Goal: Information Seeking & Learning: Find specific fact

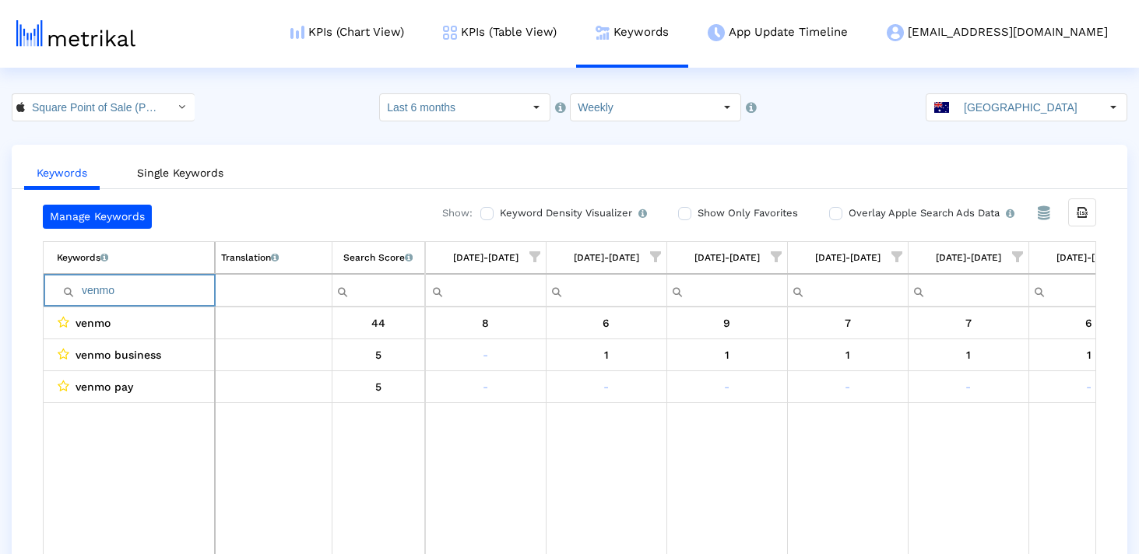
scroll to position [31, 0]
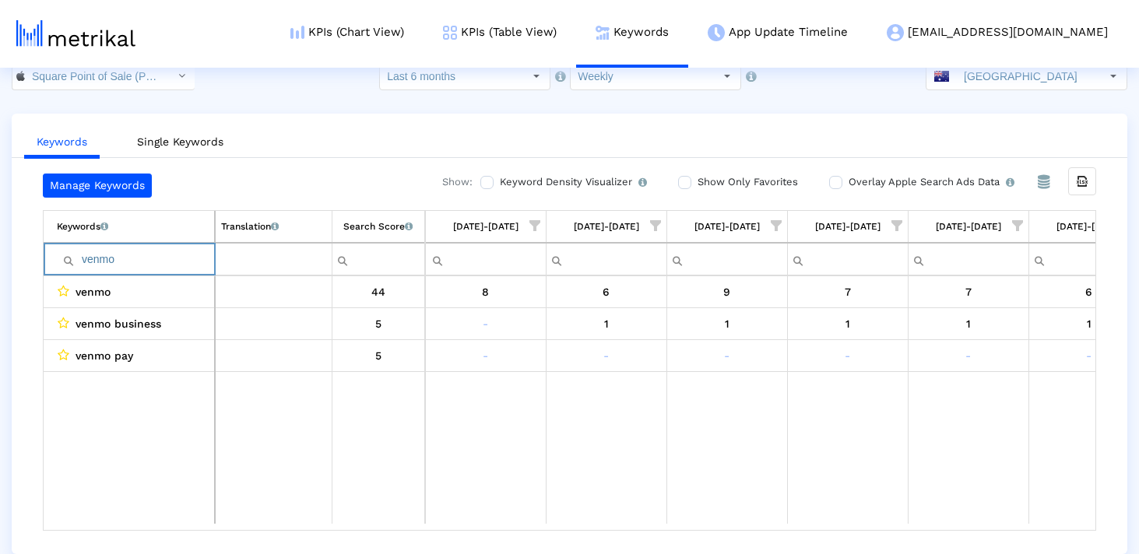
click at [106, 255] on input "venmo" at bounding box center [135, 260] width 157 height 26
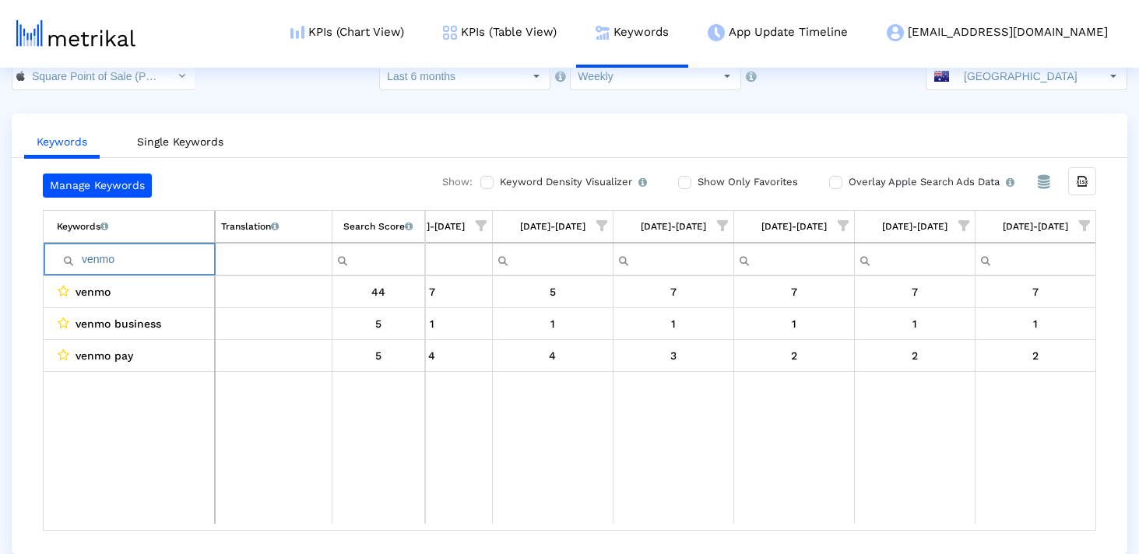
click at [106, 255] on input "venmo" at bounding box center [135, 260] width 157 height 26
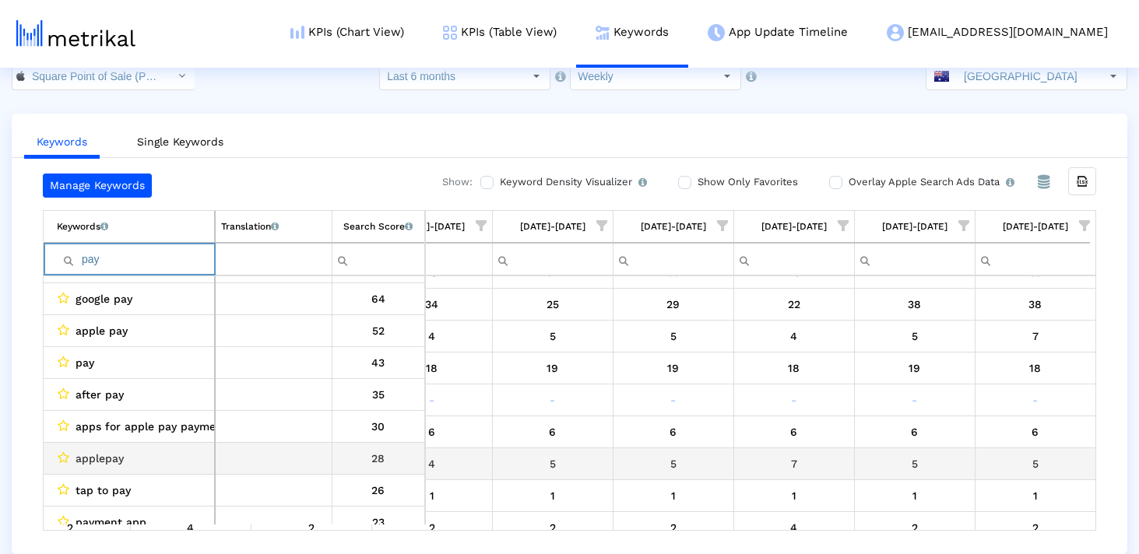
scroll to position [58, 898]
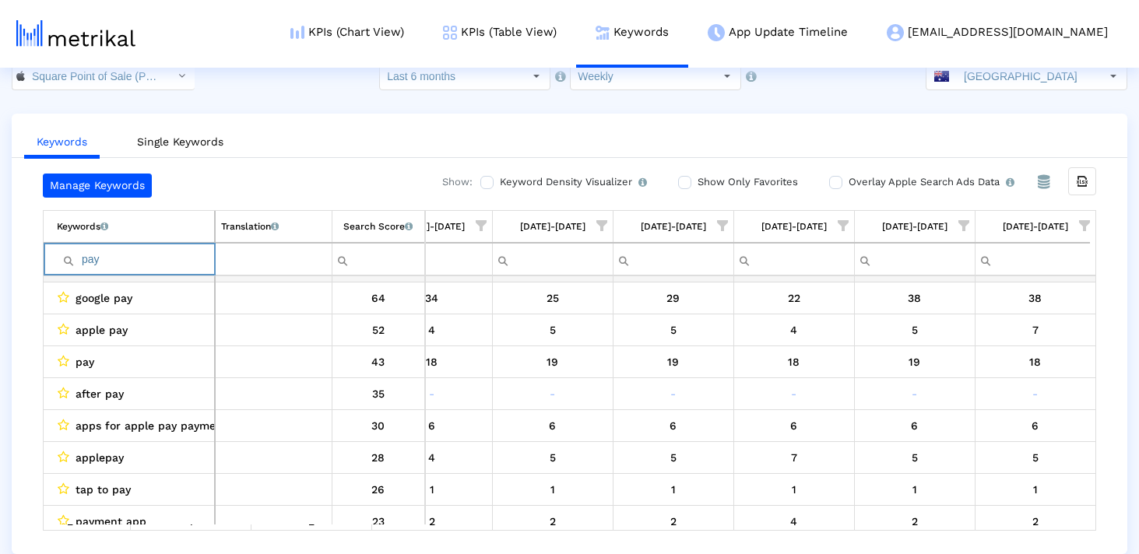
click at [137, 255] on input "pay" at bounding box center [135, 260] width 157 height 26
paste input "cash"
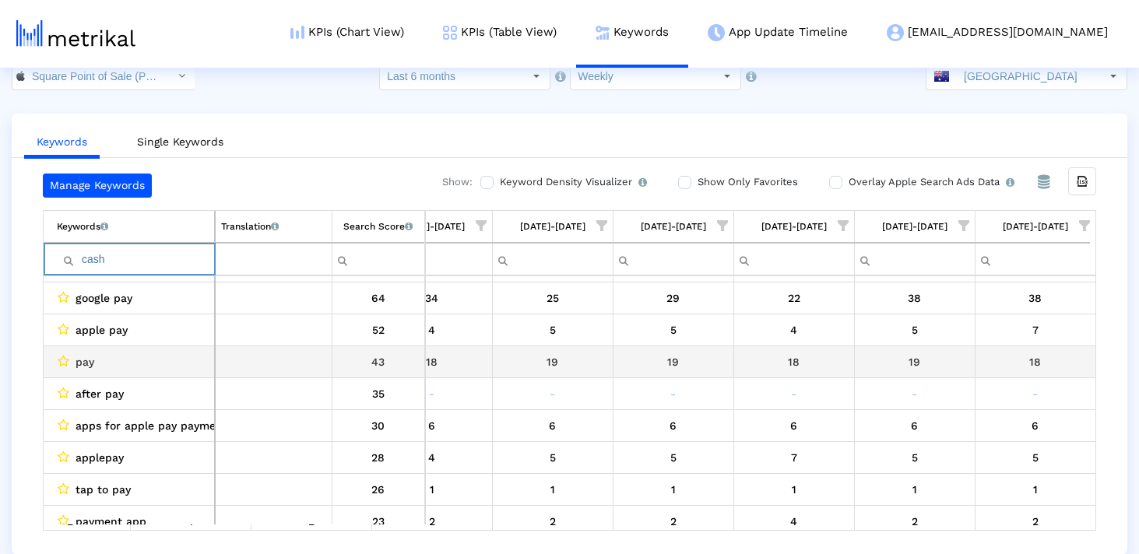
scroll to position [0, 0]
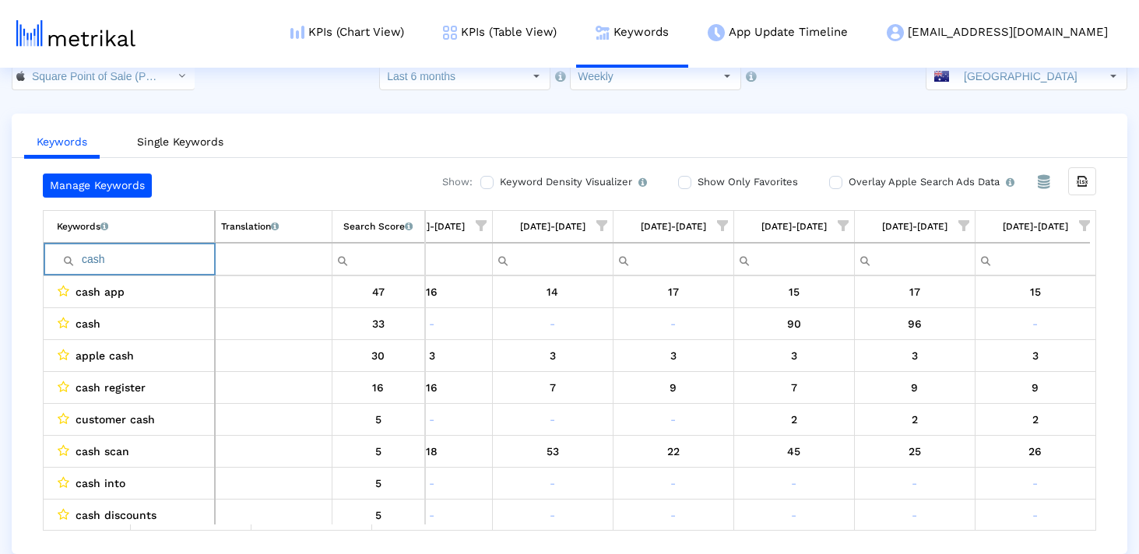
click at [178, 248] on input "cash" at bounding box center [135, 260] width 157 height 26
paste input "venmo"
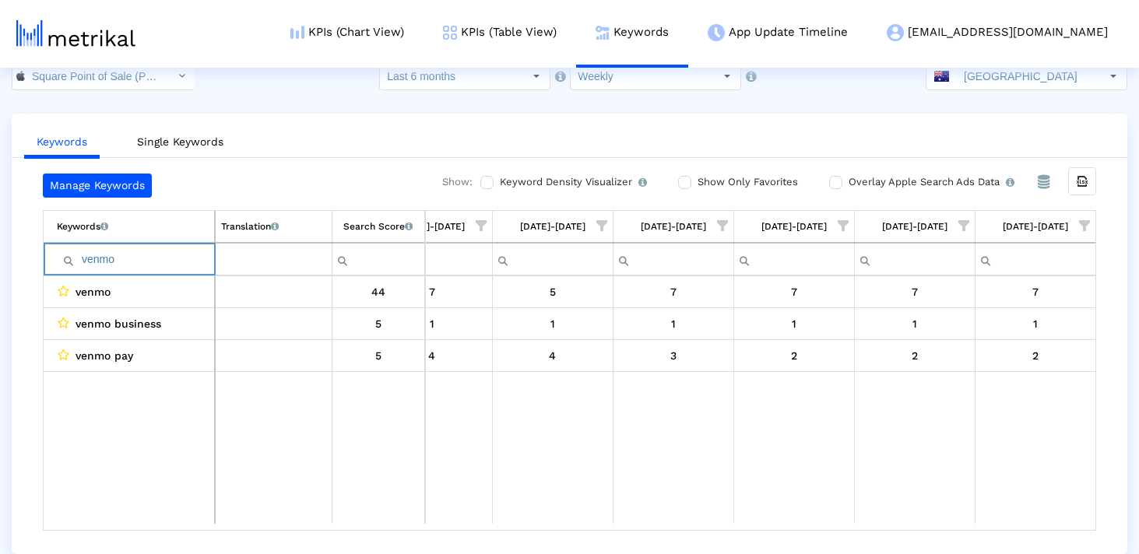
click at [151, 260] on input "venmo" at bounding box center [135, 260] width 157 height 26
paste input "credit"
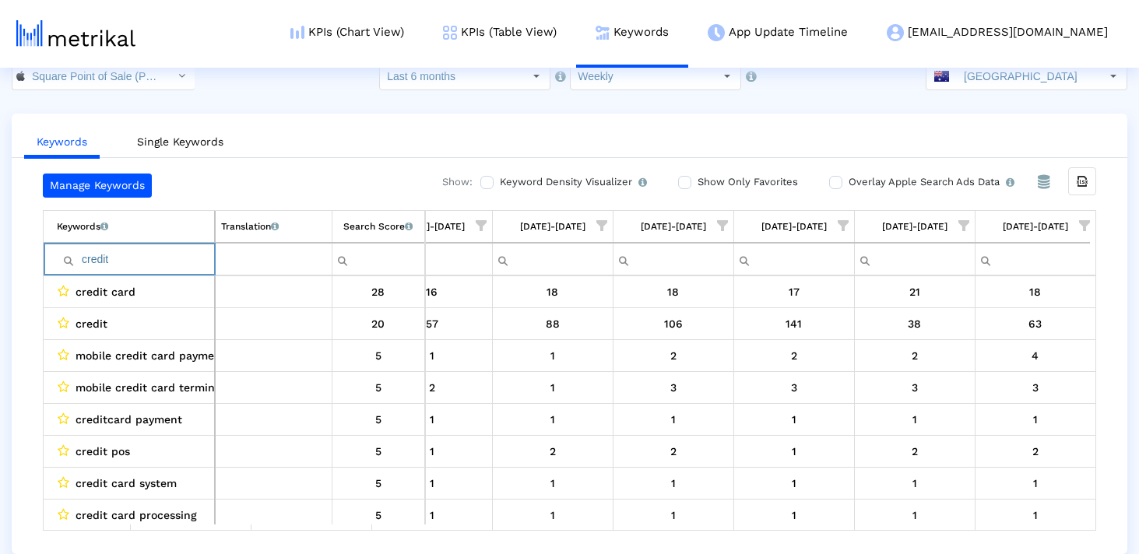
click at [192, 255] on input "credit" at bounding box center [135, 260] width 157 height 26
paste input "ard"
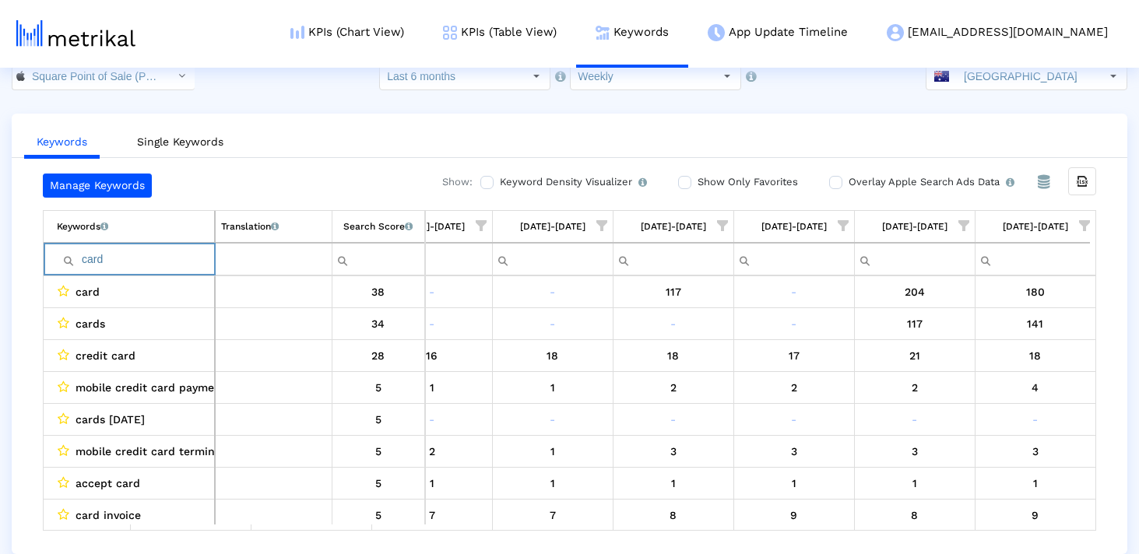
click at [142, 258] on input "card" at bounding box center [135, 260] width 157 height 26
paste input "qr"
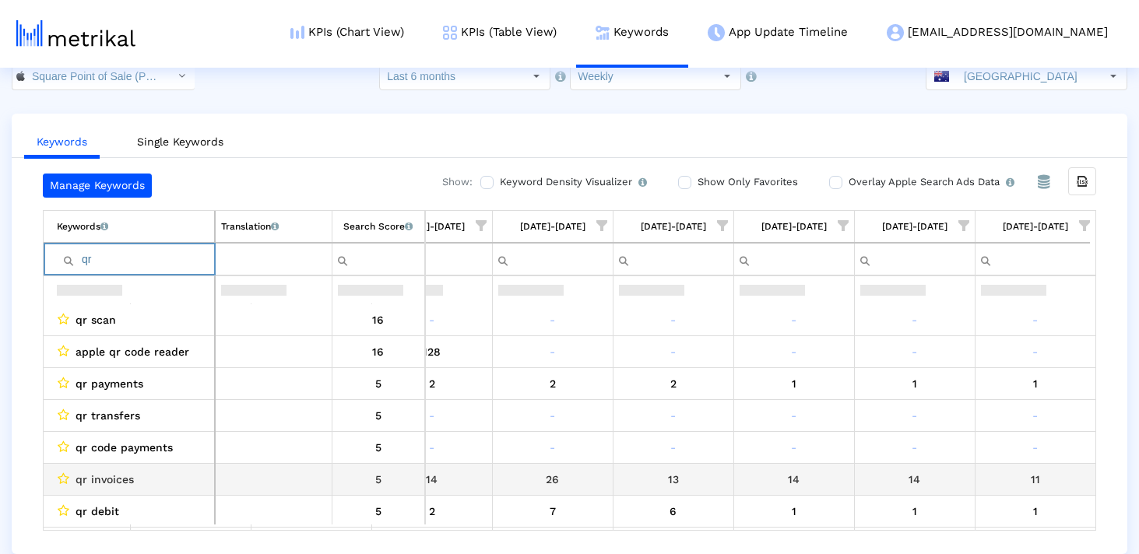
scroll to position [166, 0]
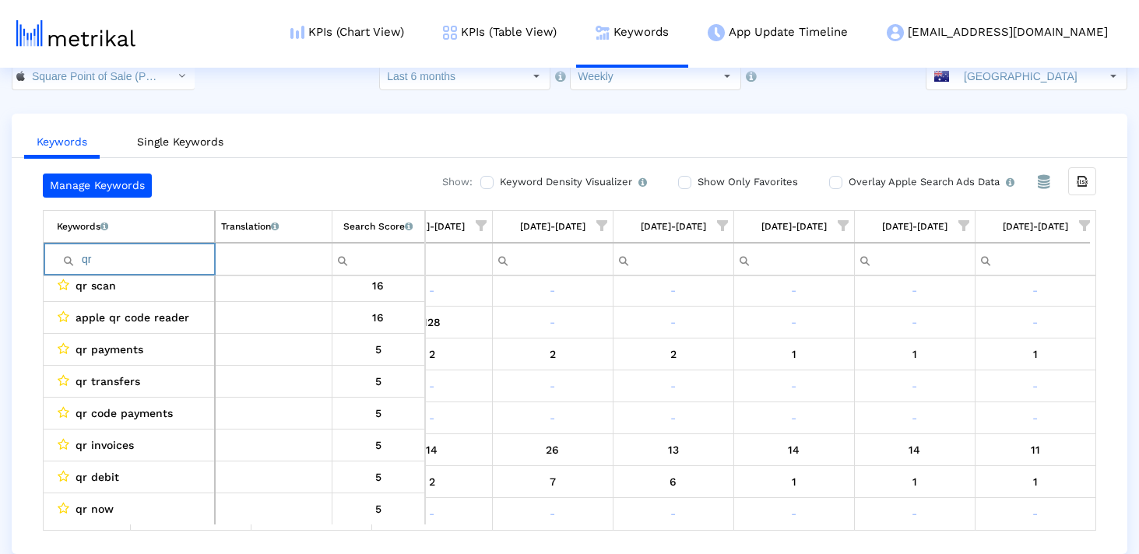
click at [126, 260] on input "qr" at bounding box center [135, 260] width 157 height 26
paste input "restaurant"
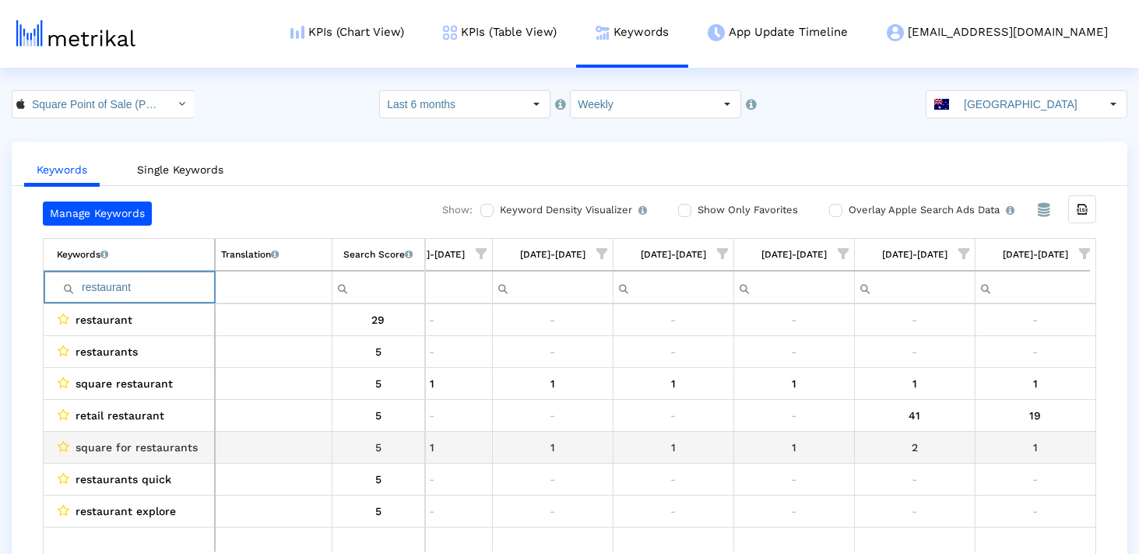
scroll to position [0, 0]
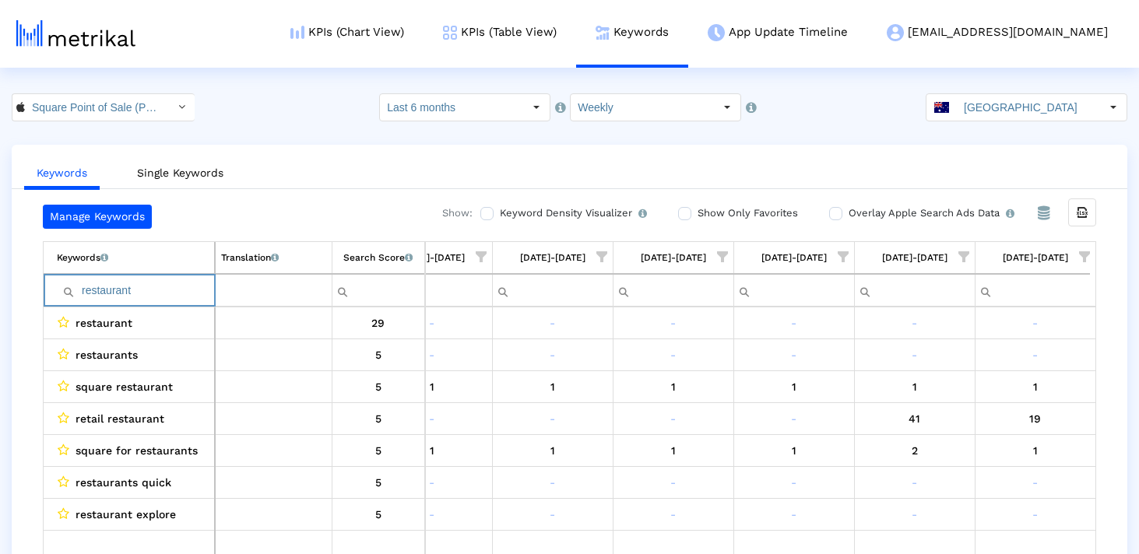
click at [144, 285] on input "restaurant" at bounding box center [135, 291] width 157 height 26
paste input "booking"
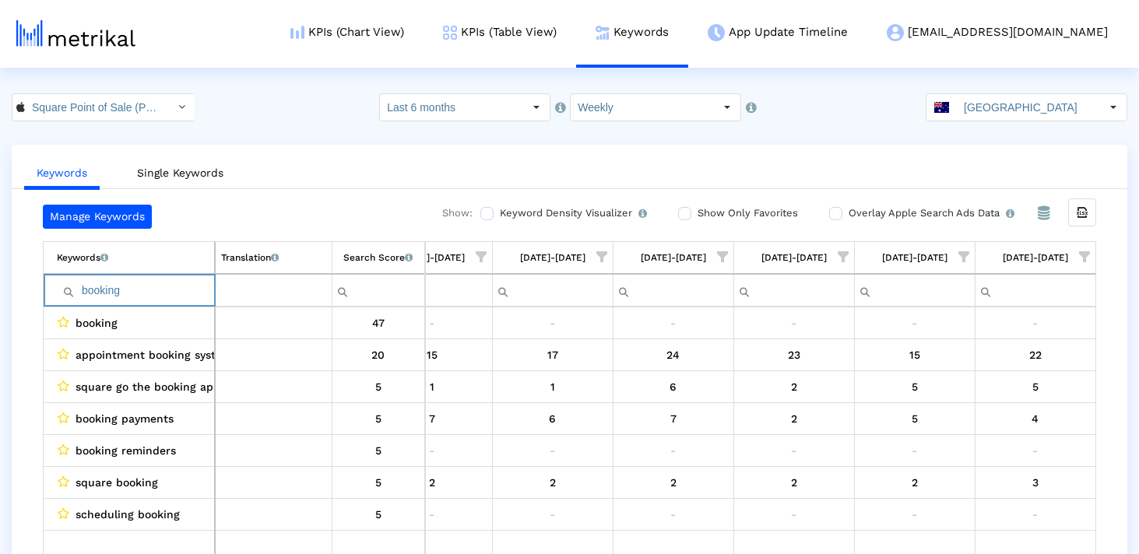
click at [144, 286] on input "booking" at bounding box center [135, 291] width 157 height 26
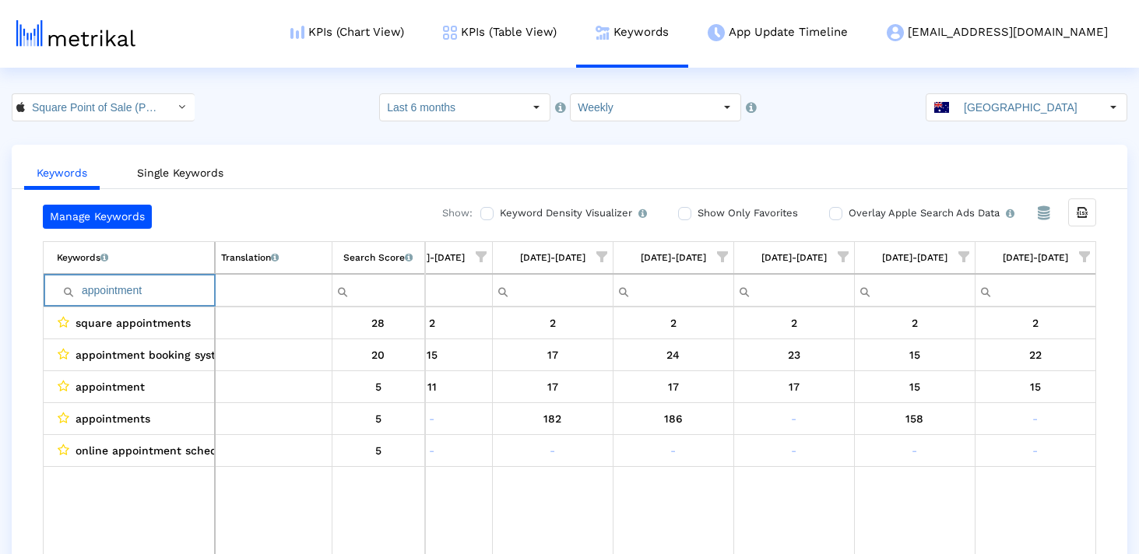
click at [124, 291] on input "appointment" at bounding box center [135, 291] width 157 height 26
paste input "business"
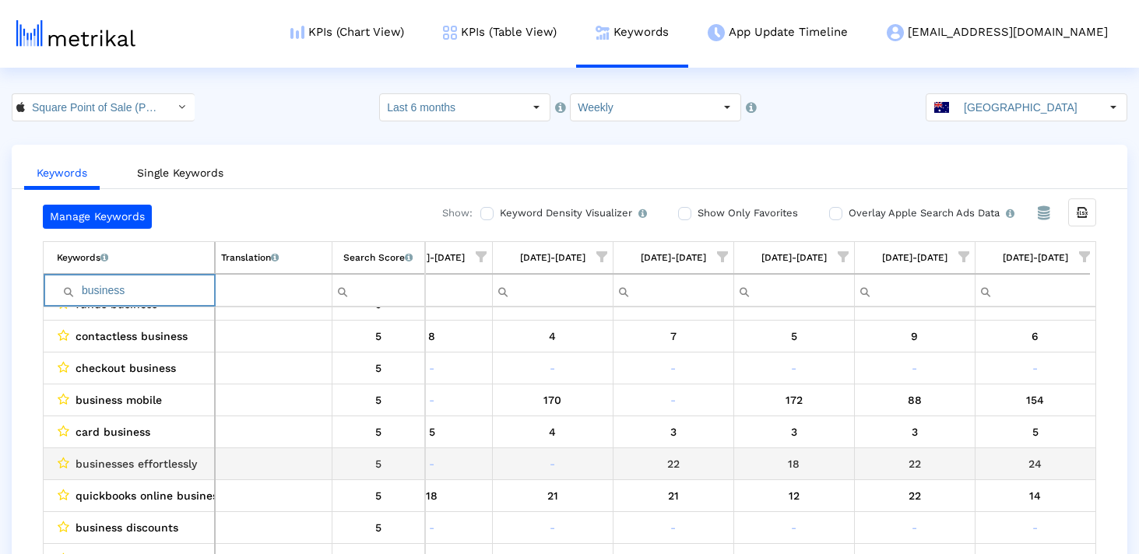
scroll to position [666, 0]
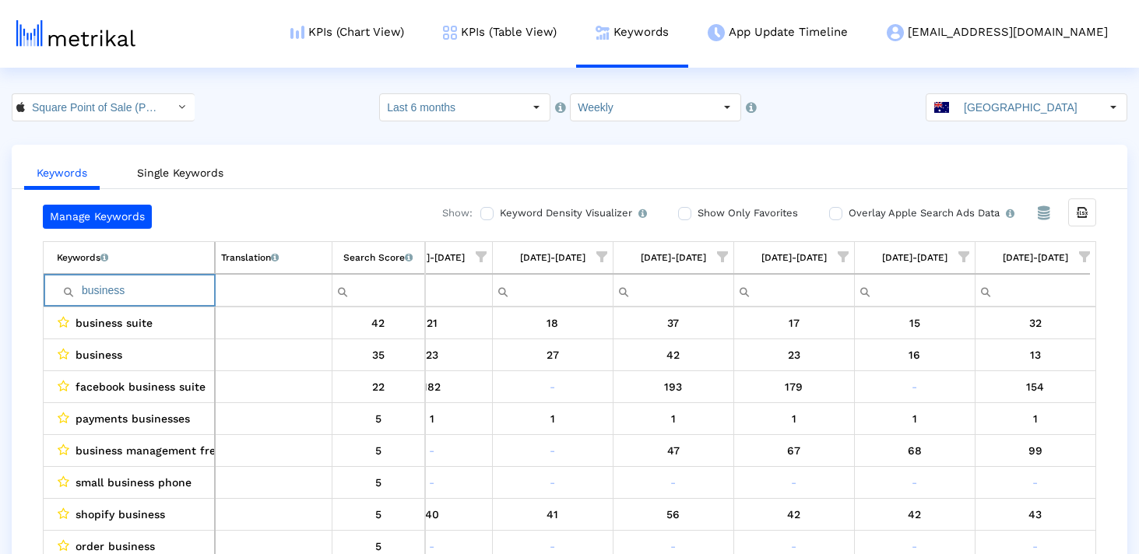
click at [151, 276] on td "business" at bounding box center [129, 290] width 171 height 33
click at [151, 281] on input "business" at bounding box center [135, 291] width 157 height 26
paste input "debit"
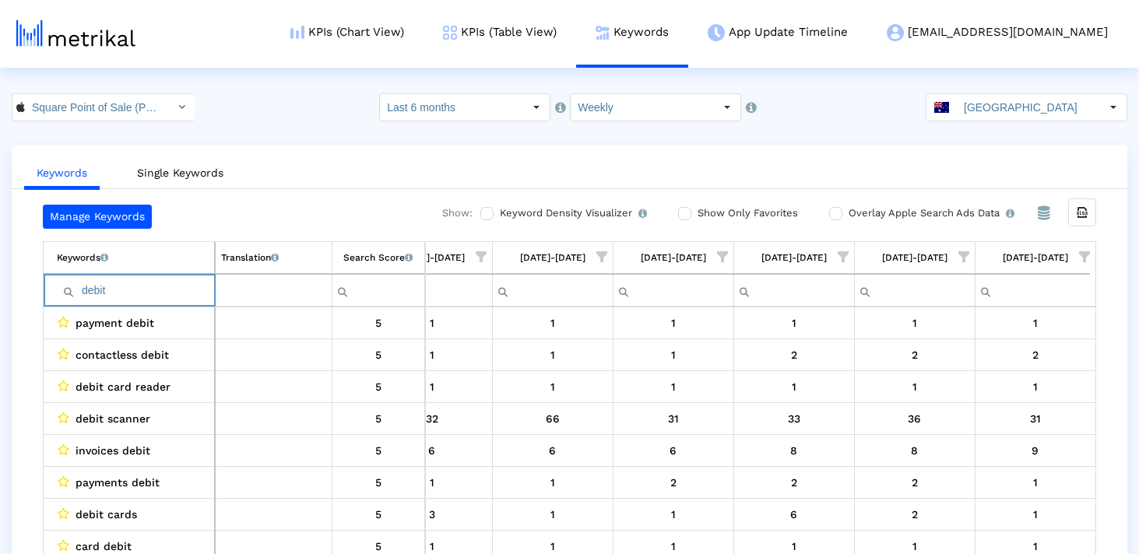
click at [118, 286] on input "debit" at bounding box center [135, 291] width 157 height 26
paste input "qr"
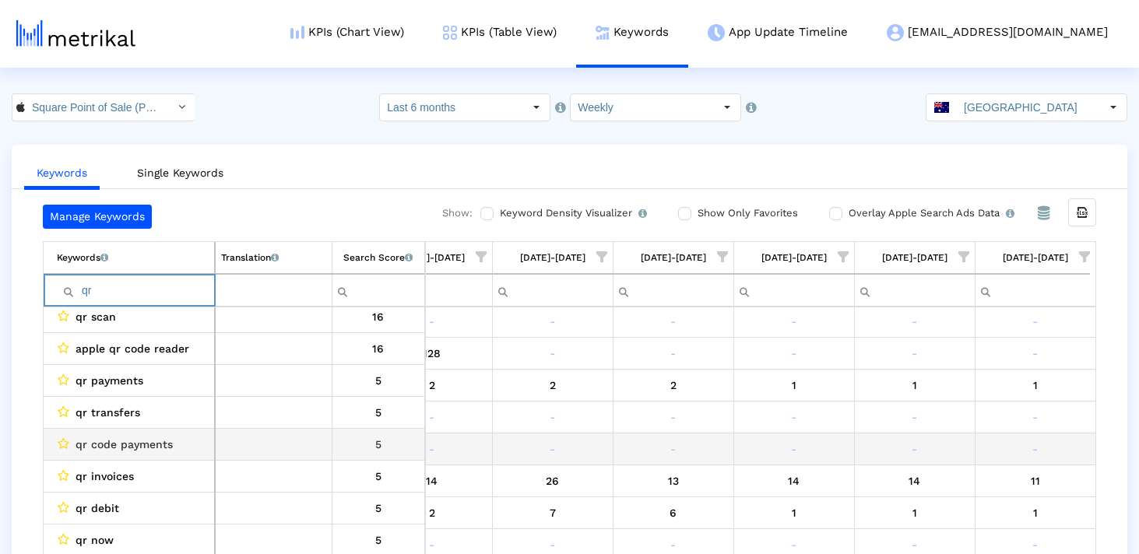
scroll to position [31, 0]
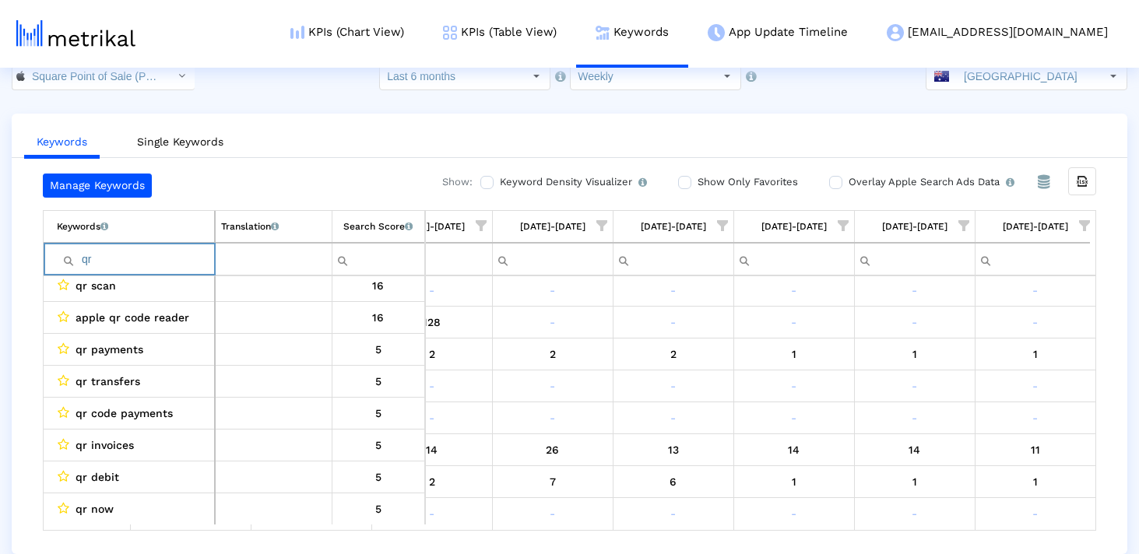
click at [87, 264] on input "qr" at bounding box center [135, 260] width 157 height 26
paste input "booking"
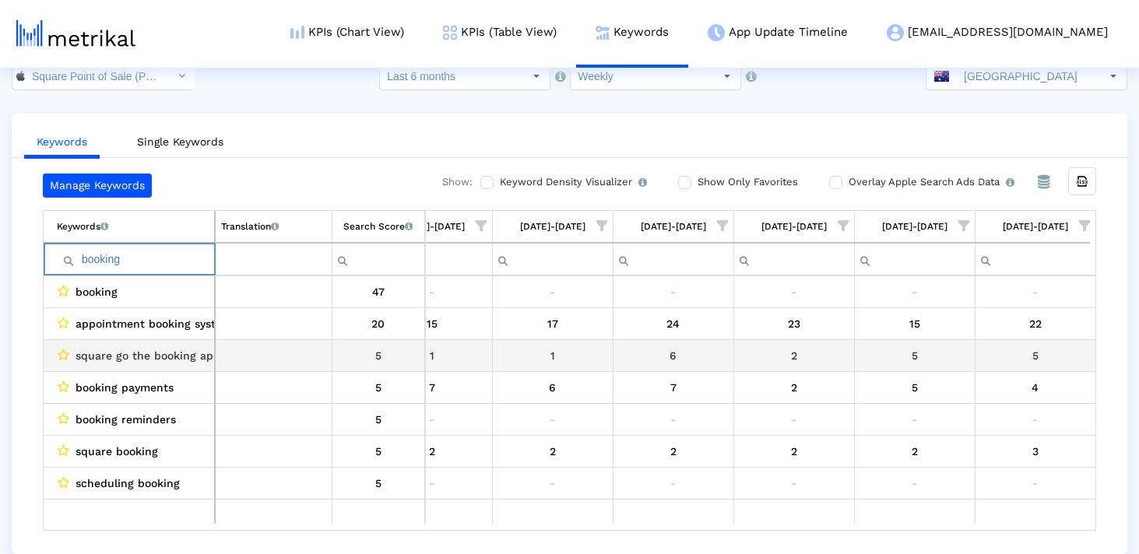
scroll to position [1, 0]
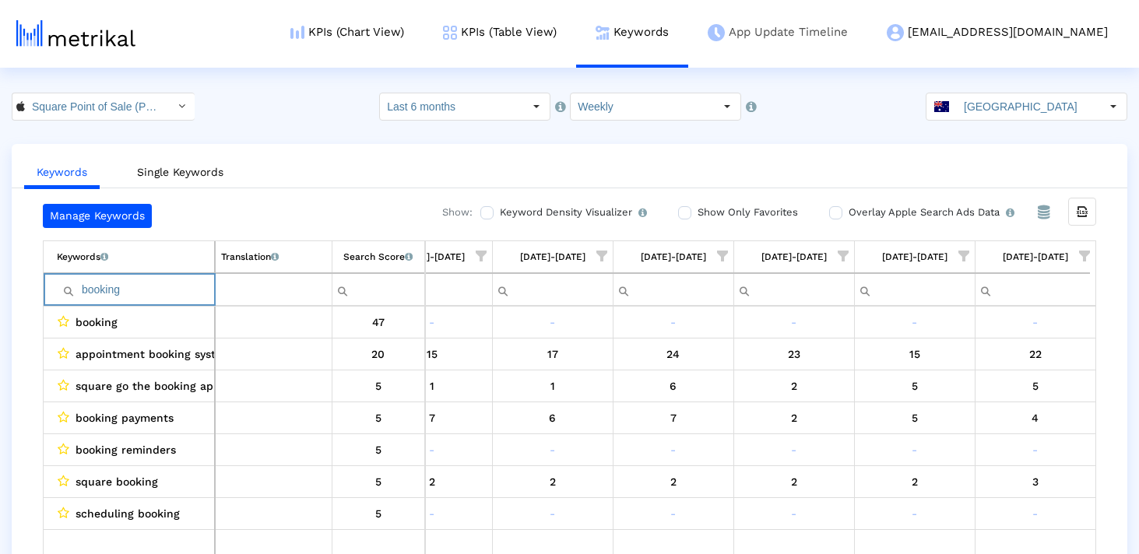
type input "booking"
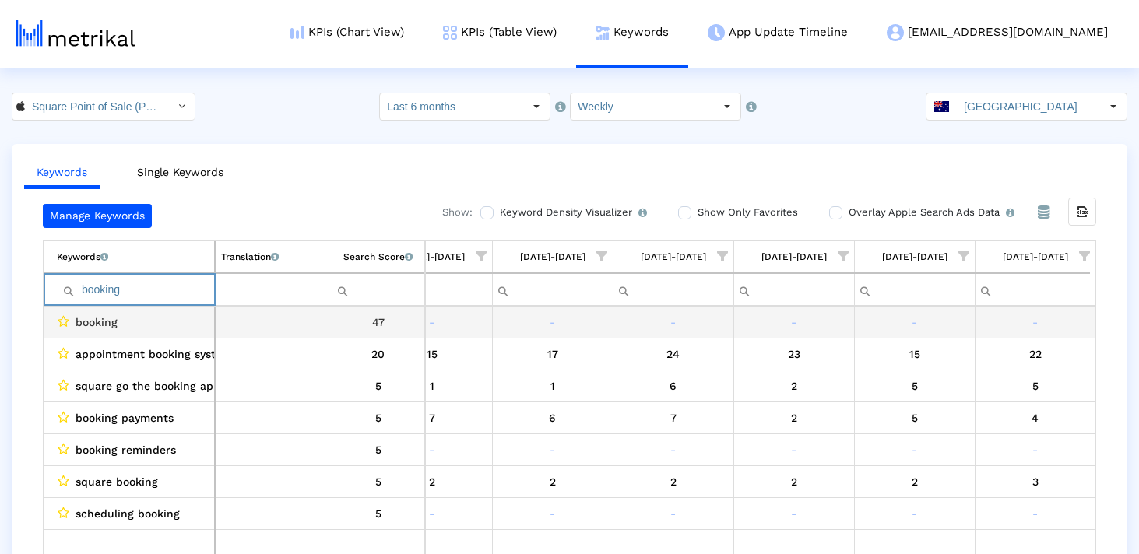
click at [163, 291] on input "booking" at bounding box center [135, 290] width 157 height 26
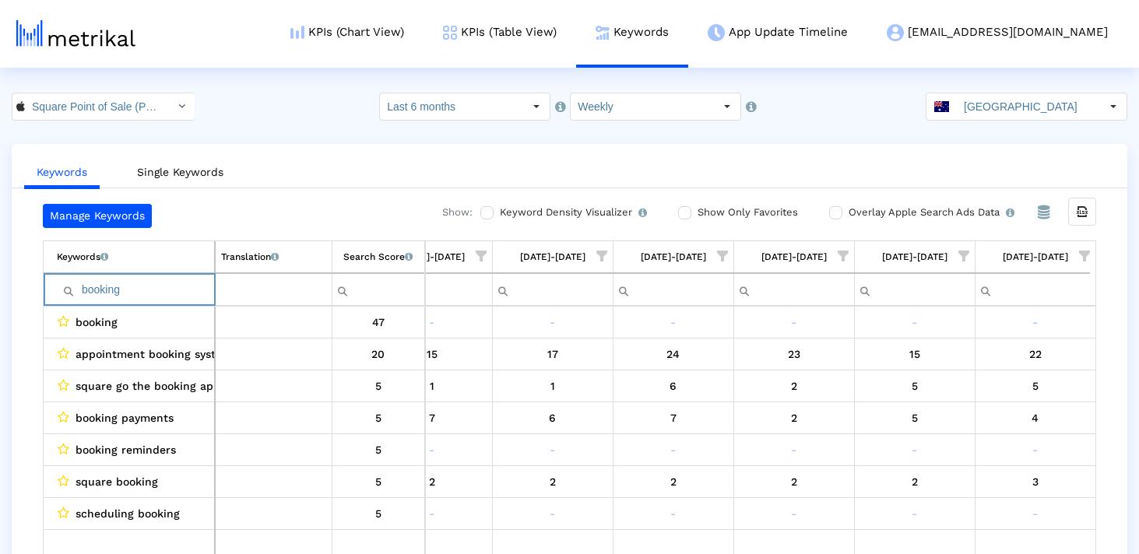
click at [163, 291] on input "booking" at bounding box center [135, 290] width 157 height 26
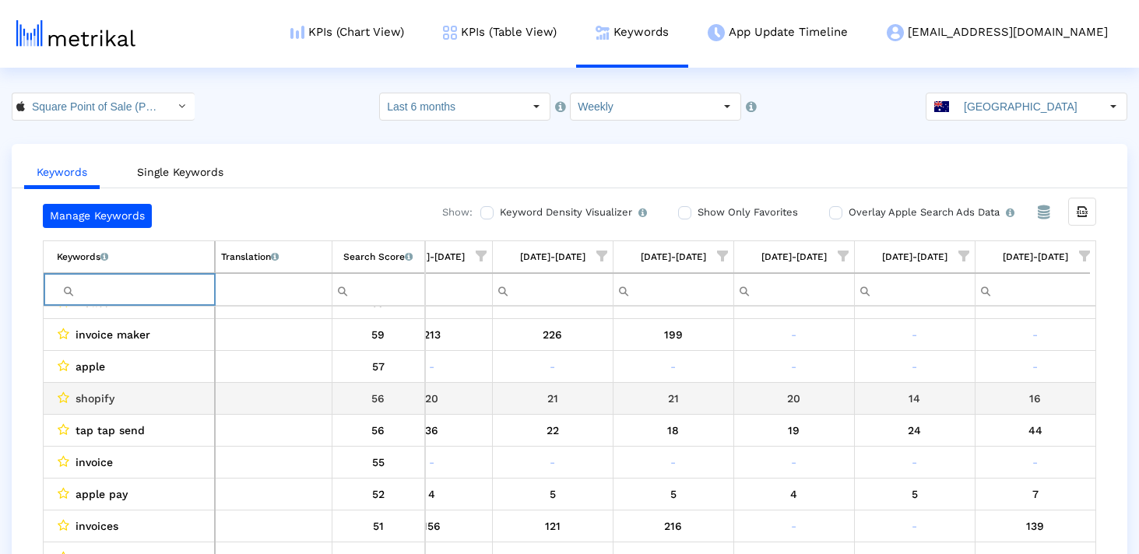
scroll to position [184, 898]
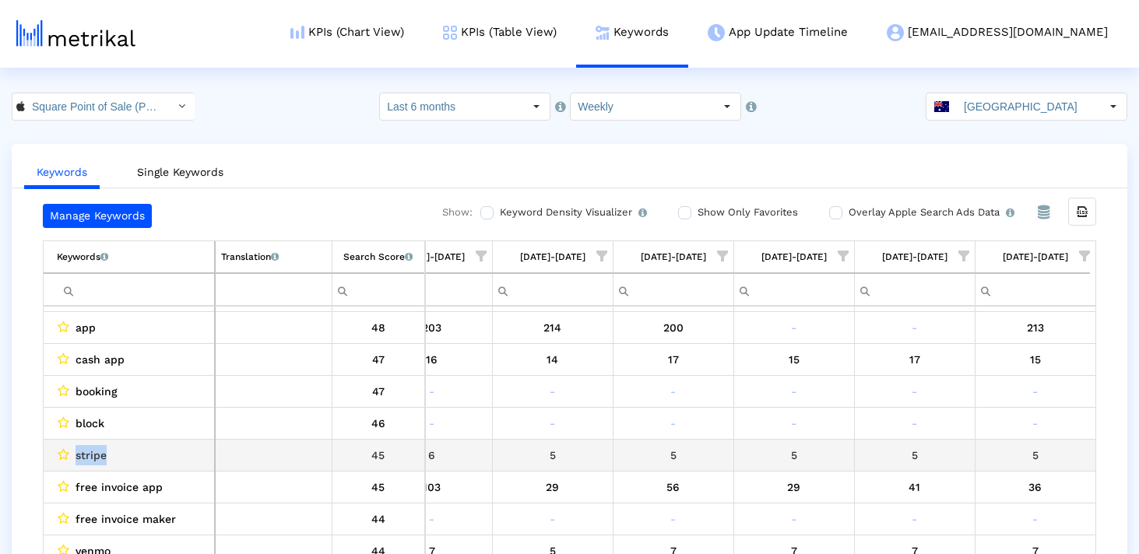
drag, startPoint x: 109, startPoint y: 448, endPoint x: 70, endPoint y: 448, distance: 38.9
click at [70, 448] on div "stripe" at bounding box center [133, 455] width 152 height 20
copy div "stripe"
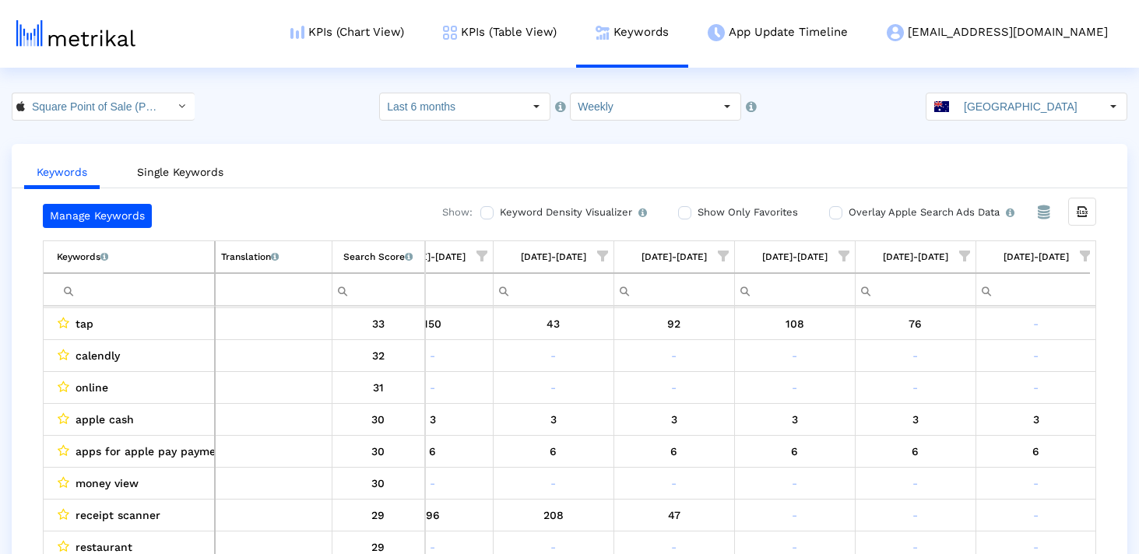
click at [139, 290] on input "Filter cell" at bounding box center [135, 290] width 157 height 26
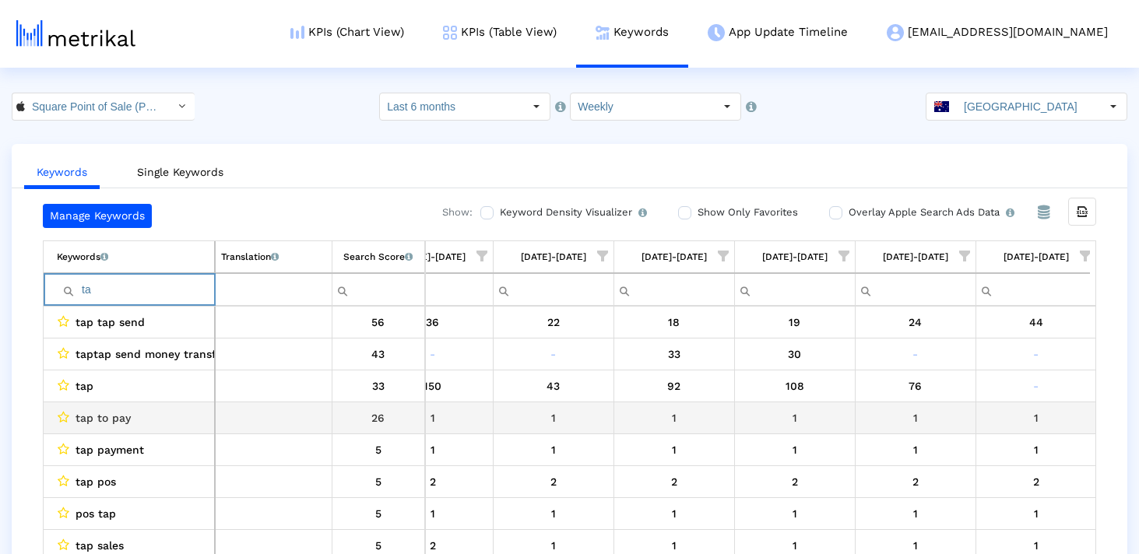
type input "t"
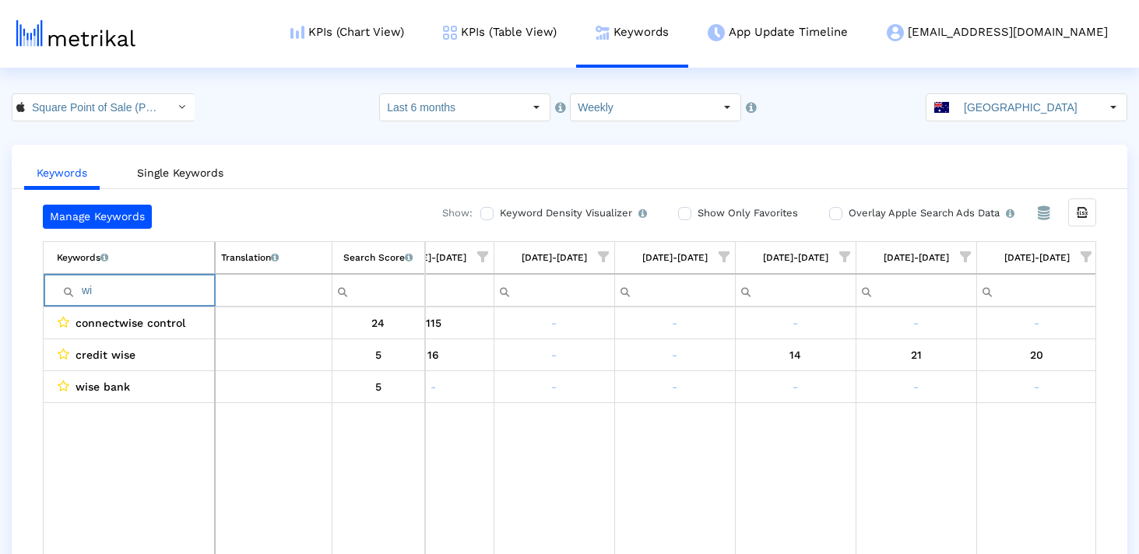
type input "w"
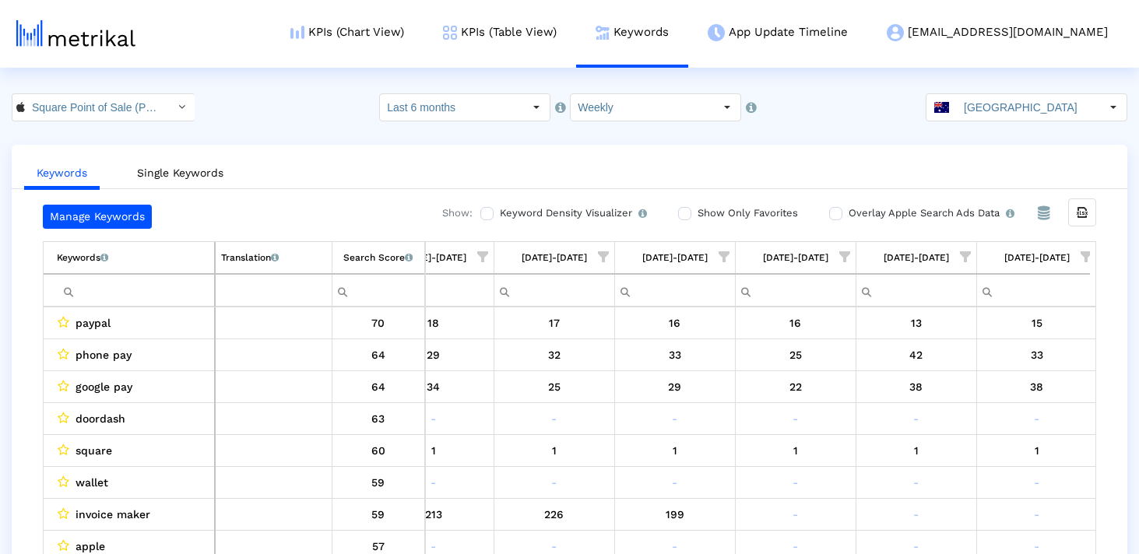
click at [1091, 251] on div "Keywords List of keywords that are currently being tracked in Mobile Action. Tr…" at bounding box center [569, 273] width 1053 height 65
click at [1084, 255] on span "Show filter options for column '09/21/25-09/27/25'" at bounding box center [1085, 256] width 11 height 11
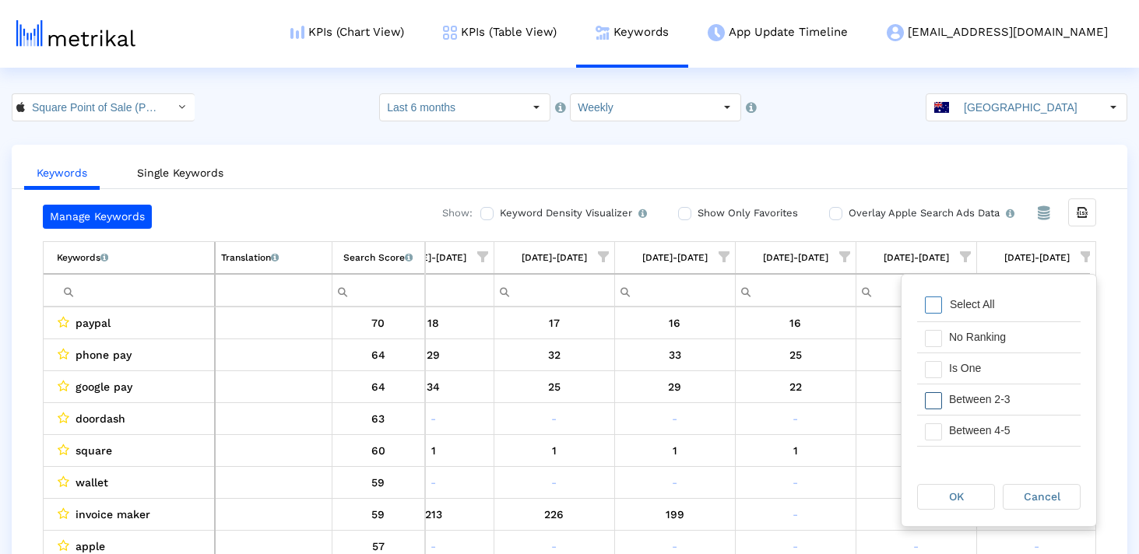
click at [930, 399] on span "Filter options" at bounding box center [933, 400] width 17 height 17
click at [930, 420] on div "Filter options" at bounding box center [929, 431] width 24 height 30
click at [935, 400] on span "Filter options" at bounding box center [933, 400] width 17 height 17
click at [935, 427] on span "Filter options" at bounding box center [933, 431] width 17 height 17
click at [964, 493] on div "OK" at bounding box center [956, 497] width 76 height 24
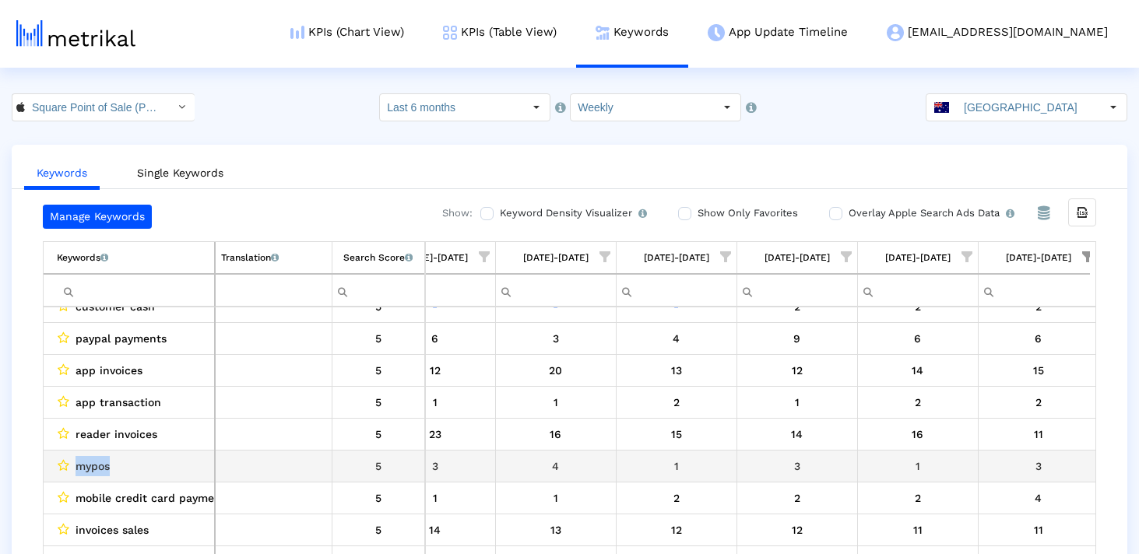
drag, startPoint x: 111, startPoint y: 466, endPoint x: 76, endPoint y: 465, distance: 35.1
click at [76, 465] on div "mypos" at bounding box center [133, 466] width 152 height 20
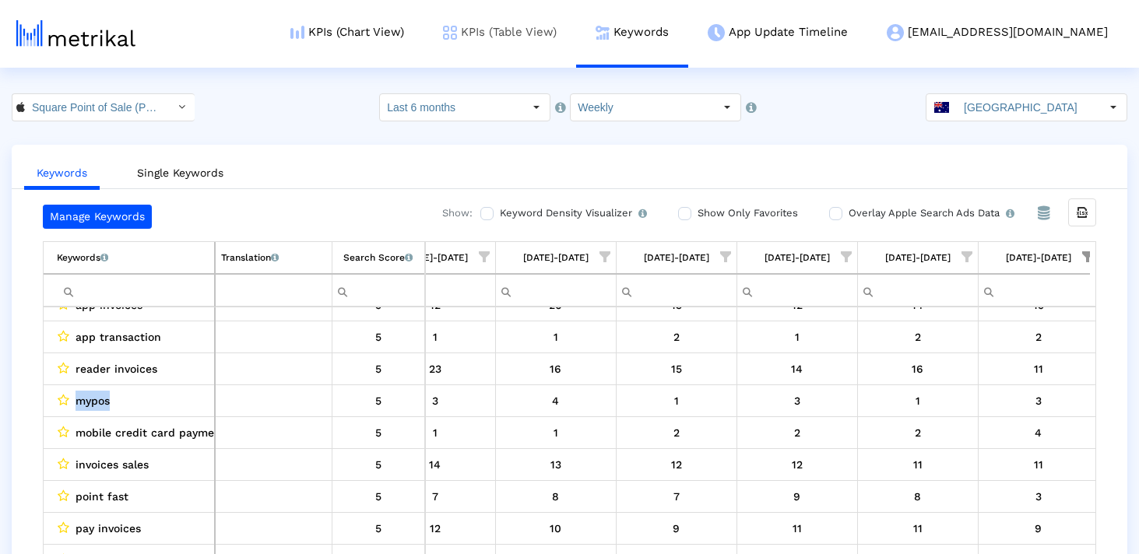
copy span "mypos"
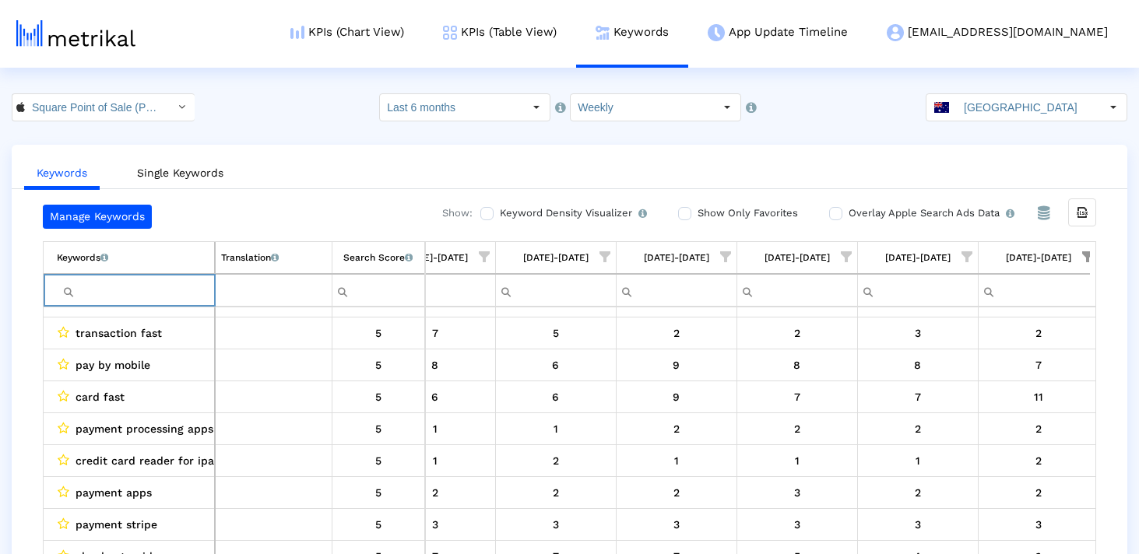
click at [189, 291] on input "Filter cell" at bounding box center [135, 291] width 157 height 26
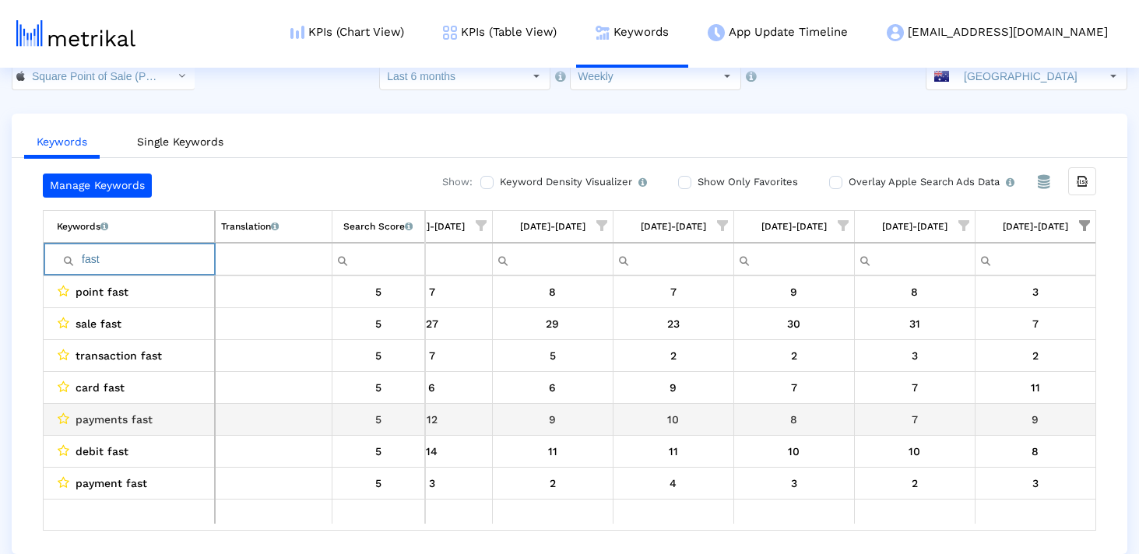
scroll to position [0, 0]
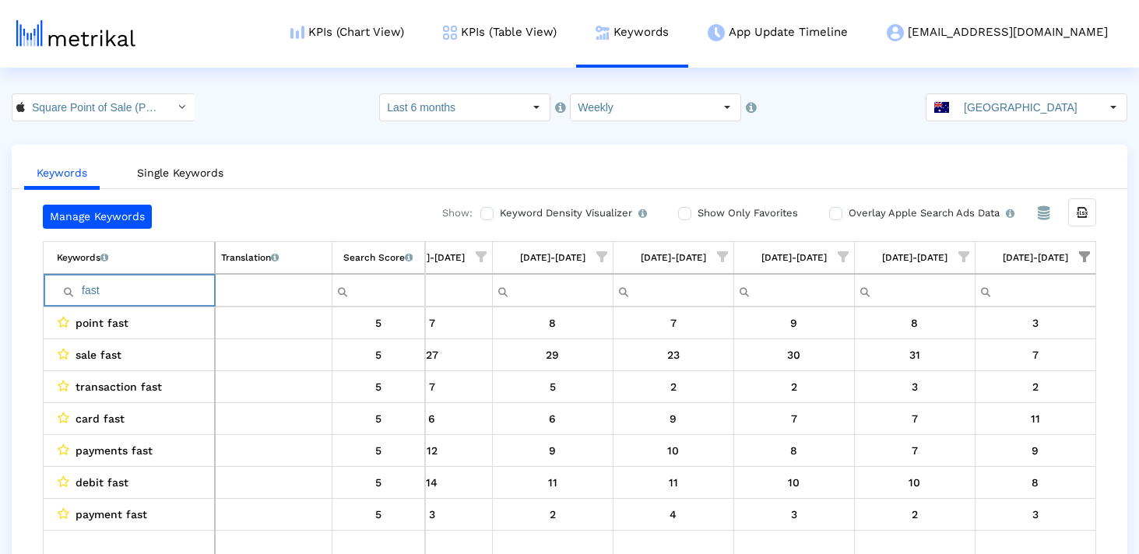
click at [107, 297] on input "fast" at bounding box center [135, 291] width 157 height 26
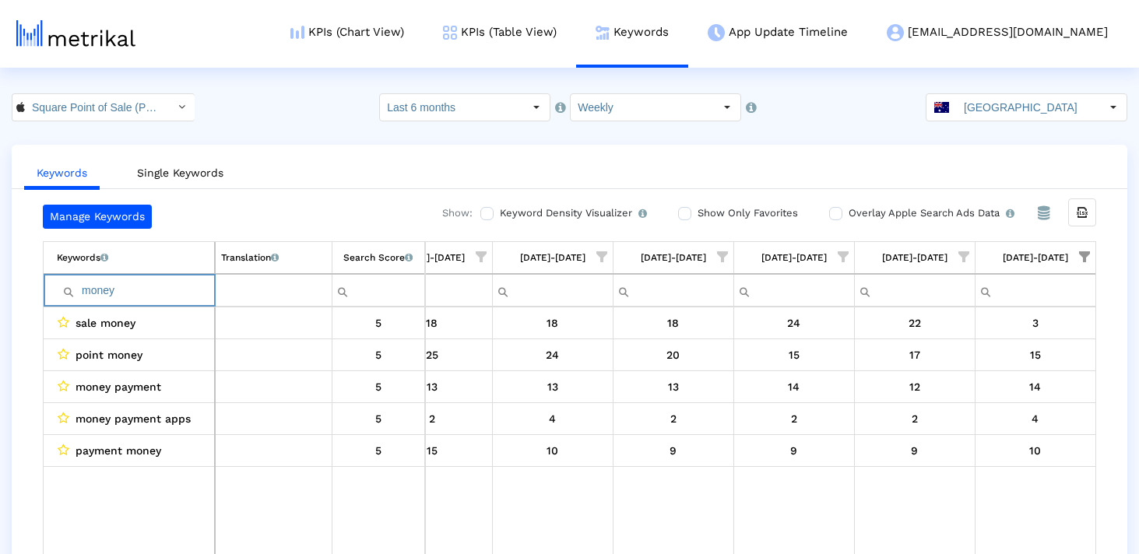
click at [1087, 259] on span "Show filter options for column '09/21/25-09/27/25'" at bounding box center [1084, 256] width 11 height 11
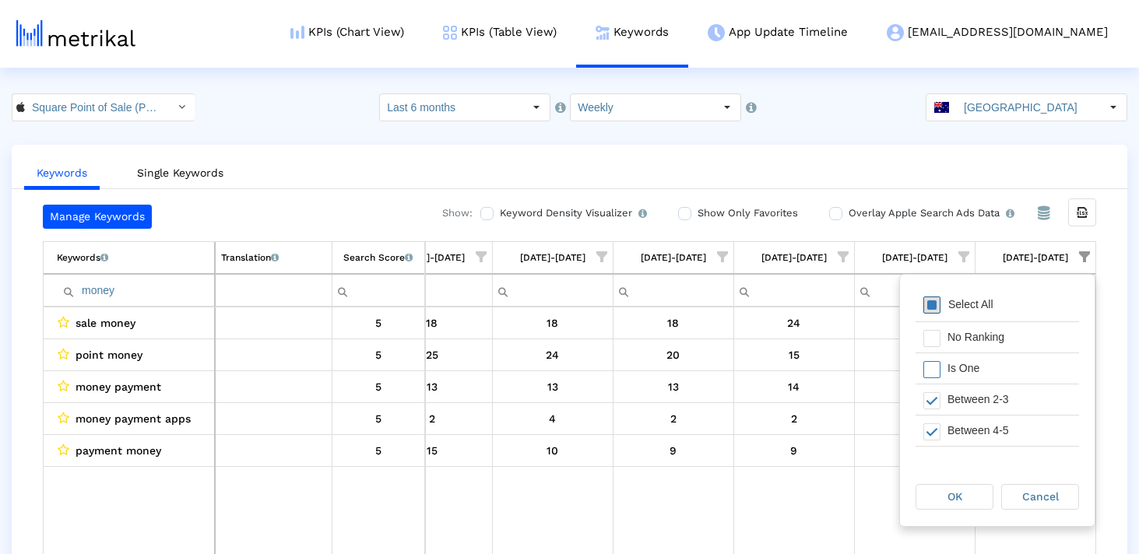
click at [937, 309] on span "Filter options" at bounding box center [931, 305] width 17 height 17
click at [962, 496] on div "OK" at bounding box center [954, 497] width 76 height 24
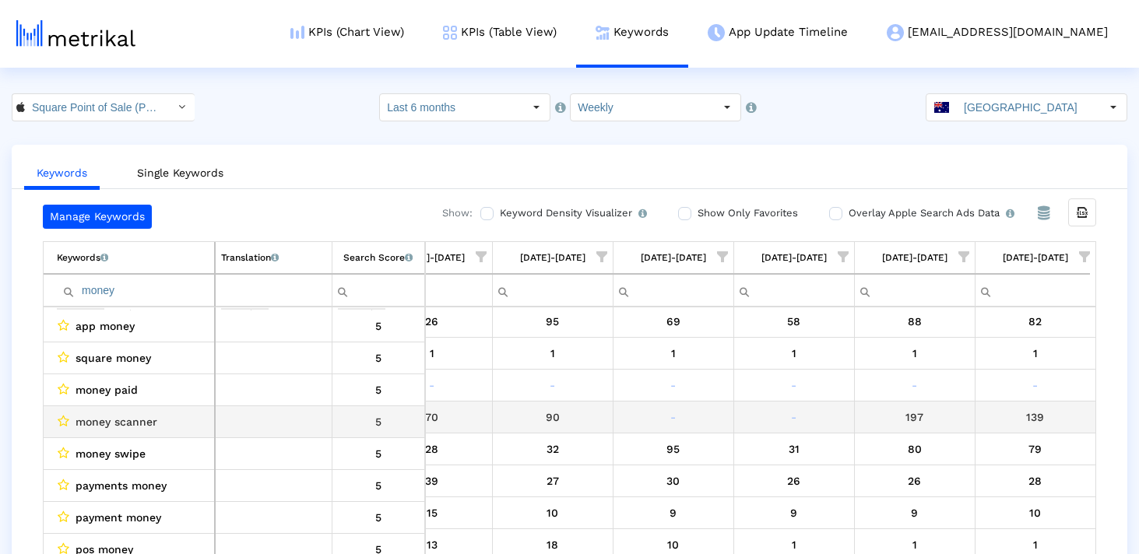
scroll to position [996, 0]
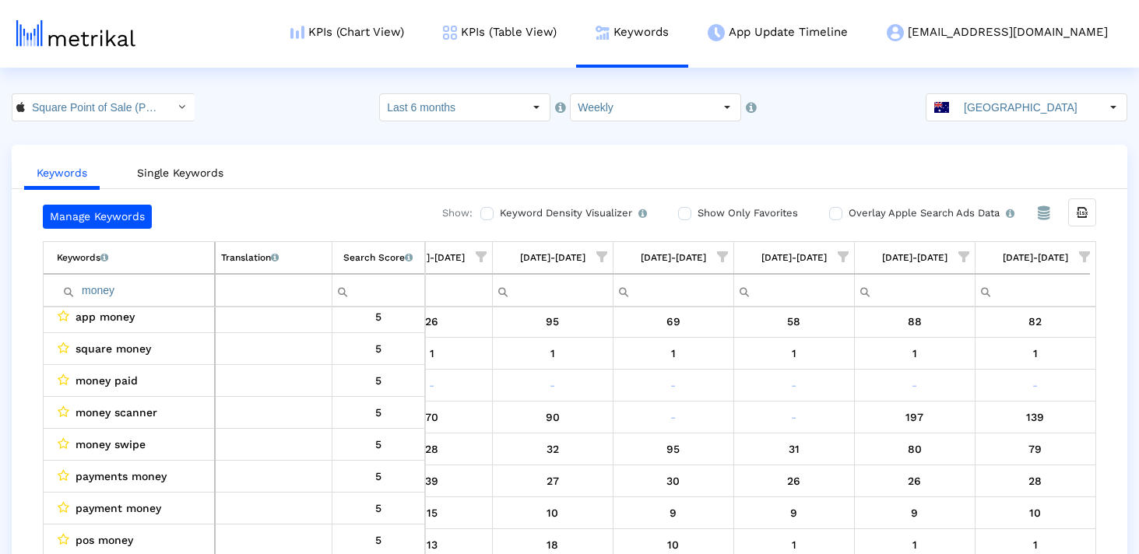
click at [124, 285] on input "money" at bounding box center [135, 291] width 157 height 26
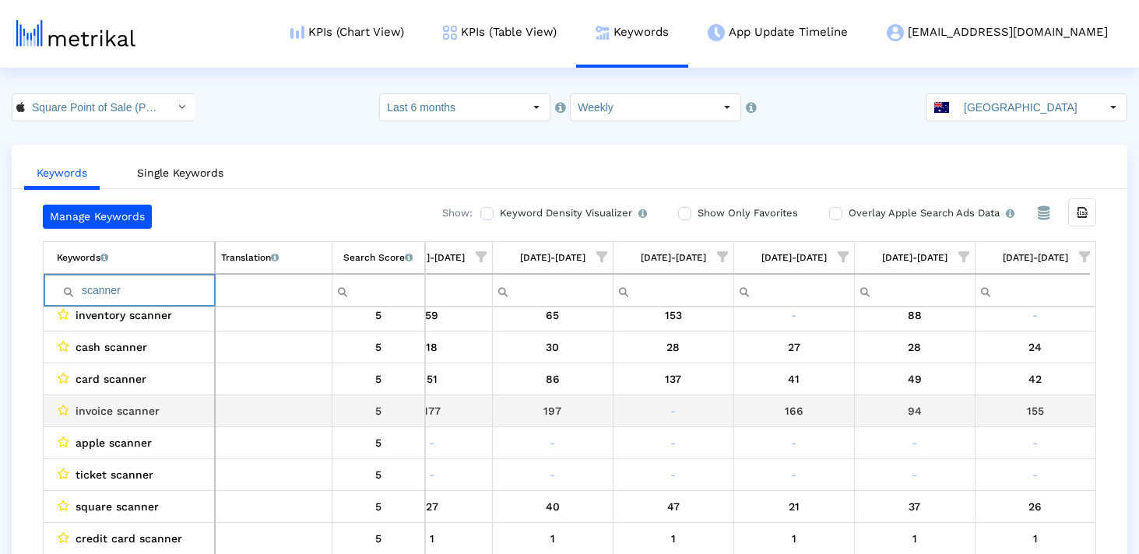
scroll to position [0, 0]
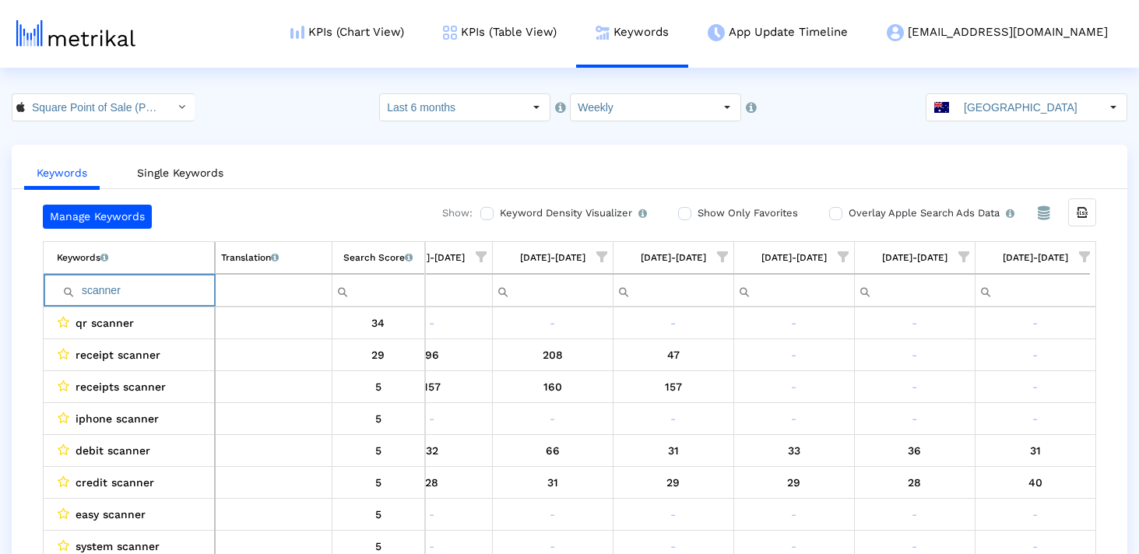
click at [132, 301] on input "scanner" at bounding box center [135, 291] width 157 height 26
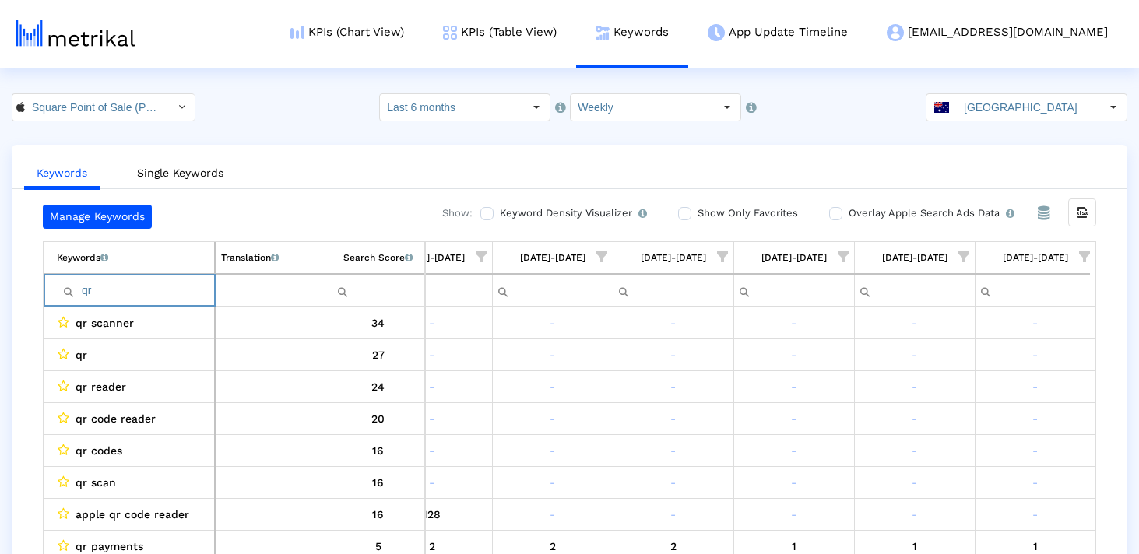
click at [137, 298] on input "qr" at bounding box center [135, 291] width 157 height 26
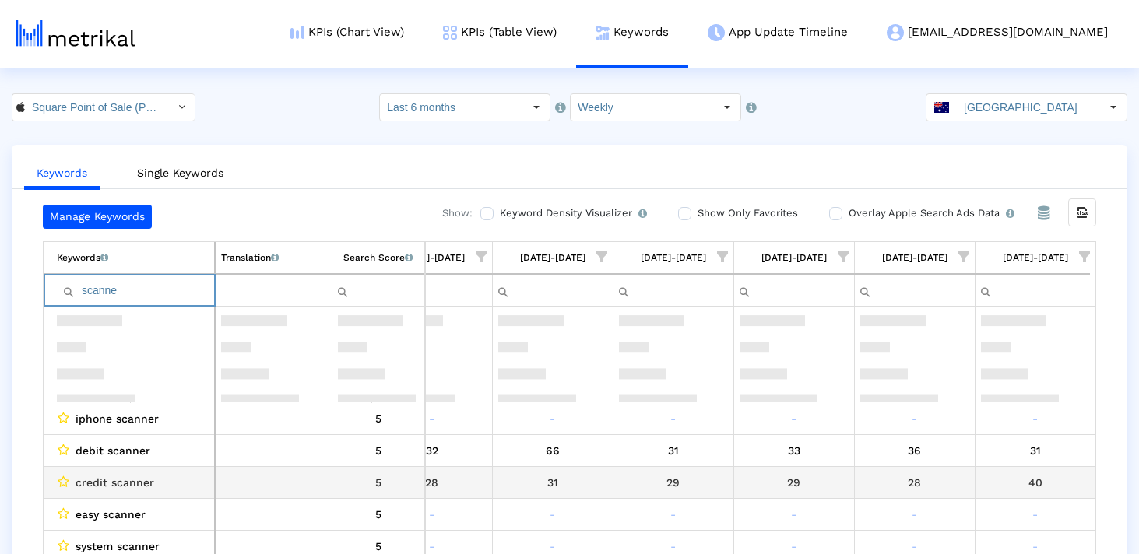
scroll to position [125, 0]
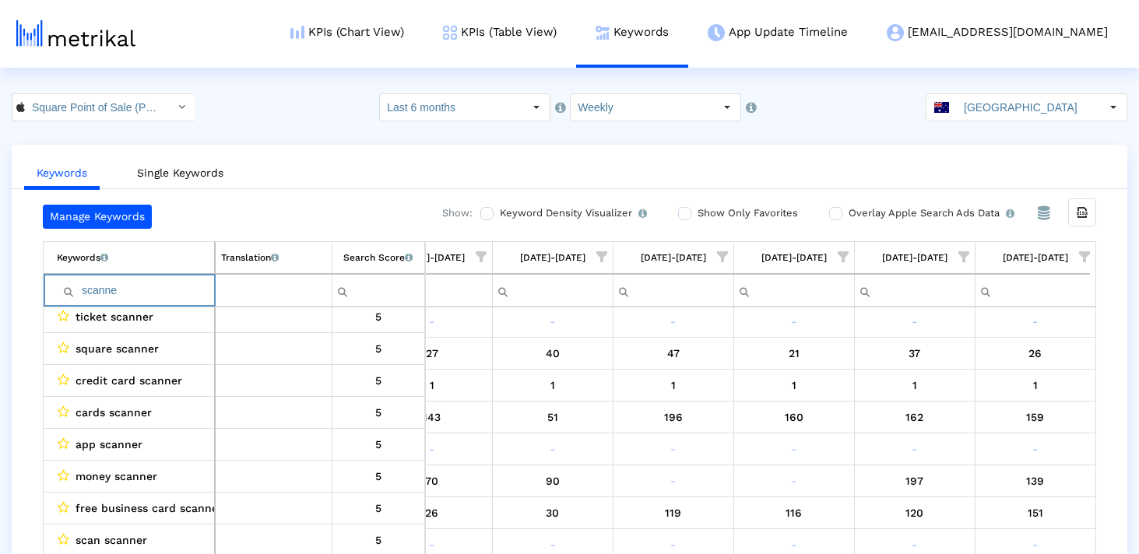
click at [90, 291] on input "scanne" at bounding box center [135, 291] width 157 height 26
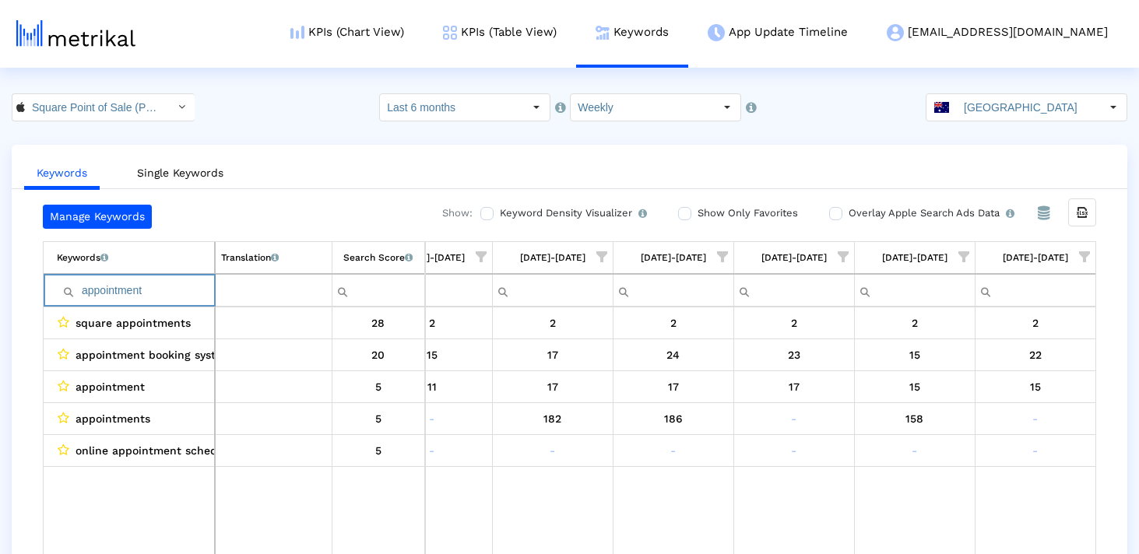
click at [84, 294] on input "appointment" at bounding box center [135, 291] width 157 height 26
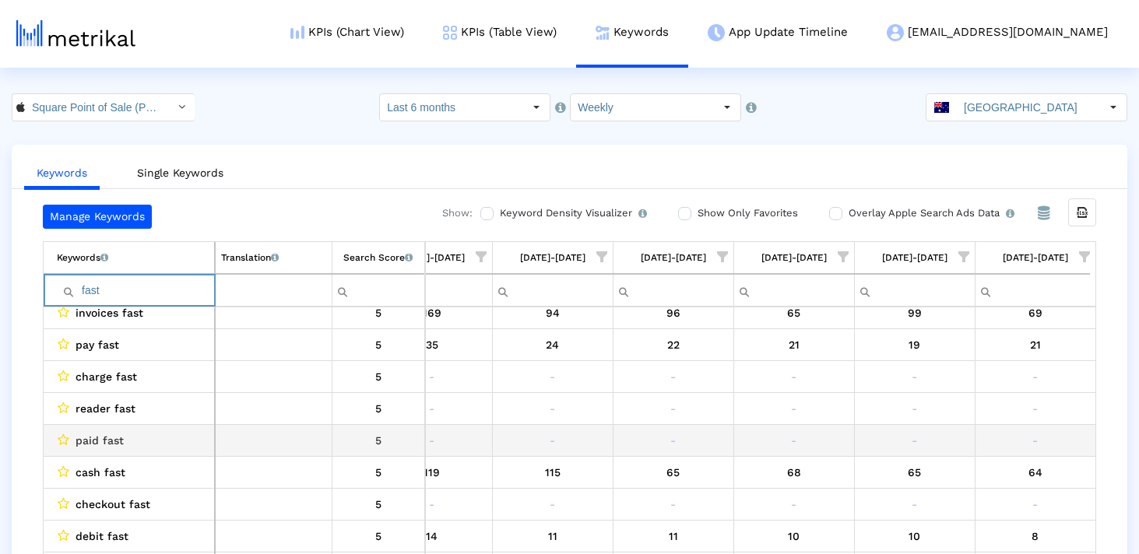
scroll to position [545, 0]
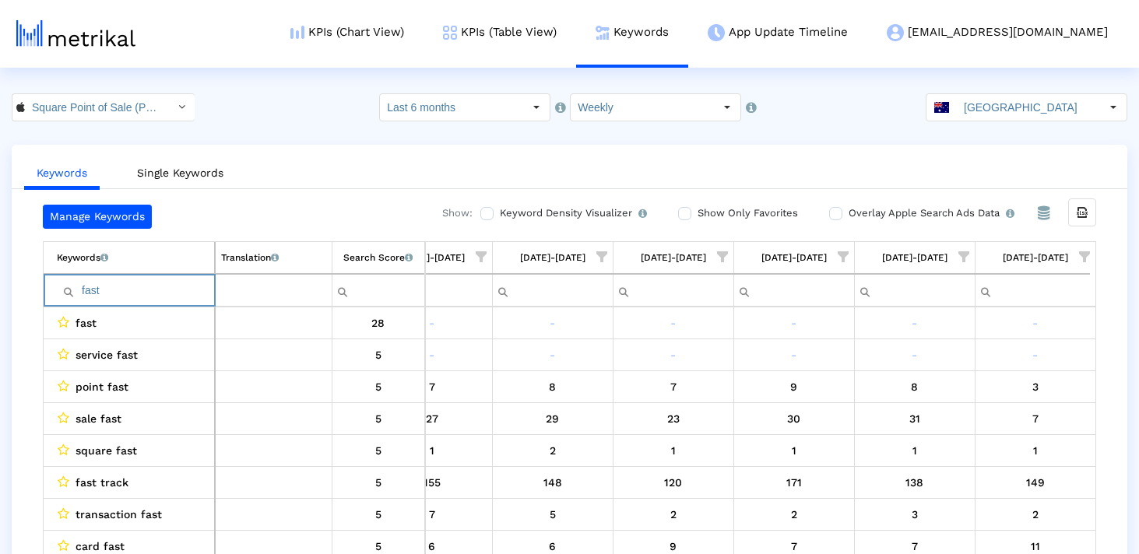
click at [104, 294] on input "fast" at bounding box center [135, 291] width 157 height 26
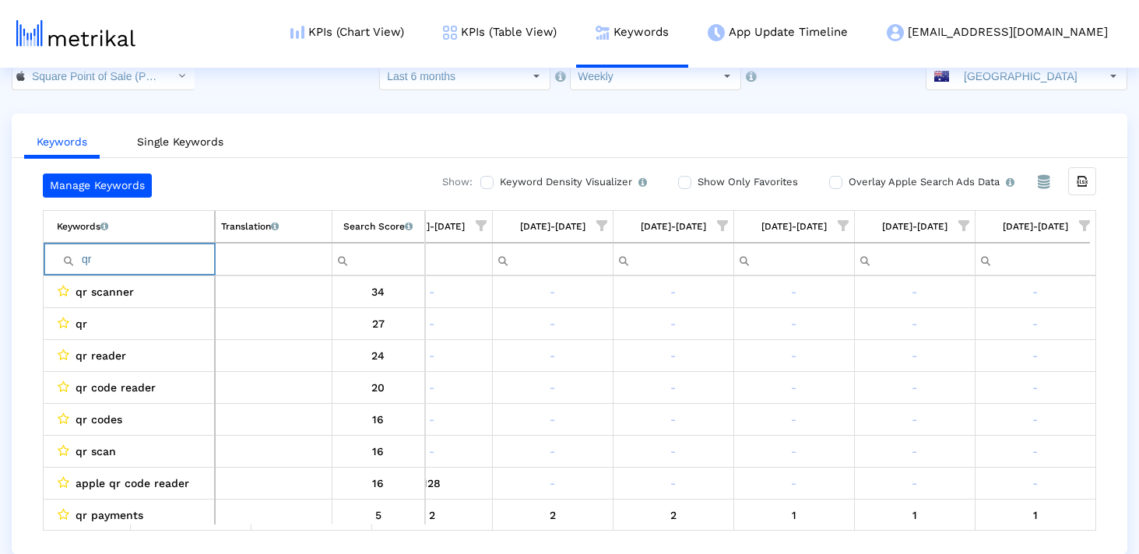
click at [161, 252] on input "qr" at bounding box center [135, 260] width 157 height 26
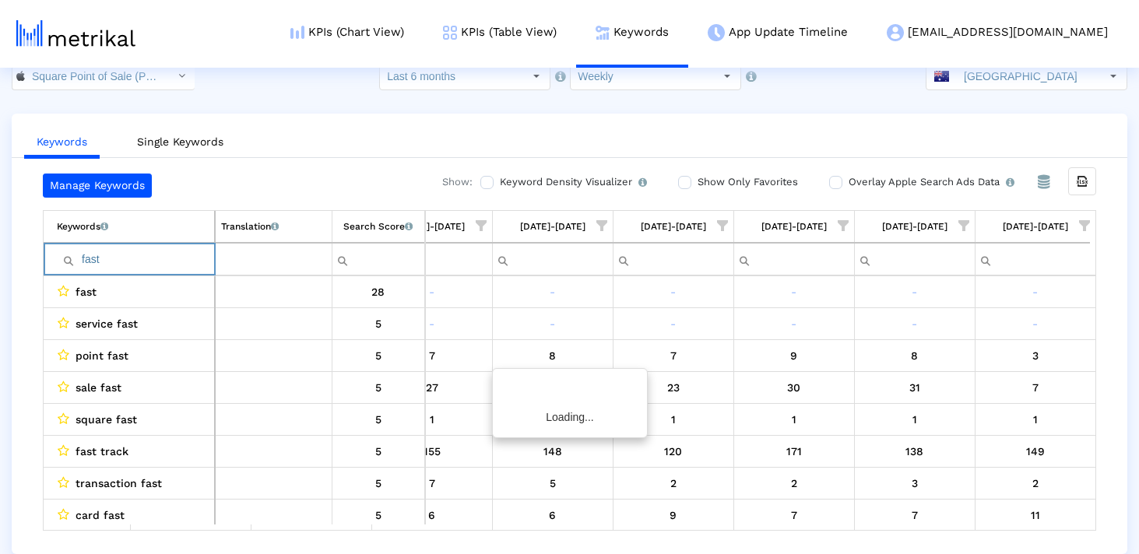
click at [1084, 227] on span "Show filter options for column '09/21/25-09/27/25'" at bounding box center [1084, 225] width 11 height 11
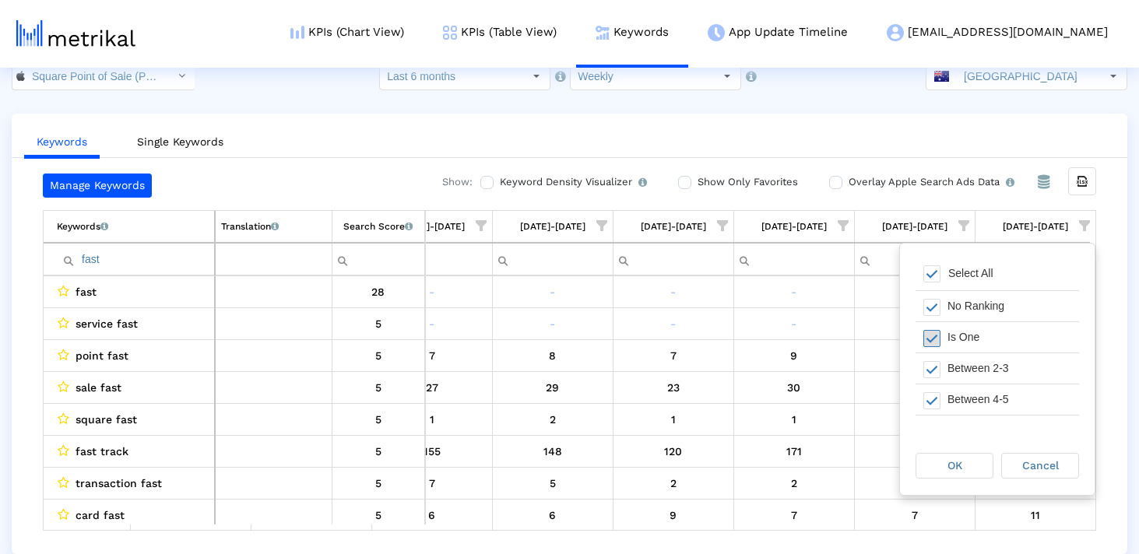
click at [937, 340] on span "Filter options" at bounding box center [931, 338] width 17 height 17
click at [931, 328] on span "Filter options" at bounding box center [931, 327] width 17 height 17
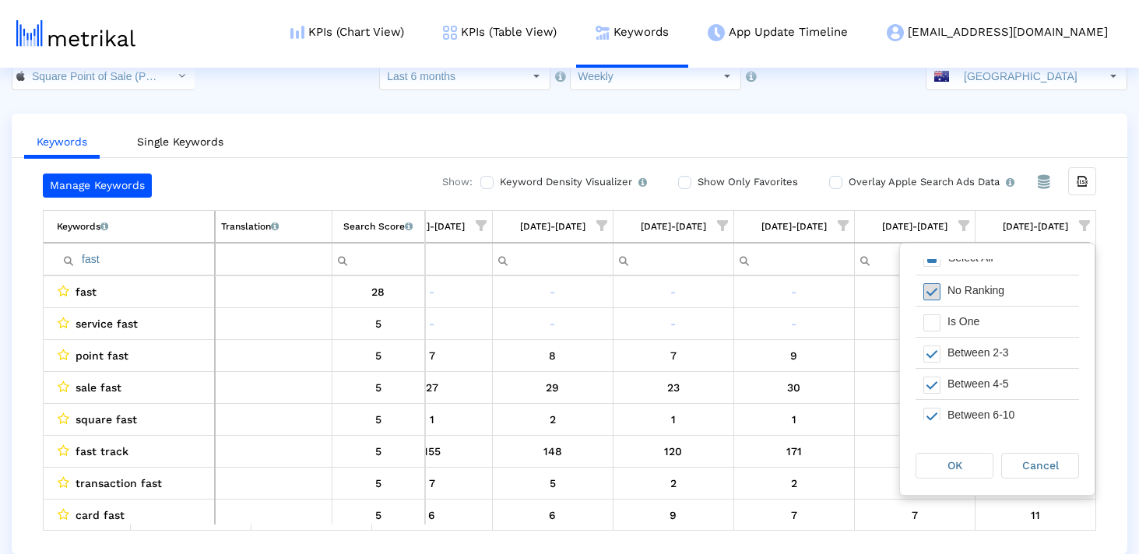
click at [933, 294] on span "Filter options" at bounding box center [931, 291] width 17 height 17
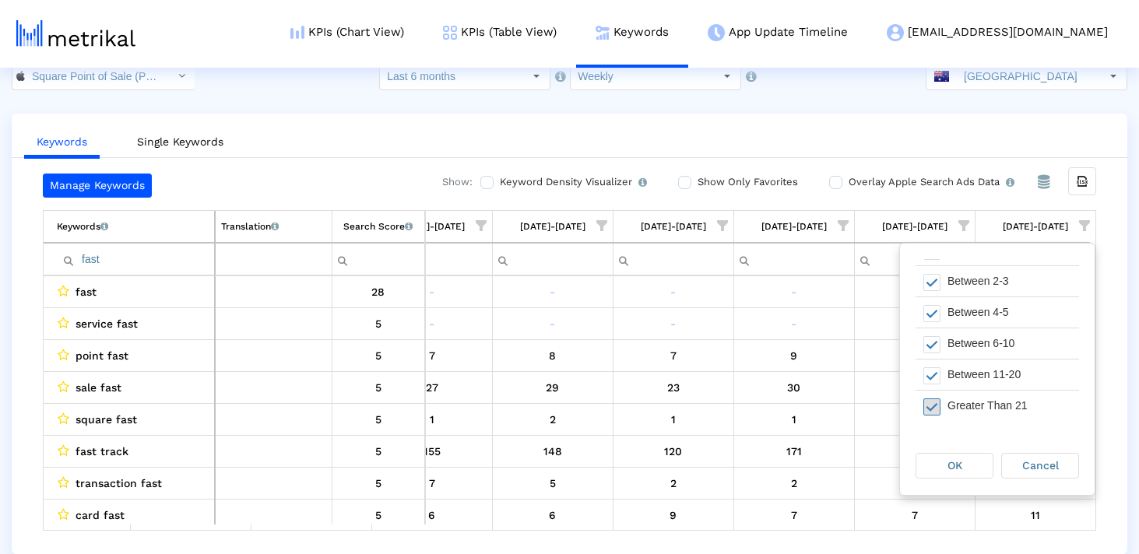
click at [930, 404] on span "Filter options" at bounding box center [931, 407] width 17 height 17
click at [957, 459] on span "OK" at bounding box center [954, 465] width 15 height 12
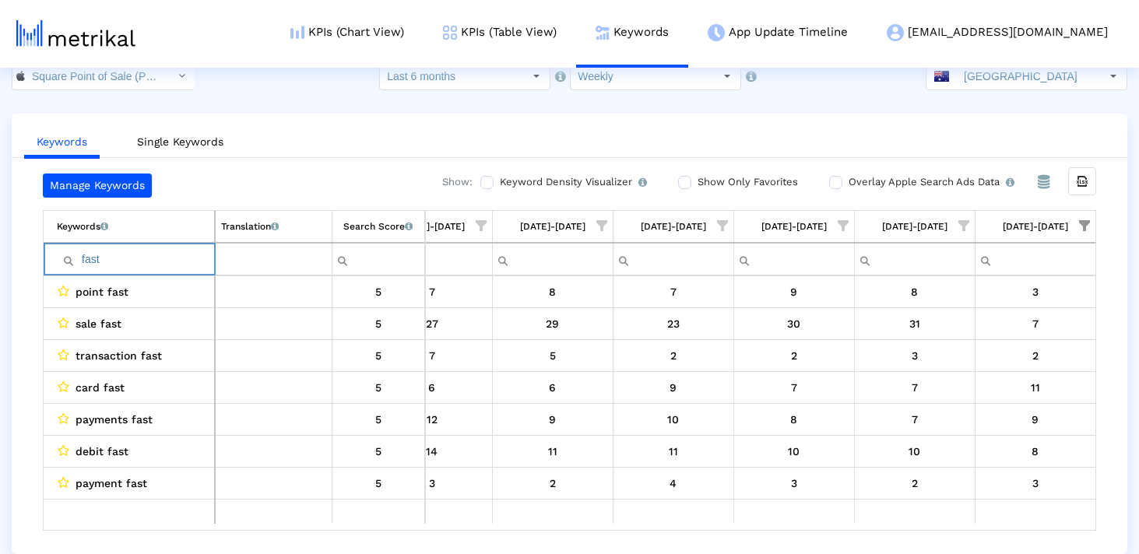
click at [99, 258] on input "fast" at bounding box center [135, 260] width 157 height 26
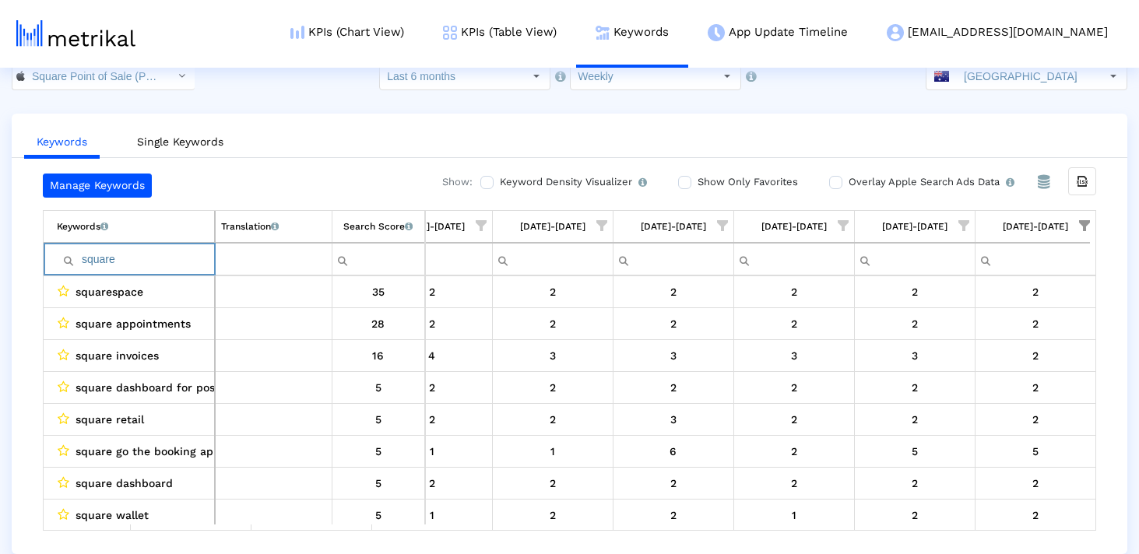
click at [115, 264] on input "square" at bounding box center [135, 260] width 157 height 26
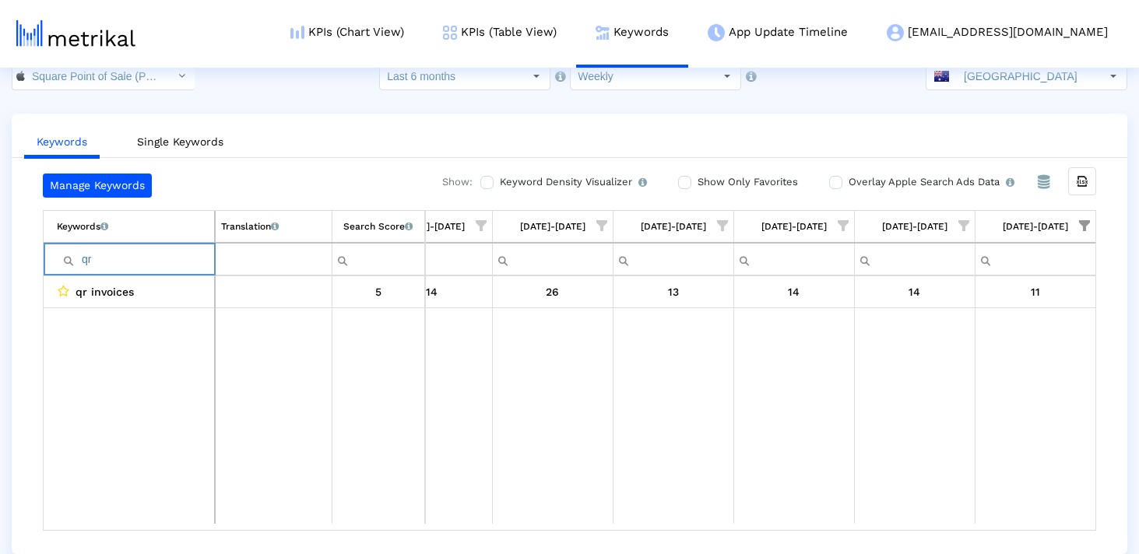
type input "qr"
click at [1087, 221] on span "Show filter options for column '09/21/25-09/27/25'" at bounding box center [1084, 225] width 11 height 11
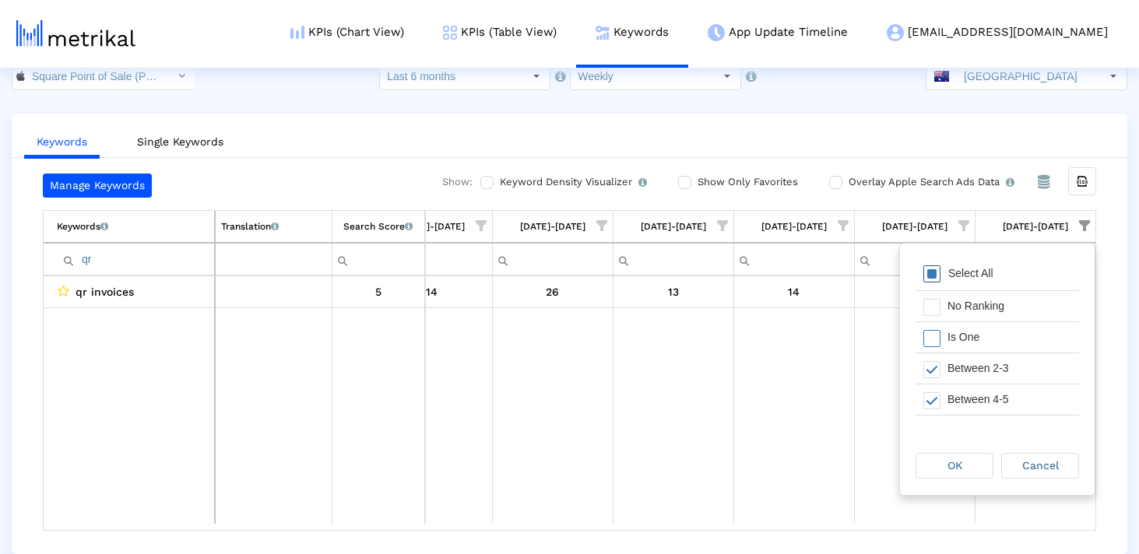
click at [935, 273] on span "Filter options" at bounding box center [931, 273] width 17 height 17
click at [942, 459] on div "OK" at bounding box center [954, 466] width 76 height 24
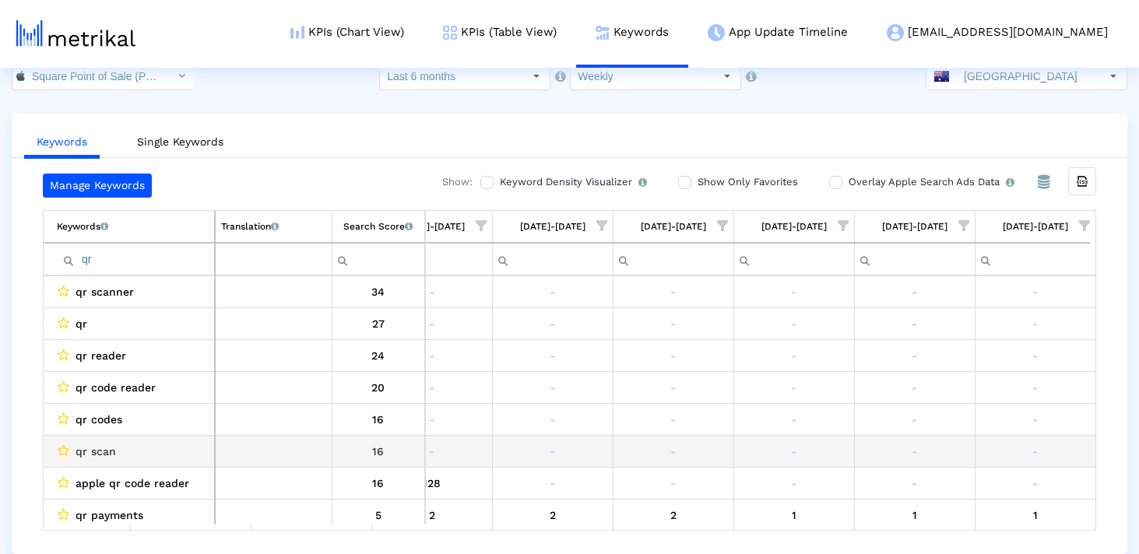
scroll to position [166, 0]
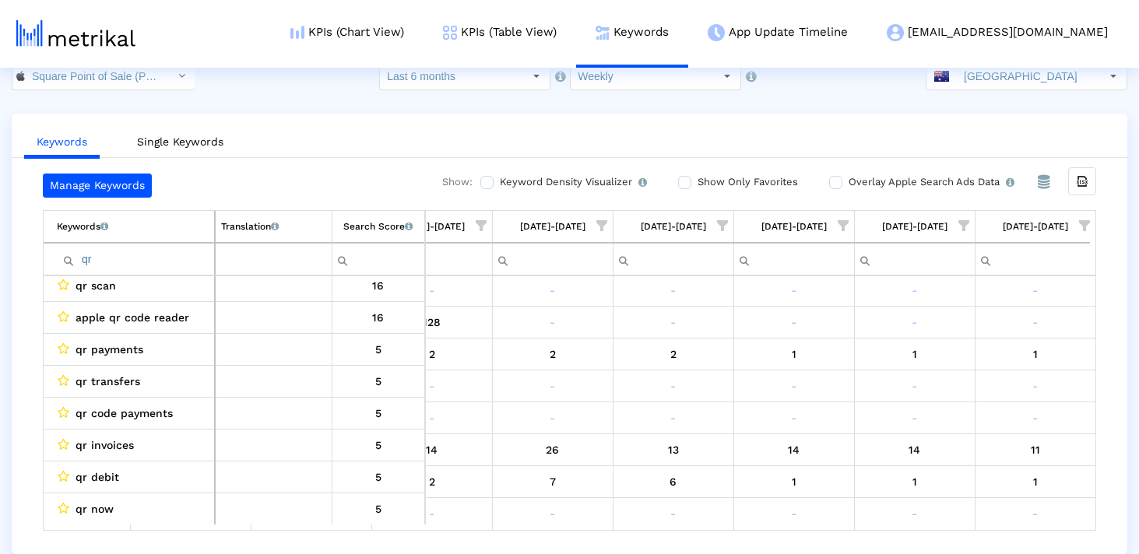
click at [111, 251] on input "qr" at bounding box center [135, 260] width 157 height 26
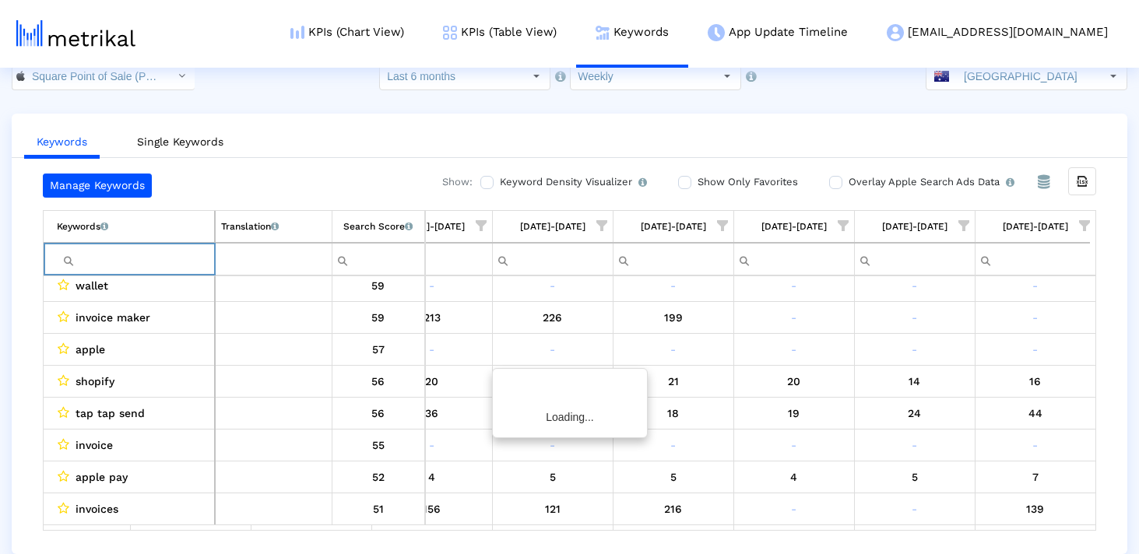
scroll to position [0, 0]
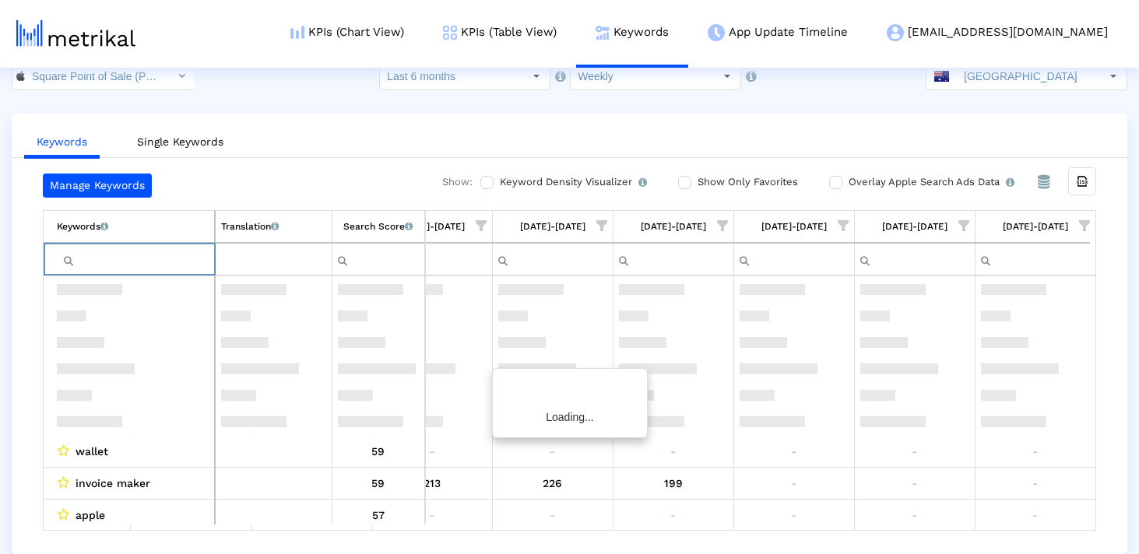
click at [12, 318] on div "Manage Keywords Show: Keyword Density Visualizer Turn this on to view where and…" at bounding box center [569, 352] width 1115 height 357
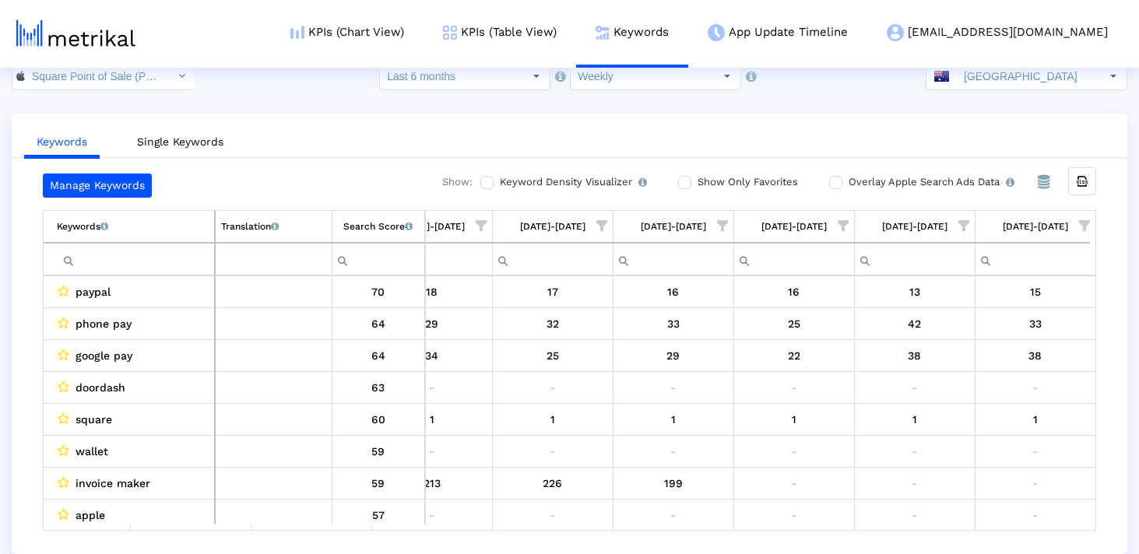
click at [161, 272] on td "Contains Does not contain Starts with Ends with Equals Does not equal Reset" at bounding box center [129, 259] width 171 height 33
click at [161, 269] on input "Filter cell" at bounding box center [135, 260] width 157 height 26
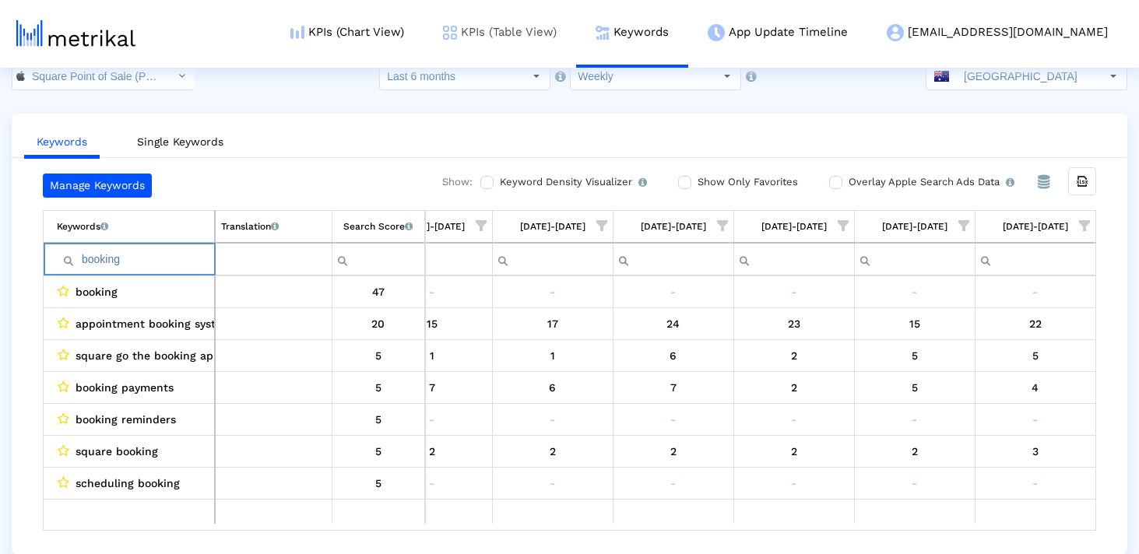
type input "booking"
click at [115, 265] on input "booking" at bounding box center [135, 260] width 157 height 26
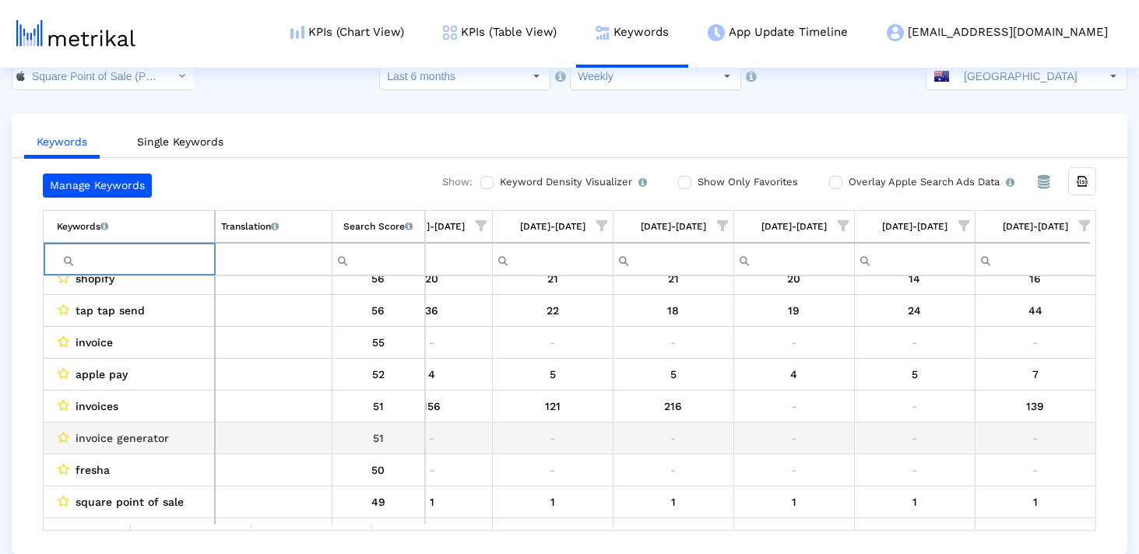
scroll to position [297, 0]
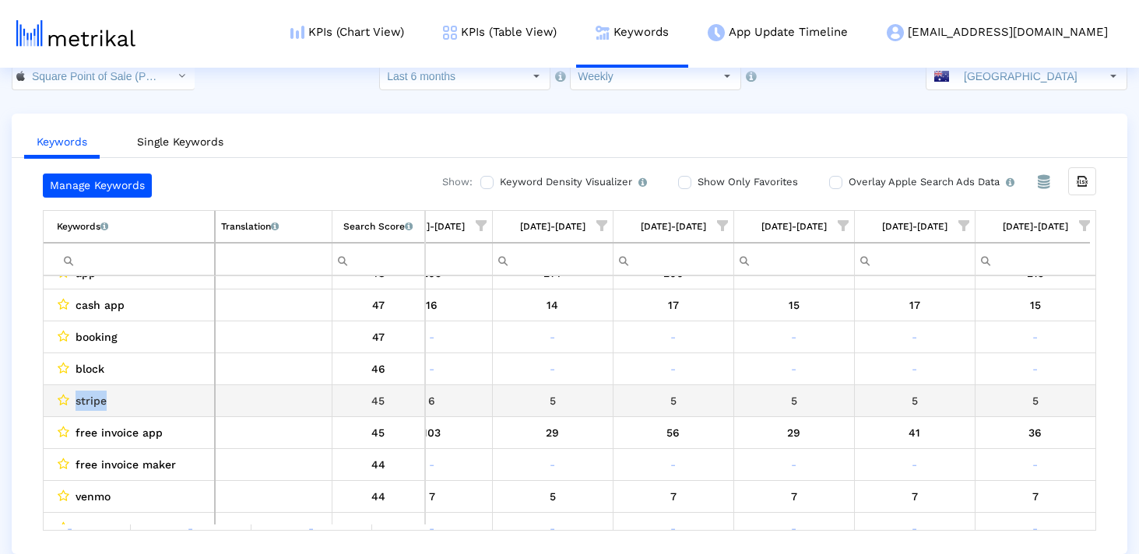
drag, startPoint x: 128, startPoint y: 401, endPoint x: 69, endPoint y: 401, distance: 58.4
click at [69, 401] on div "stripe" at bounding box center [133, 401] width 152 height 20
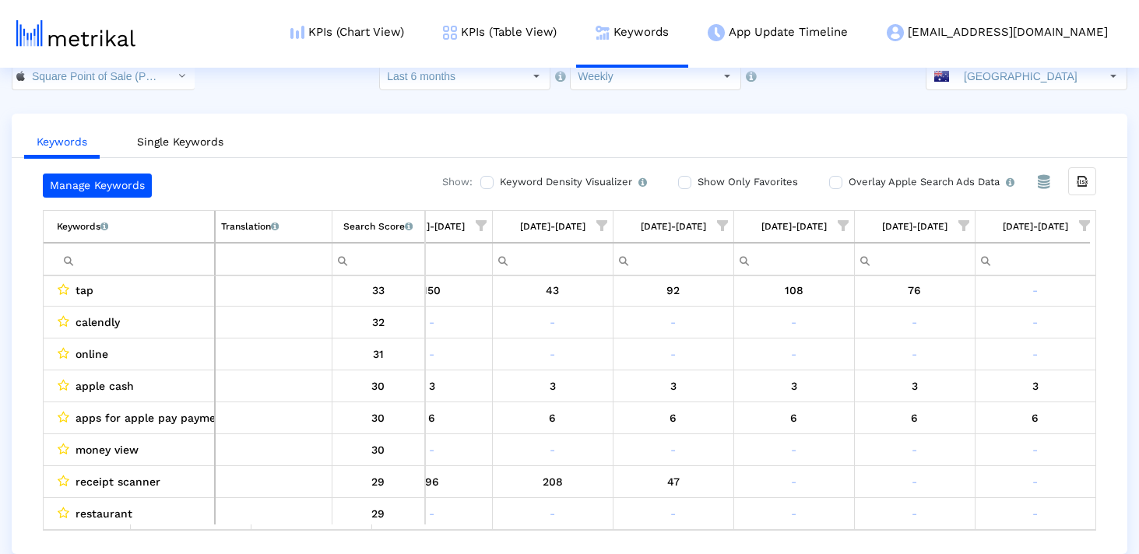
click at [128, 255] on input "Filter cell" at bounding box center [135, 260] width 157 height 26
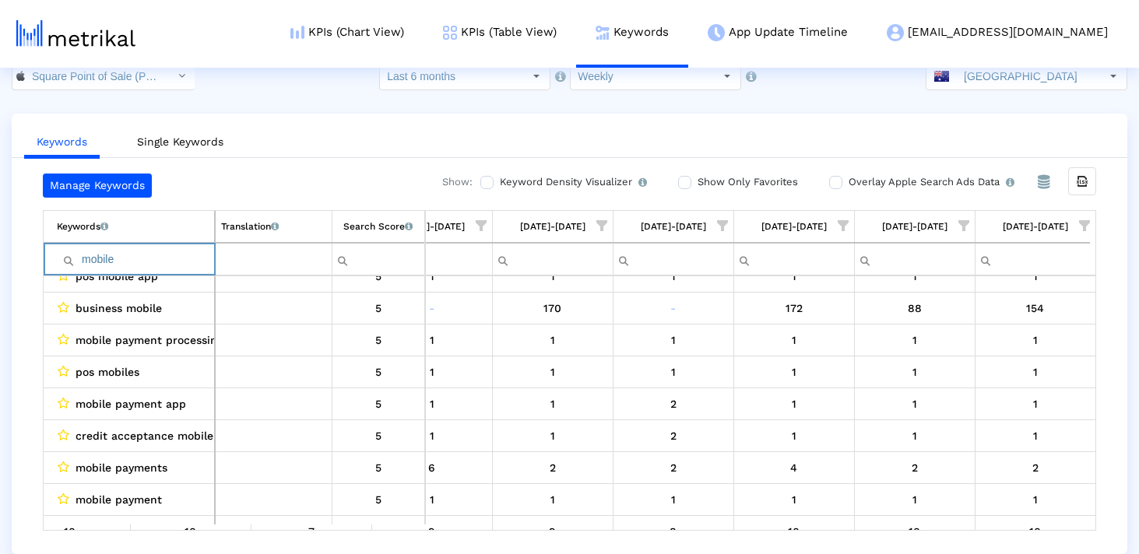
click at [163, 253] on input "mobile" at bounding box center [135, 260] width 157 height 26
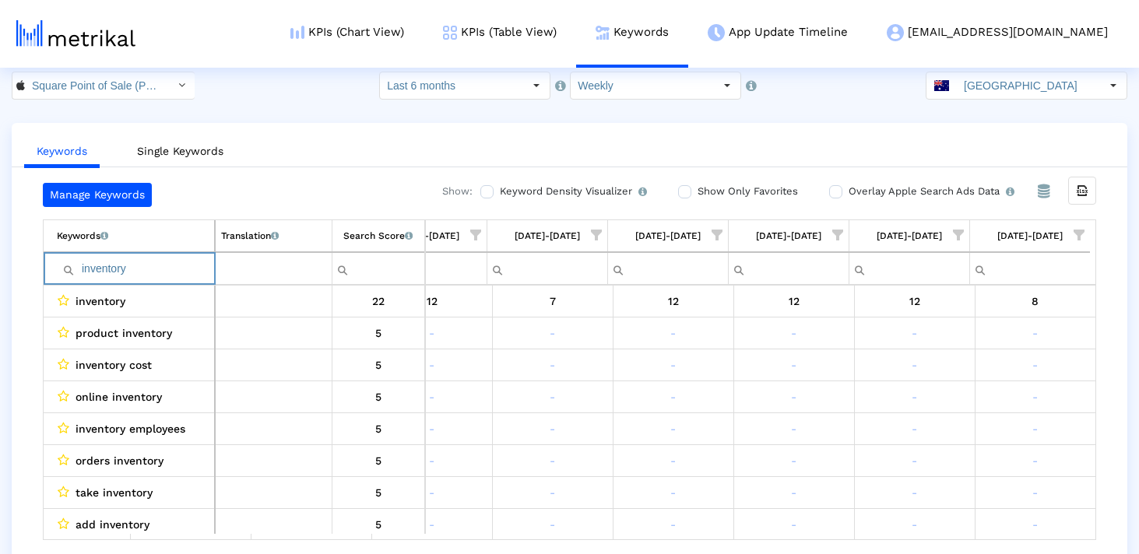
click at [138, 268] on input "inventory" at bounding box center [135, 269] width 157 height 26
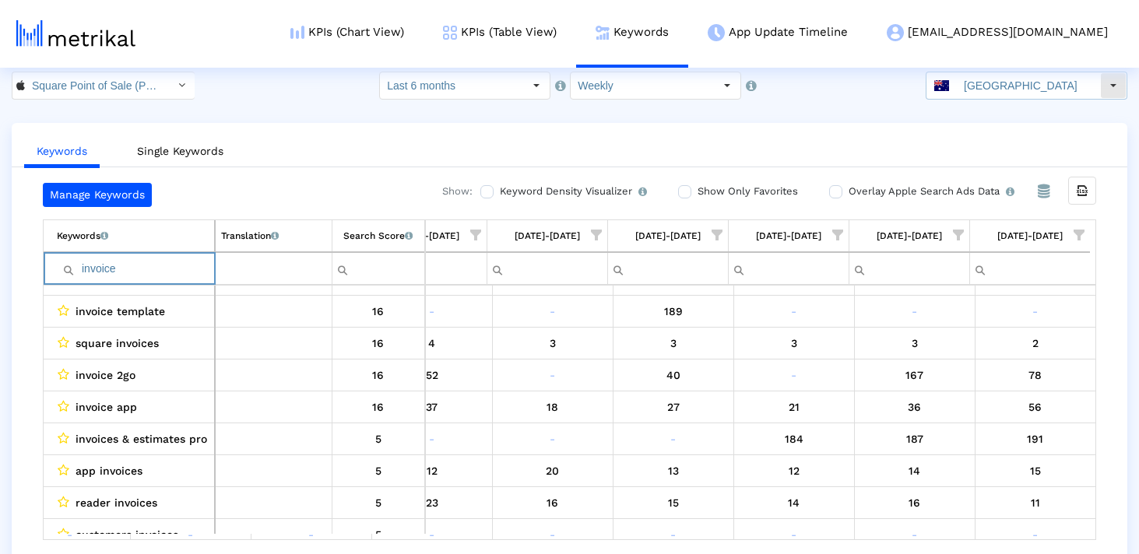
type input "invoice"
click at [999, 90] on input "[GEOGRAPHIC_DATA]" at bounding box center [1028, 85] width 143 height 26
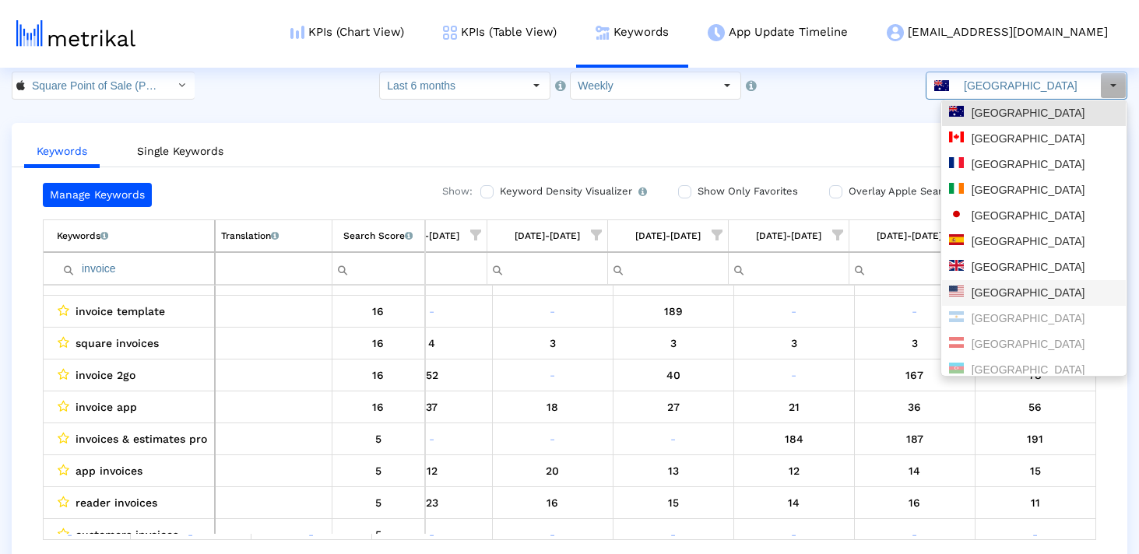
click at [989, 296] on div "[GEOGRAPHIC_DATA]" at bounding box center [1034, 293] width 170 height 15
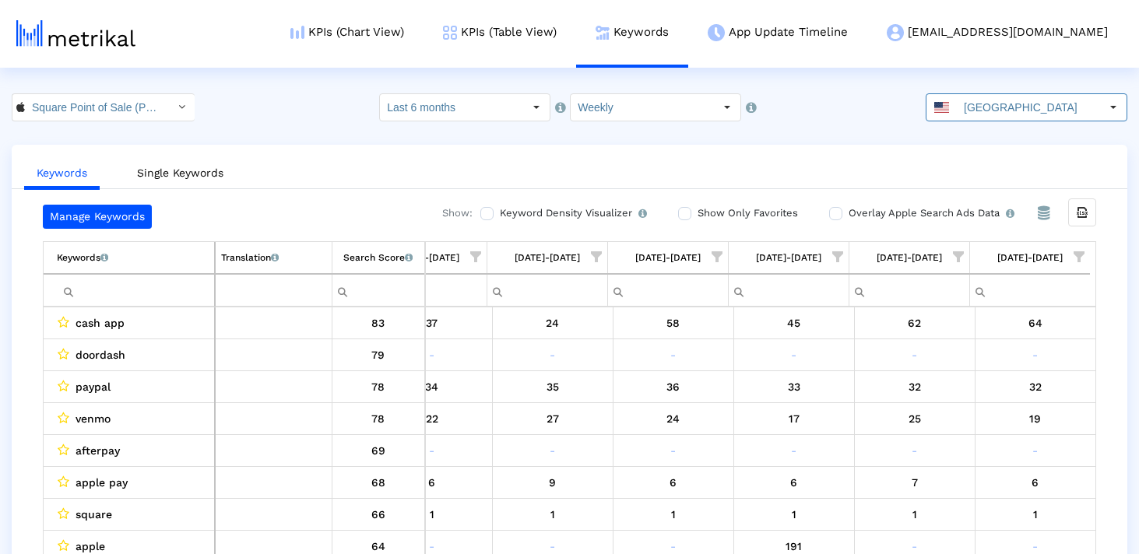
click at [188, 284] on input "Filter cell" at bounding box center [135, 291] width 157 height 26
type input "invoice"
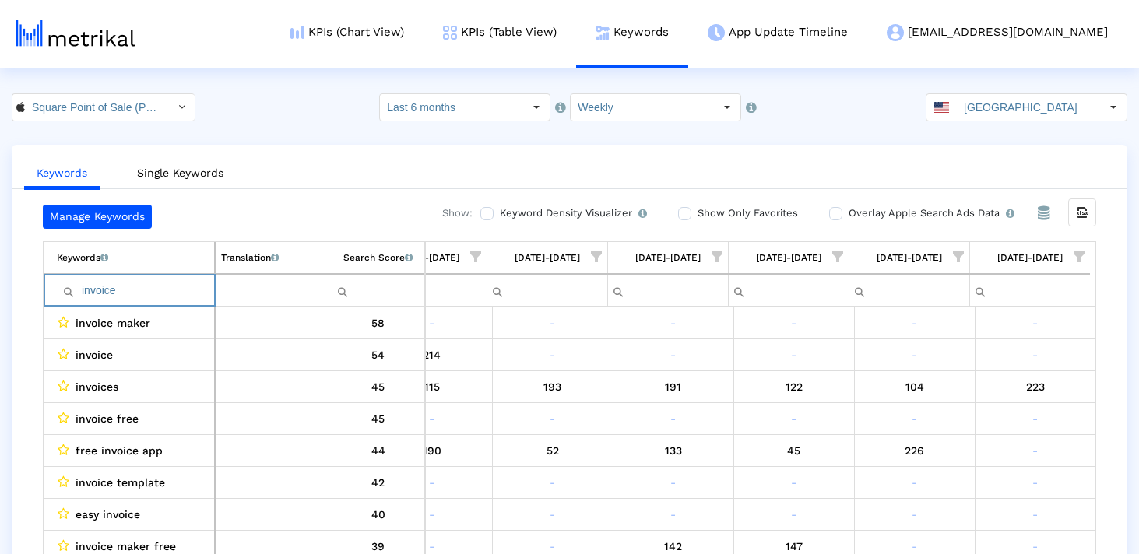
click at [184, 288] on input "invoice" at bounding box center [135, 291] width 157 height 26
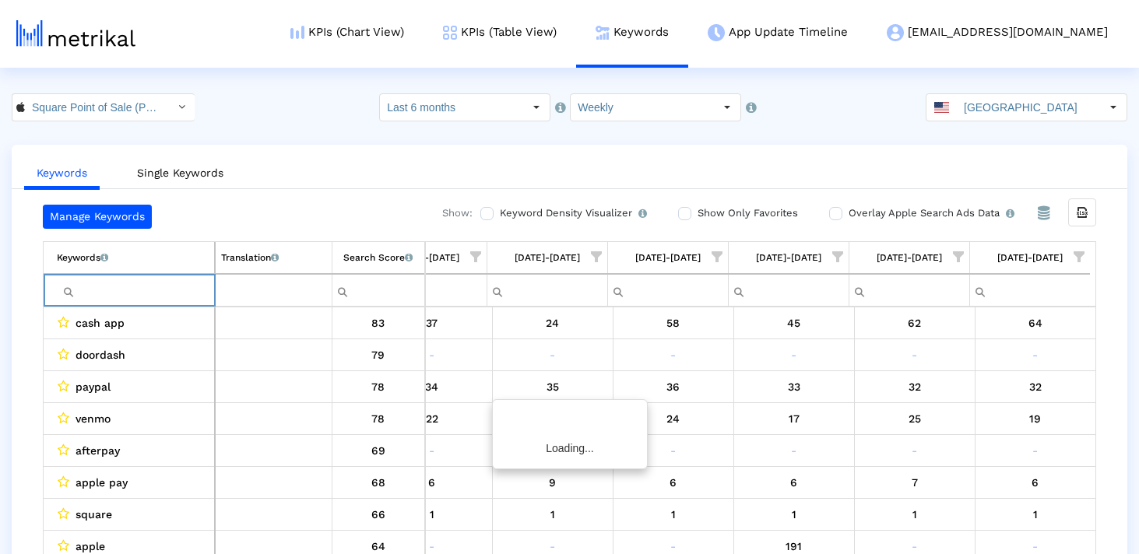
click at [305, 193] on div "Keywords Single Keywords Manage Keywords Show: Keyword Density Visualizer Turn …" at bounding box center [569, 365] width 1115 height 441
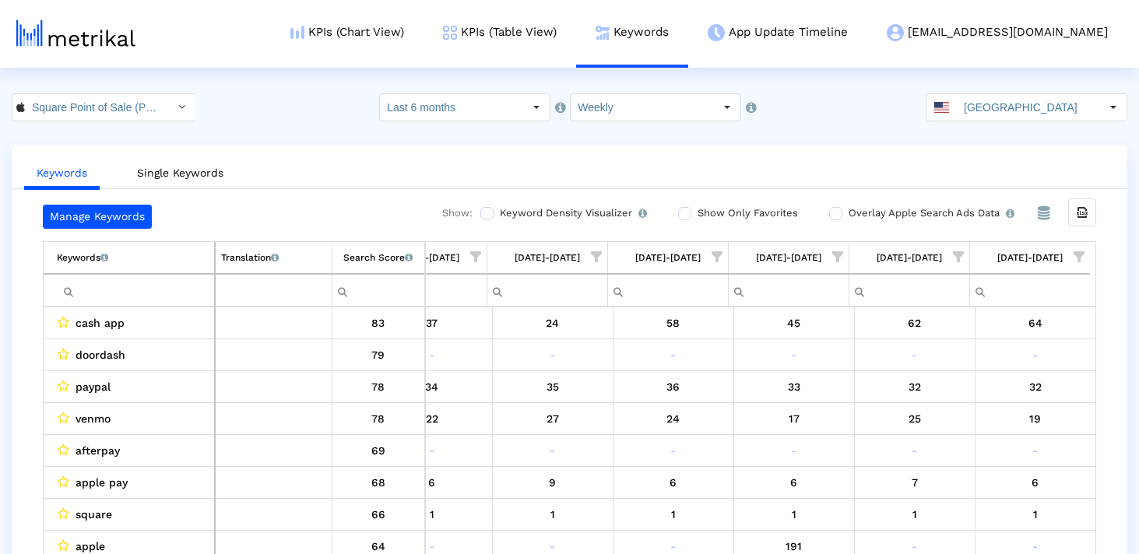
click at [160, 297] on input "Filter cell" at bounding box center [135, 291] width 157 height 26
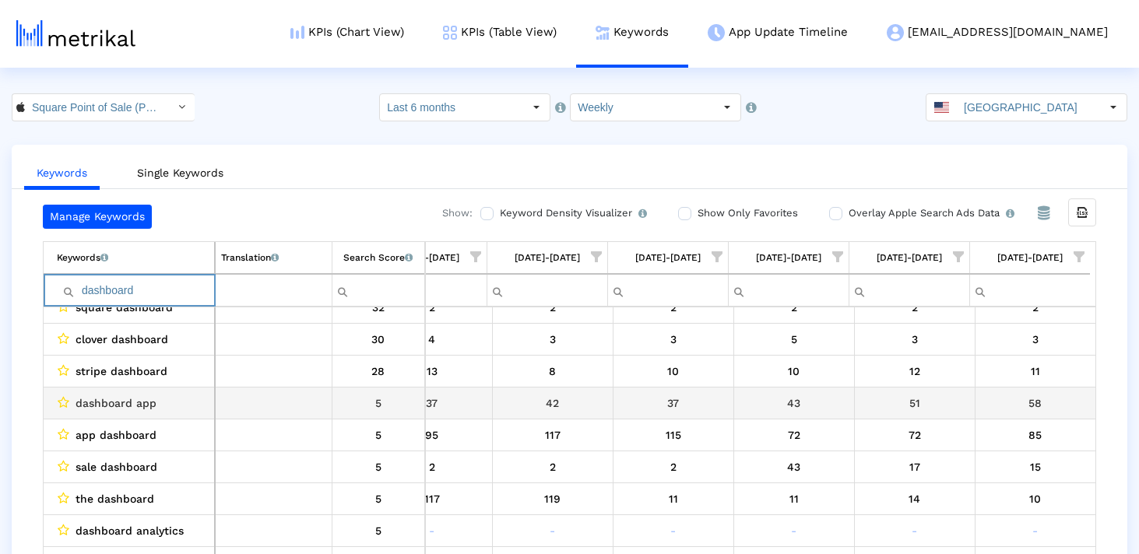
scroll to position [64, 0]
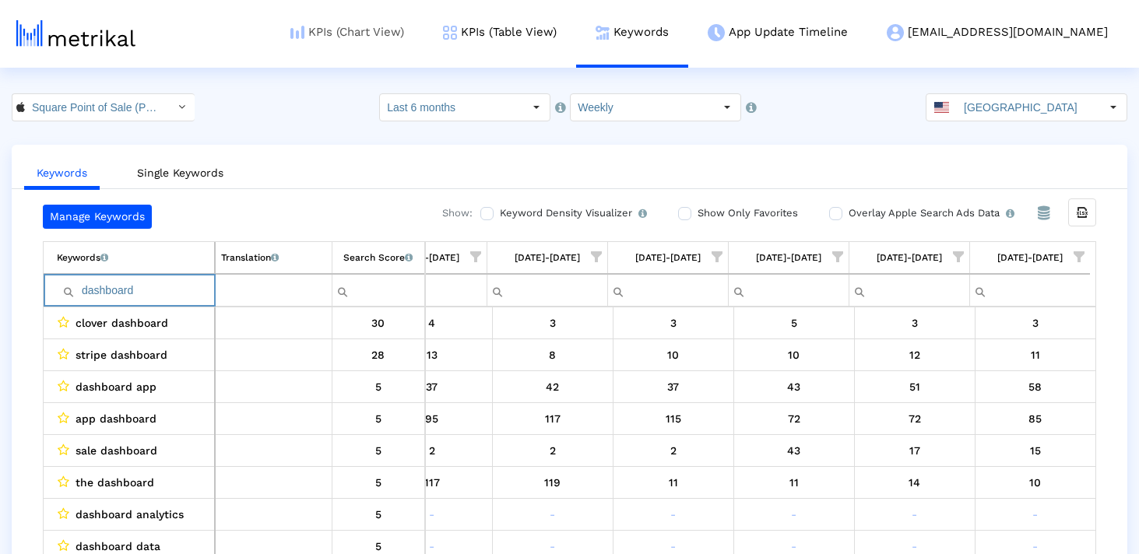
type input "dashboard"
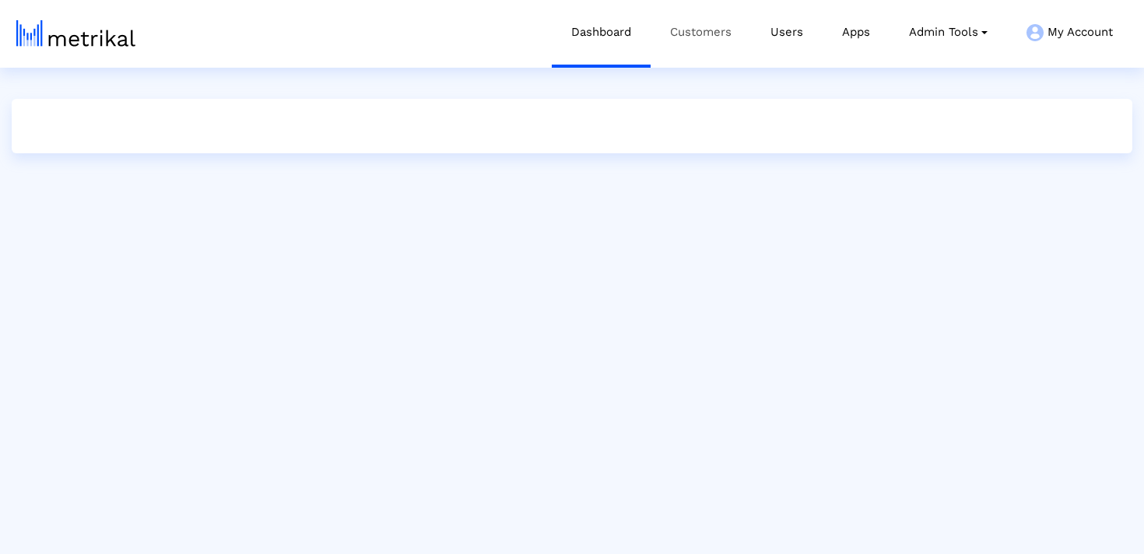
click at [694, 37] on link "Customers" at bounding box center [701, 32] width 100 height 65
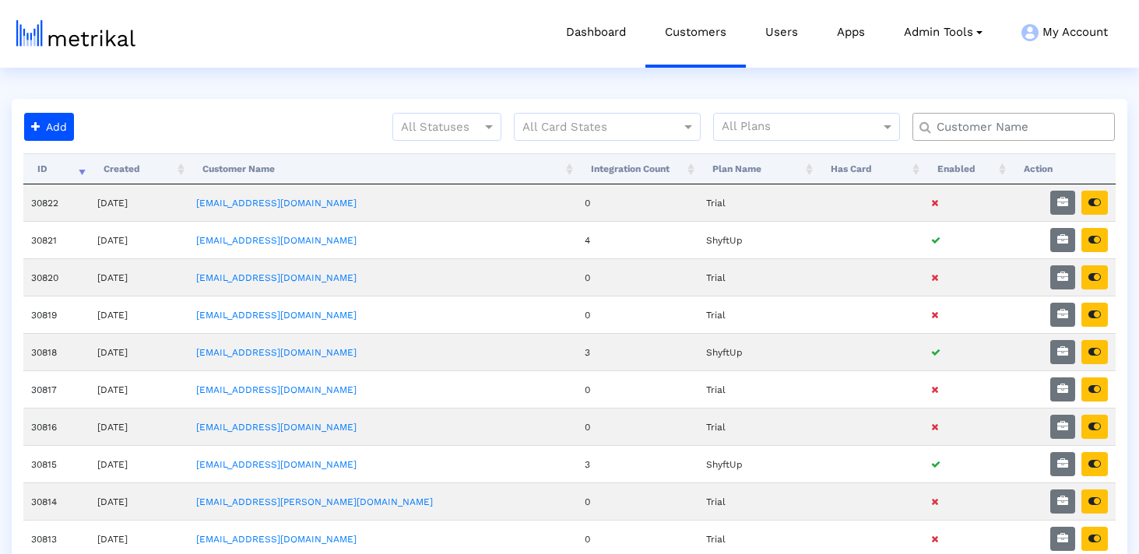
click at [1038, 125] on input "text" at bounding box center [1017, 127] width 183 height 16
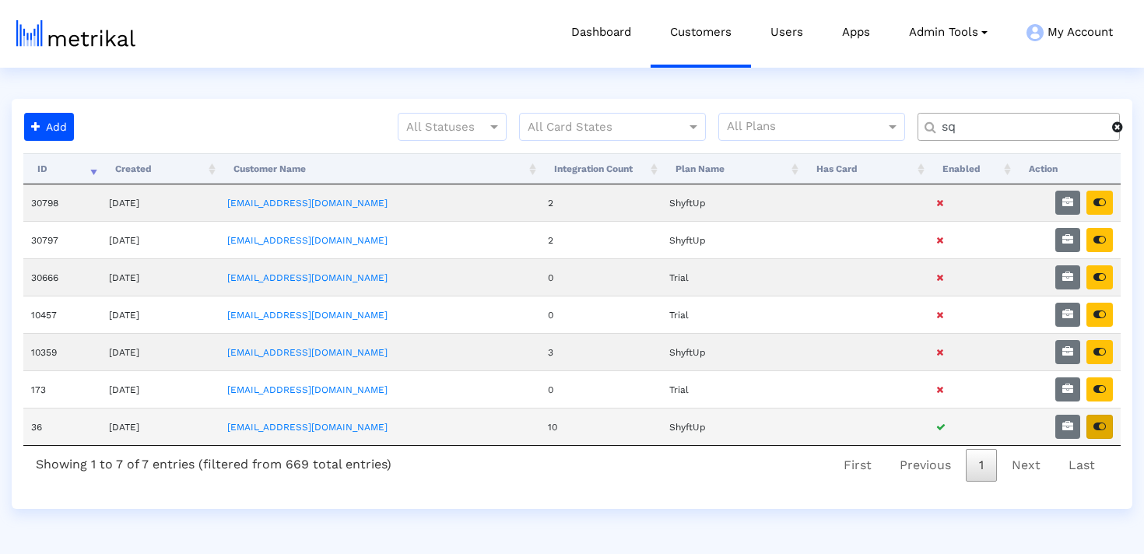
type input "sq"
click at [1100, 426] on icon "button" at bounding box center [1100, 426] width 12 height 11
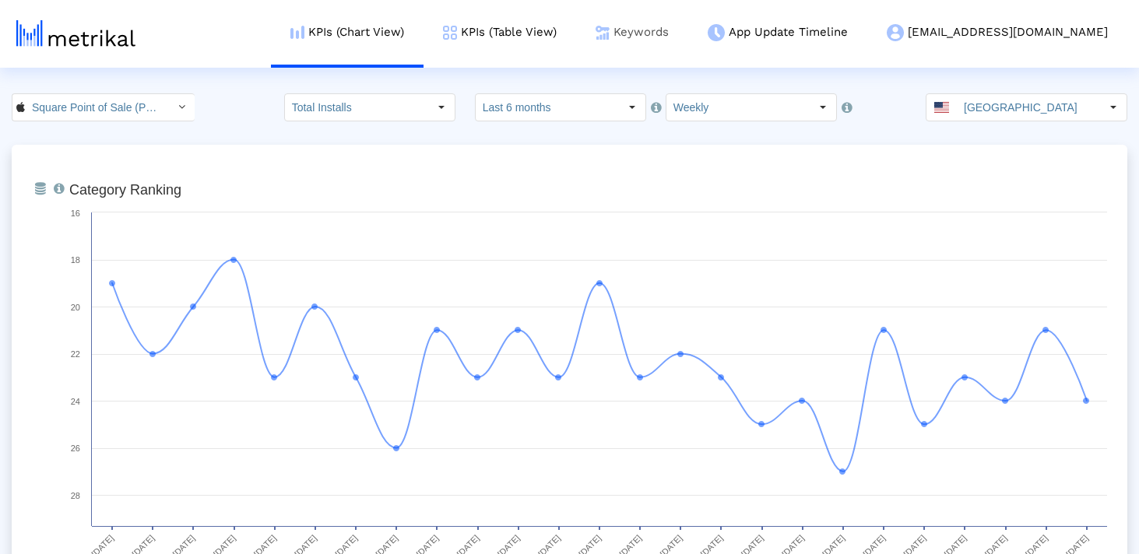
click at [688, 37] on link "Keywords" at bounding box center [632, 32] width 112 height 65
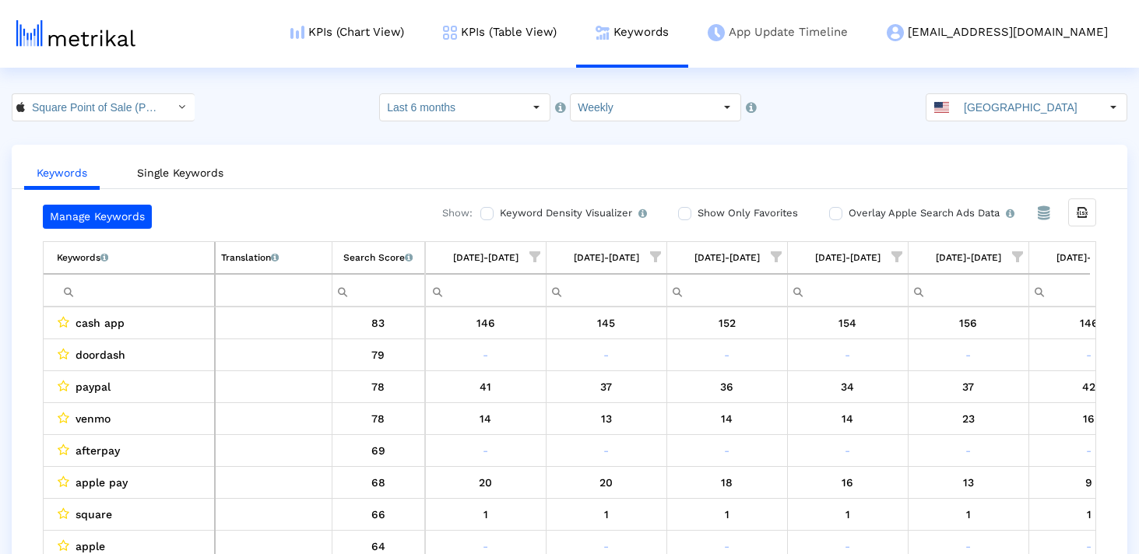
scroll to position [0, 2352]
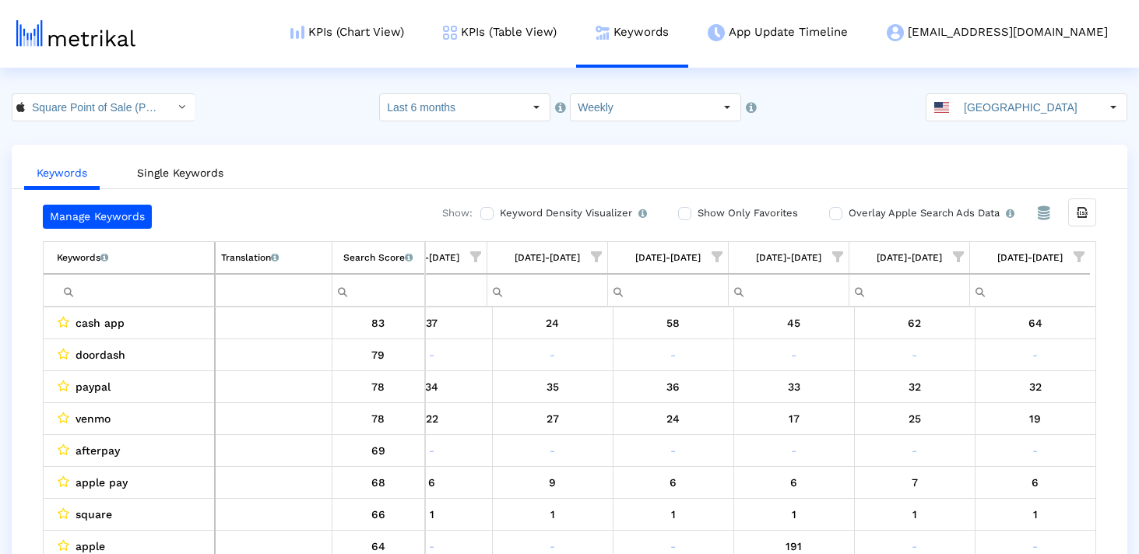
click at [181, 283] on input "Filter cell" at bounding box center [135, 291] width 157 height 26
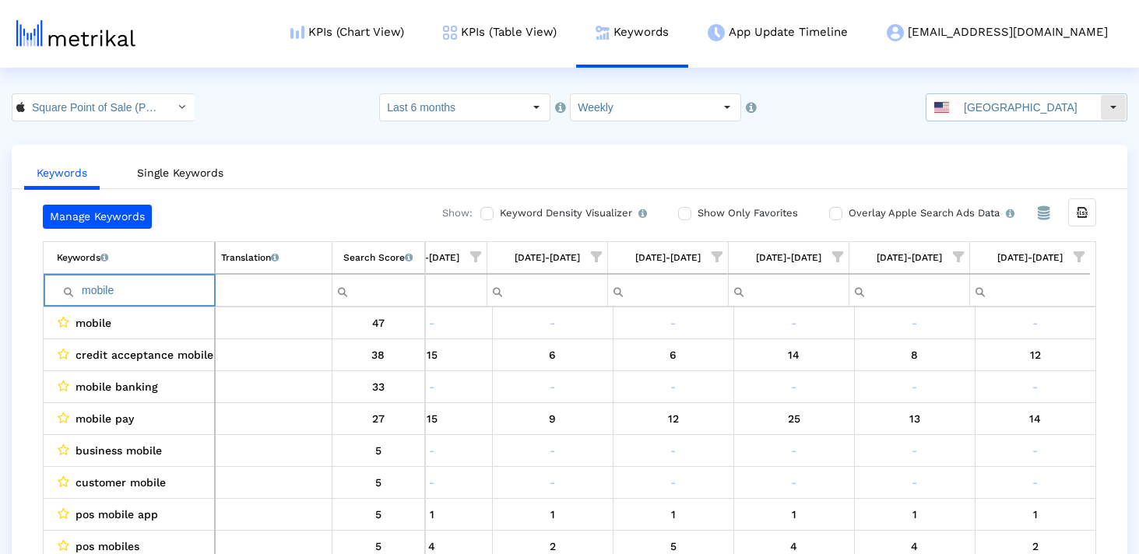
type input "mobile"
click at [1064, 99] on input "[GEOGRAPHIC_DATA]" at bounding box center [1028, 107] width 143 height 26
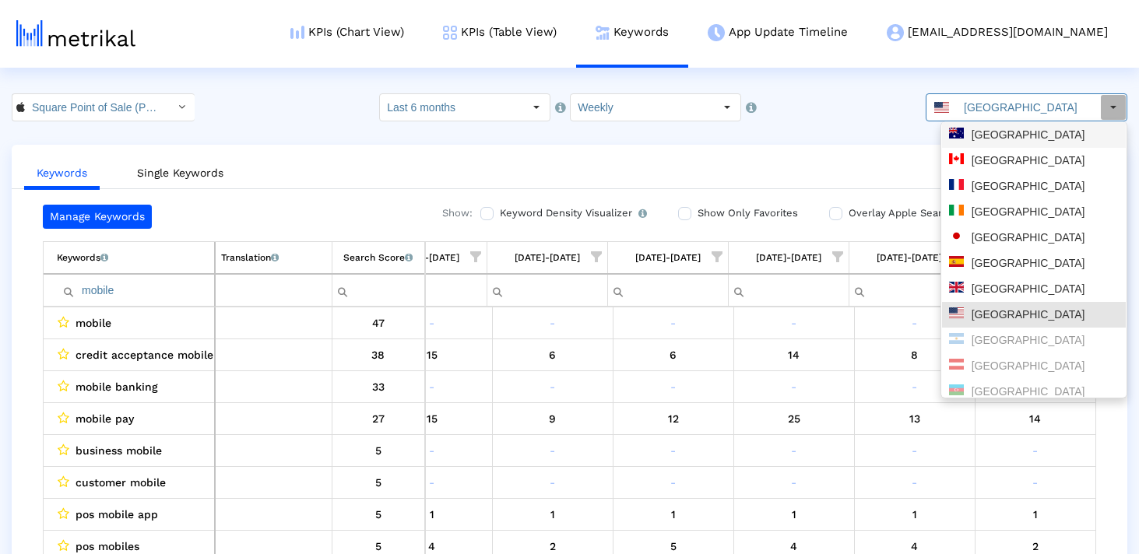
click at [1012, 139] on div "[GEOGRAPHIC_DATA]" at bounding box center [1034, 135] width 170 height 15
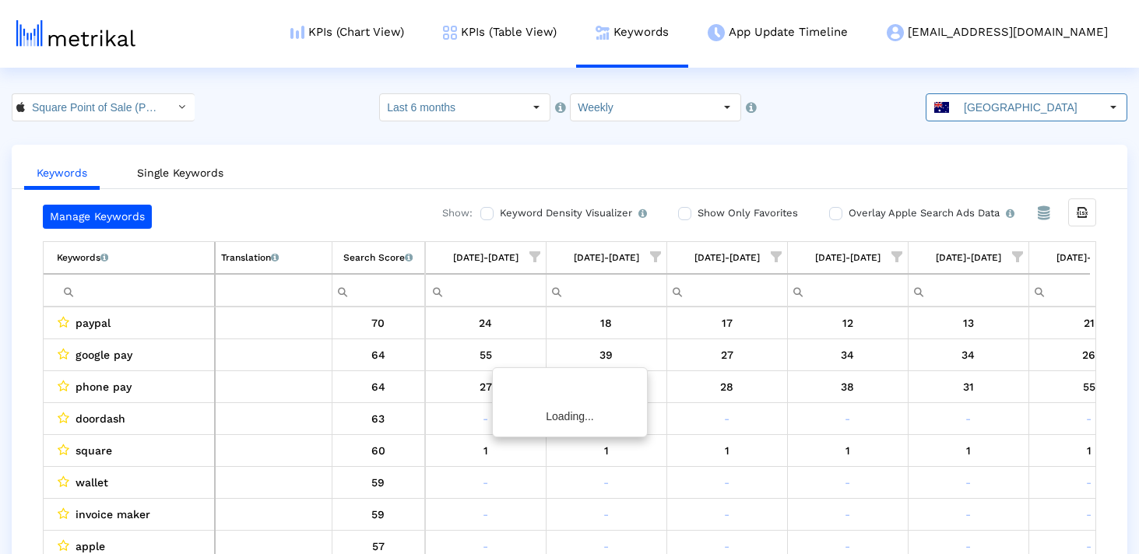
scroll to position [0, 904]
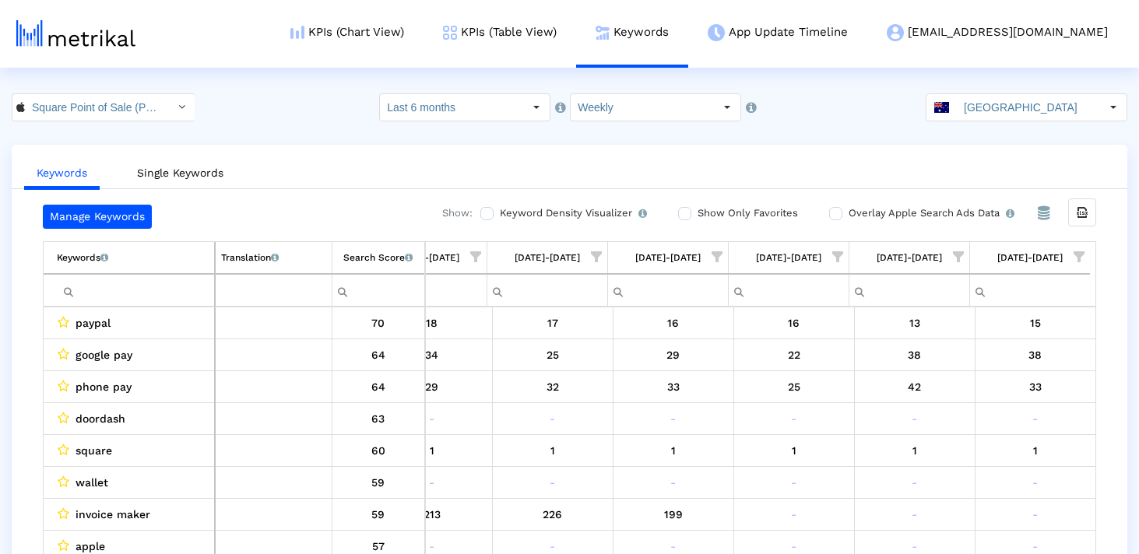
click at [164, 274] on td "Filter cell" at bounding box center [129, 290] width 171 height 33
click at [154, 284] on input "Filter cell" at bounding box center [135, 291] width 157 height 26
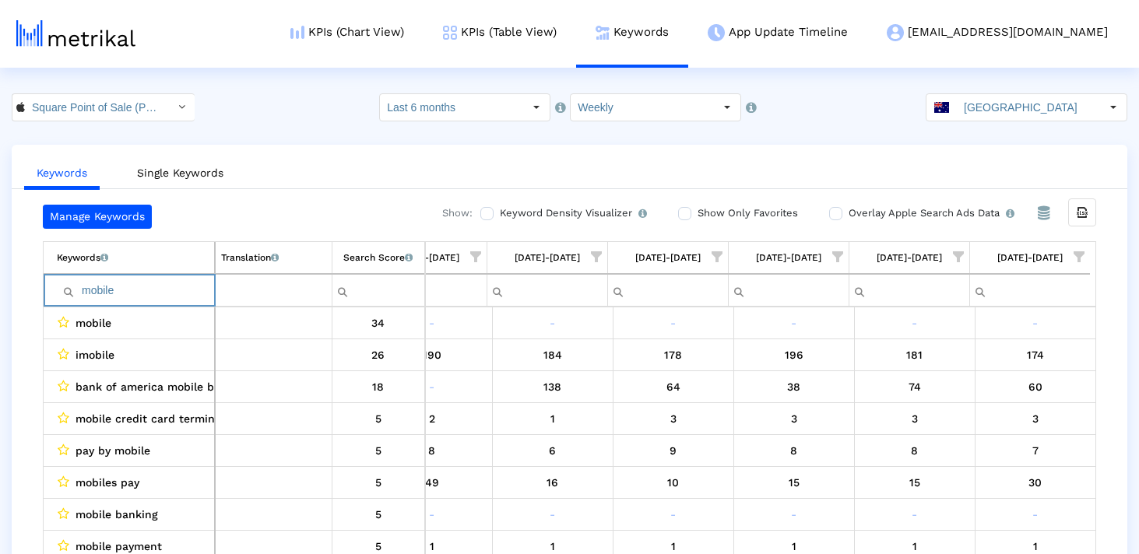
click at [1081, 254] on span "Show filter options for column '09/21/25-09/27/25'" at bounding box center [1078, 256] width 11 height 11
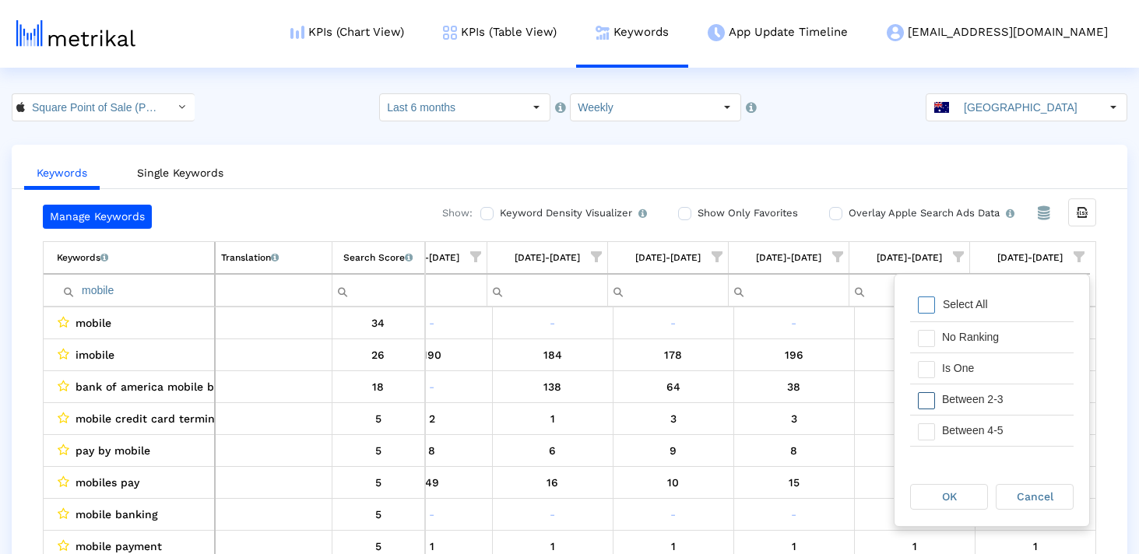
click at [931, 403] on span "Filter options" at bounding box center [926, 400] width 17 height 17
click at [929, 427] on span "Filter options" at bounding box center [926, 431] width 17 height 17
click at [927, 389] on span "Filter options" at bounding box center [926, 396] width 17 height 17
click at [927, 416] on div "Filter options" at bounding box center [922, 426] width 24 height 30
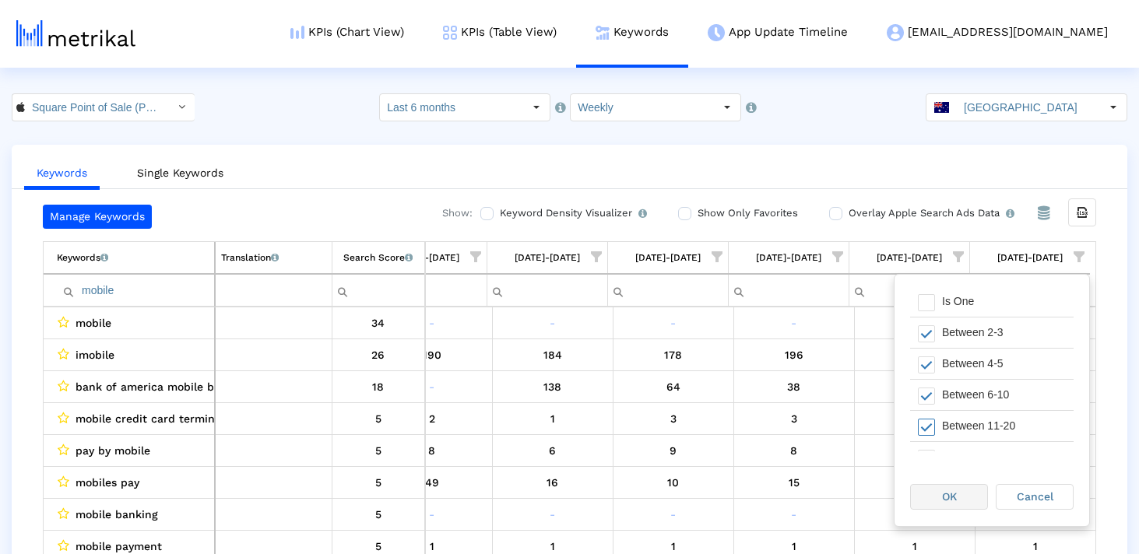
click at [933, 494] on div "OK" at bounding box center [949, 497] width 76 height 24
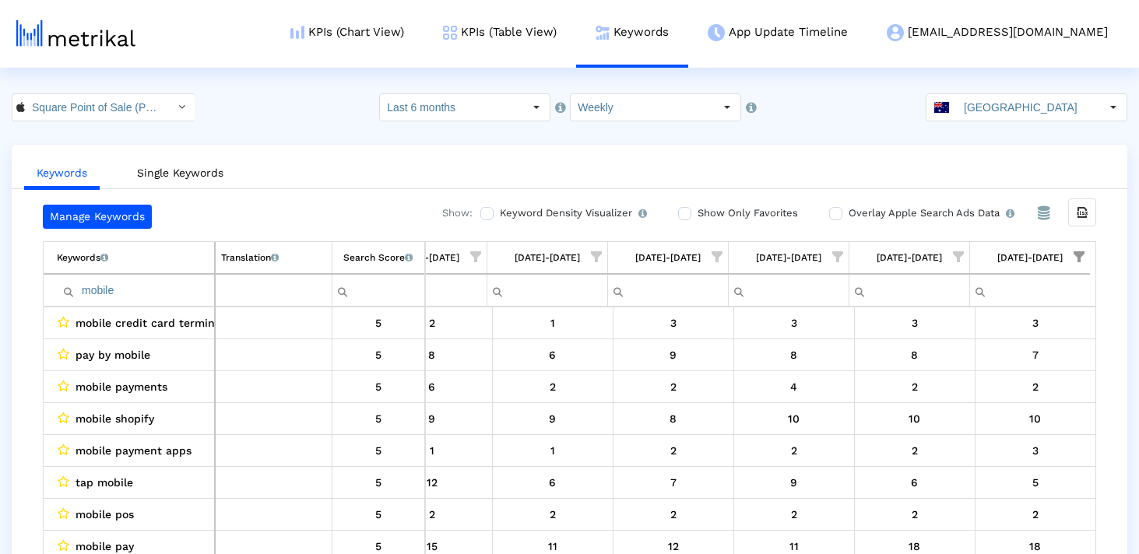
scroll to position [31, 0]
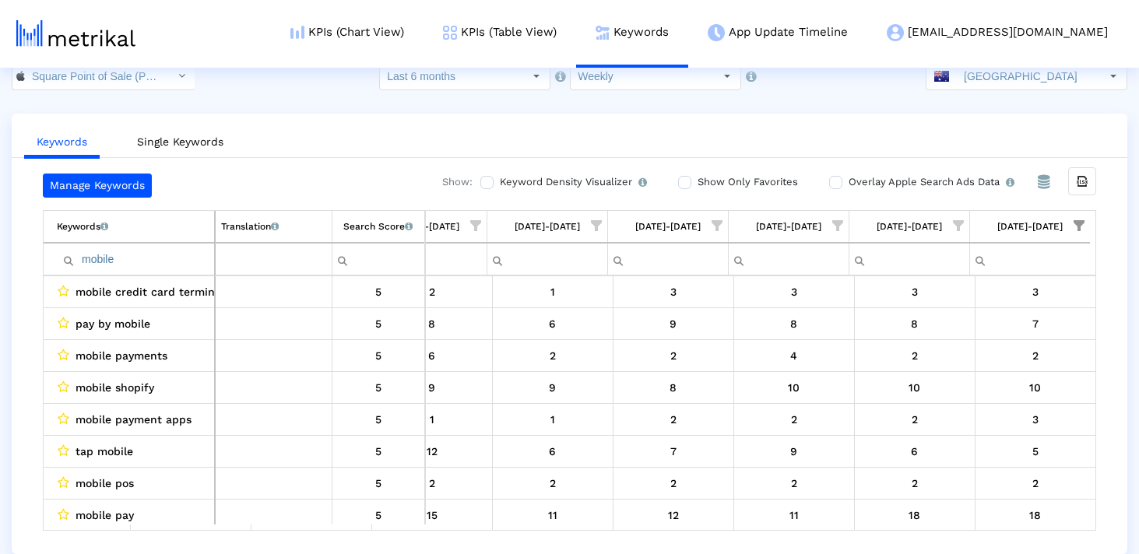
click at [1077, 223] on span "Show filter options for column '09/21/25-09/27/25'" at bounding box center [1078, 225] width 11 height 11
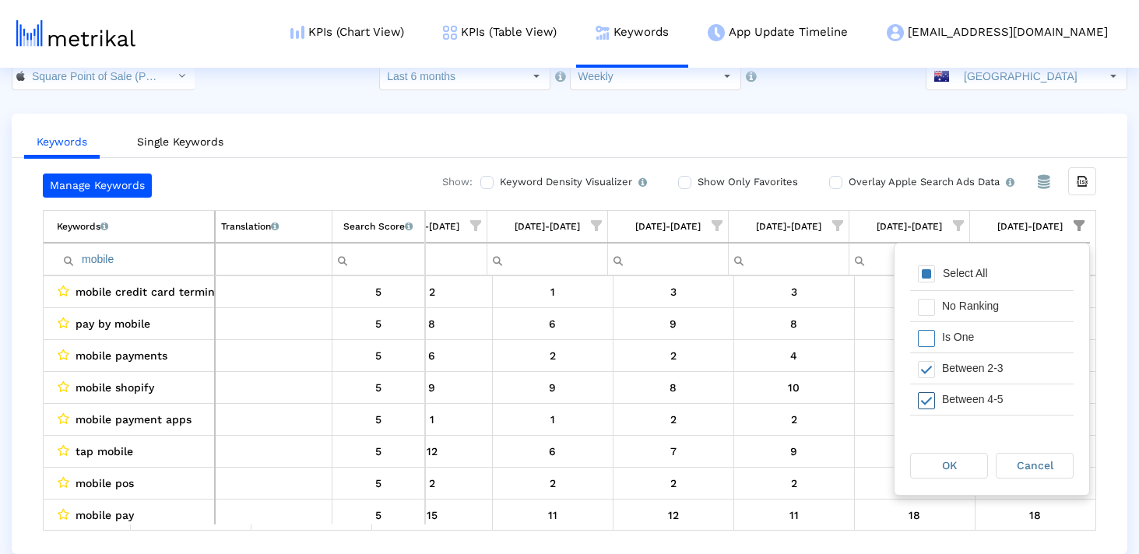
scroll to position [87, 0]
click at [932, 368] on span "Filter options" at bounding box center [926, 375] width 17 height 17
click at [934, 488] on div "OK Cancel" at bounding box center [991, 465] width 195 height 59
click at [934, 474] on div "OK" at bounding box center [949, 466] width 76 height 24
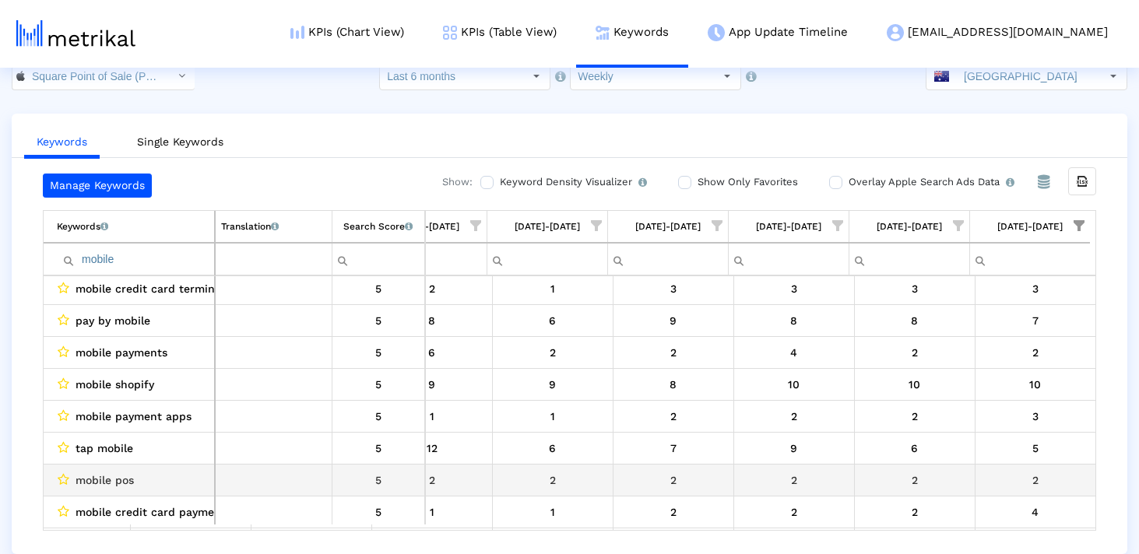
scroll to position [0, 0]
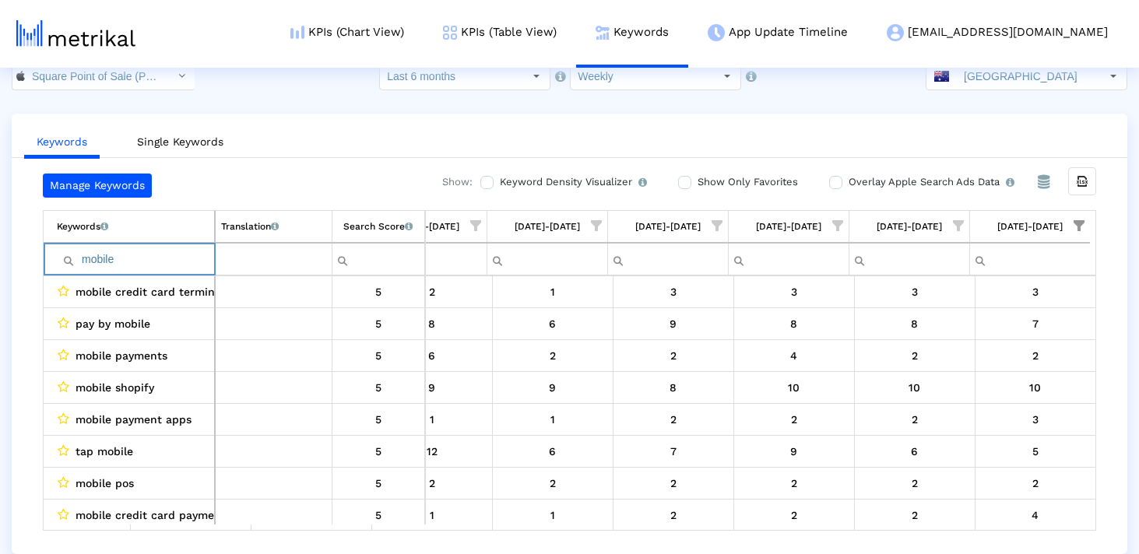
click at [138, 258] on input "mobile" at bounding box center [135, 260] width 157 height 26
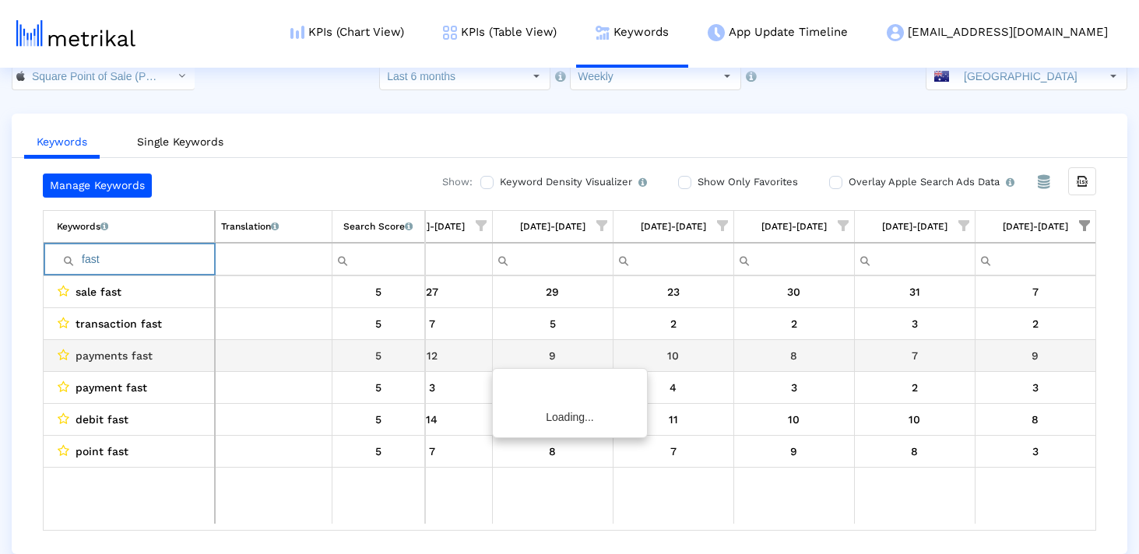
scroll to position [0, 898]
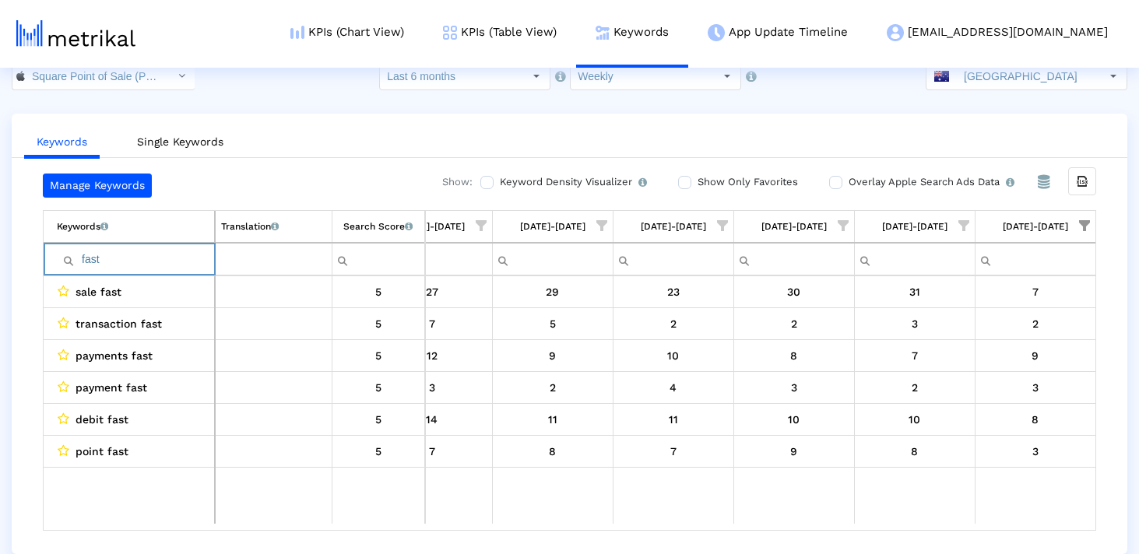
type input "fast"
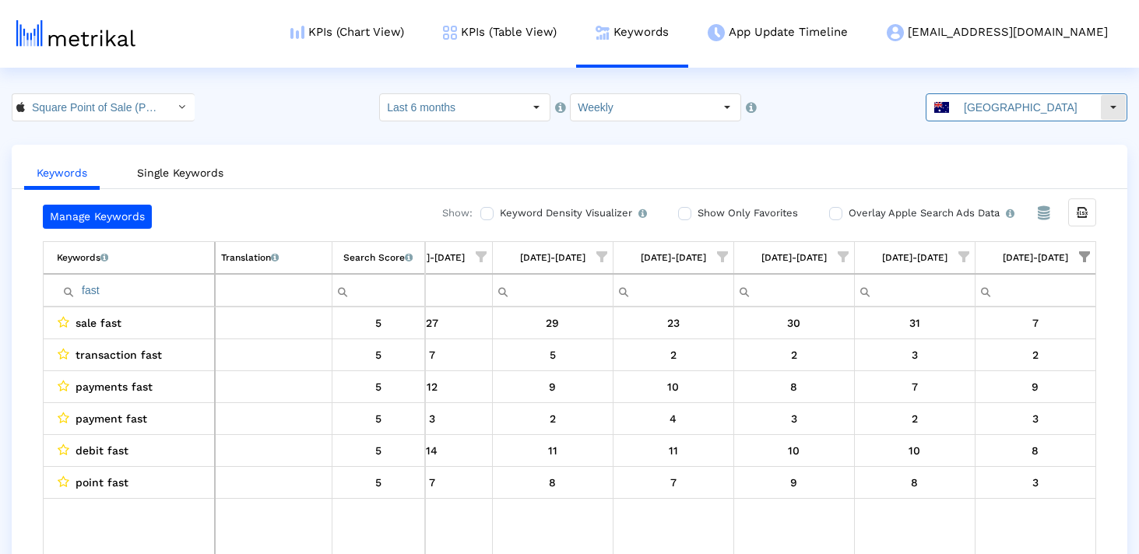
click at [949, 102] on span at bounding box center [941, 107] width 15 height 11
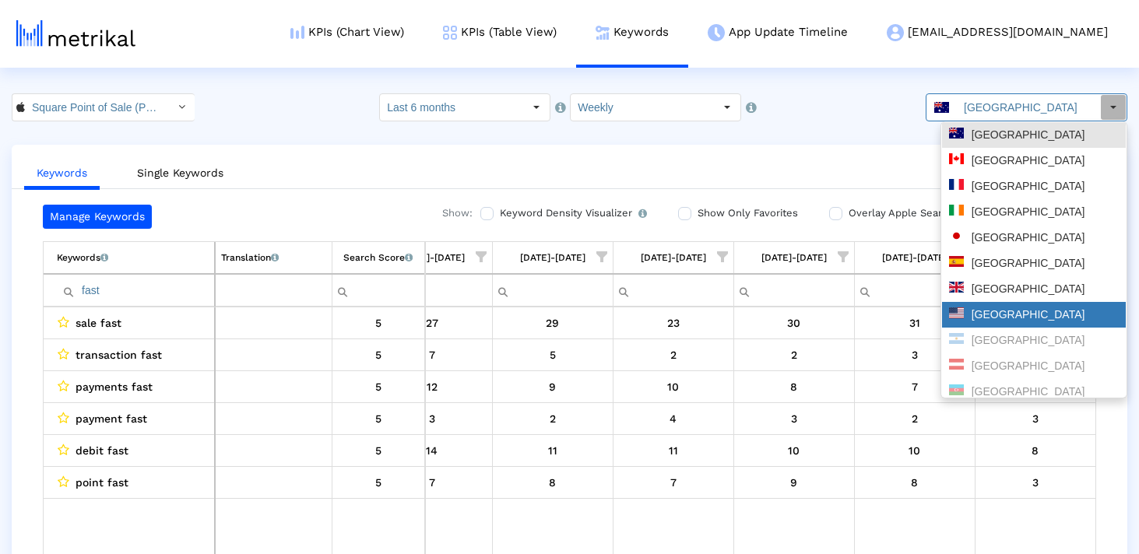
click at [994, 324] on div "[GEOGRAPHIC_DATA]" at bounding box center [1034, 315] width 184 height 26
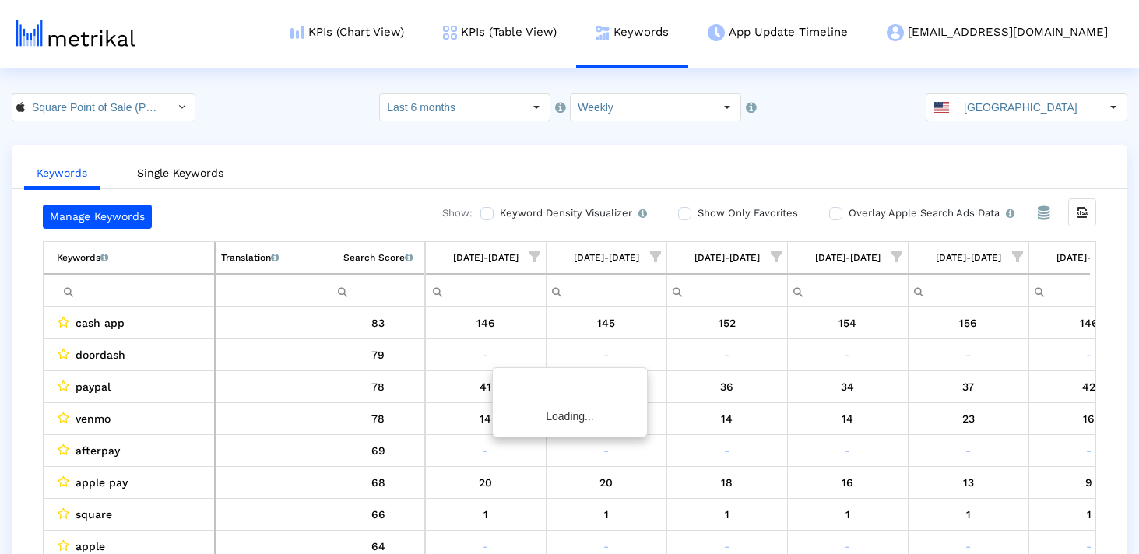
scroll to position [0, 2352]
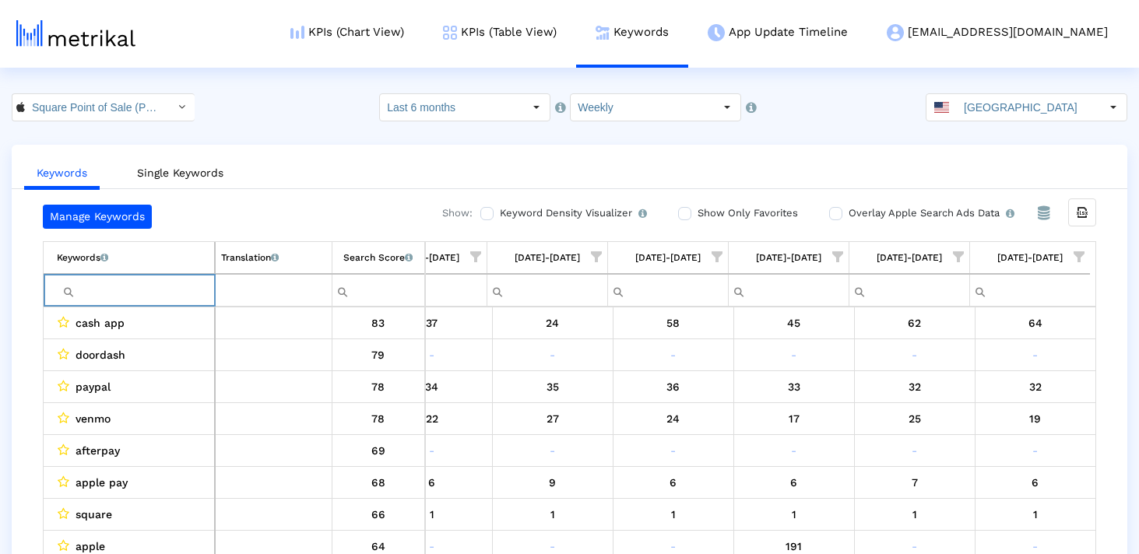
click at [173, 279] on input "Filter cell" at bounding box center [135, 291] width 157 height 26
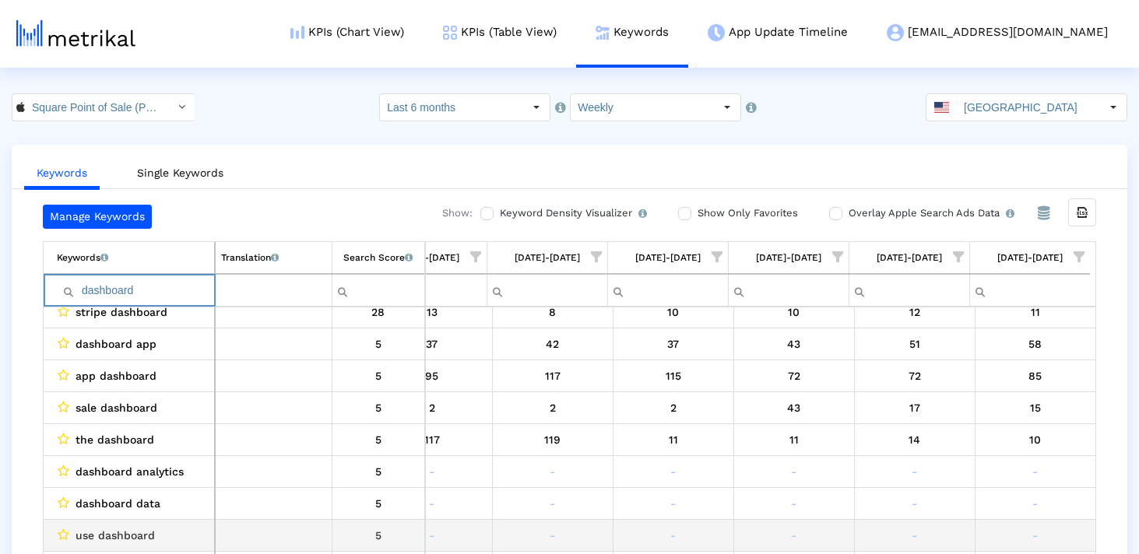
scroll to position [0, 0]
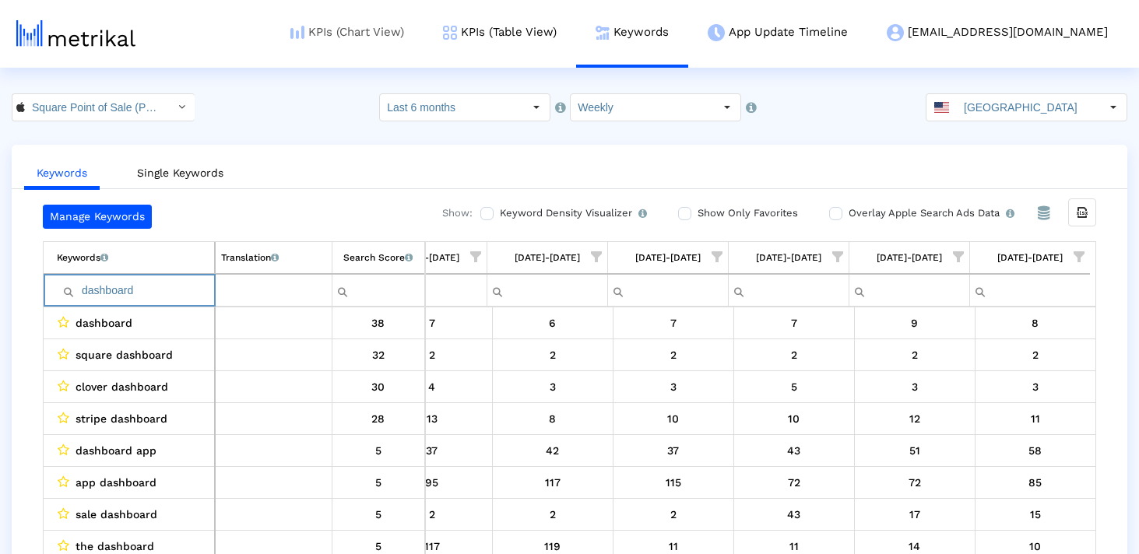
type input "dashboard"
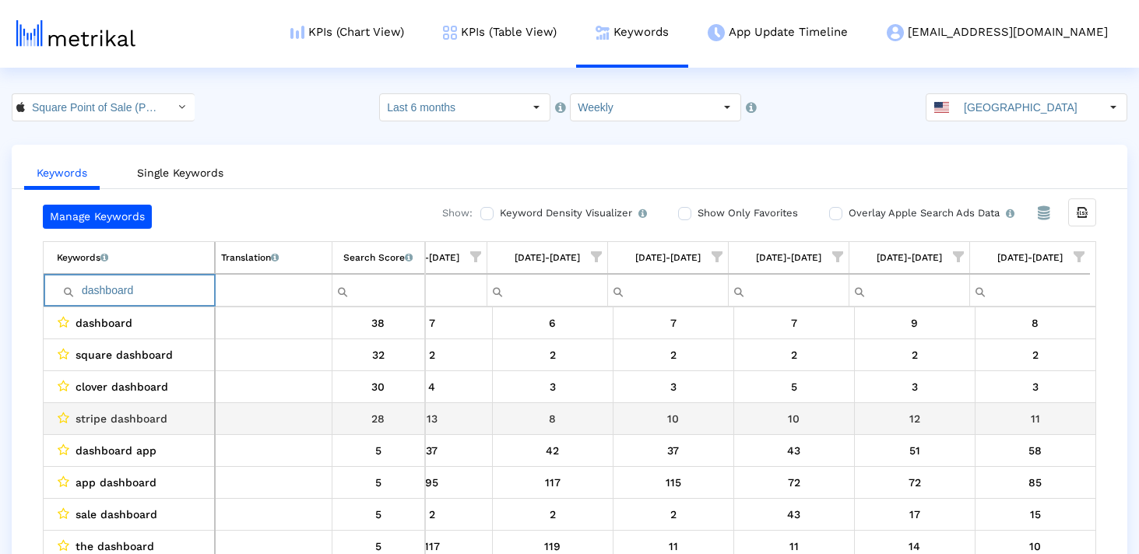
scroll to position [18, 0]
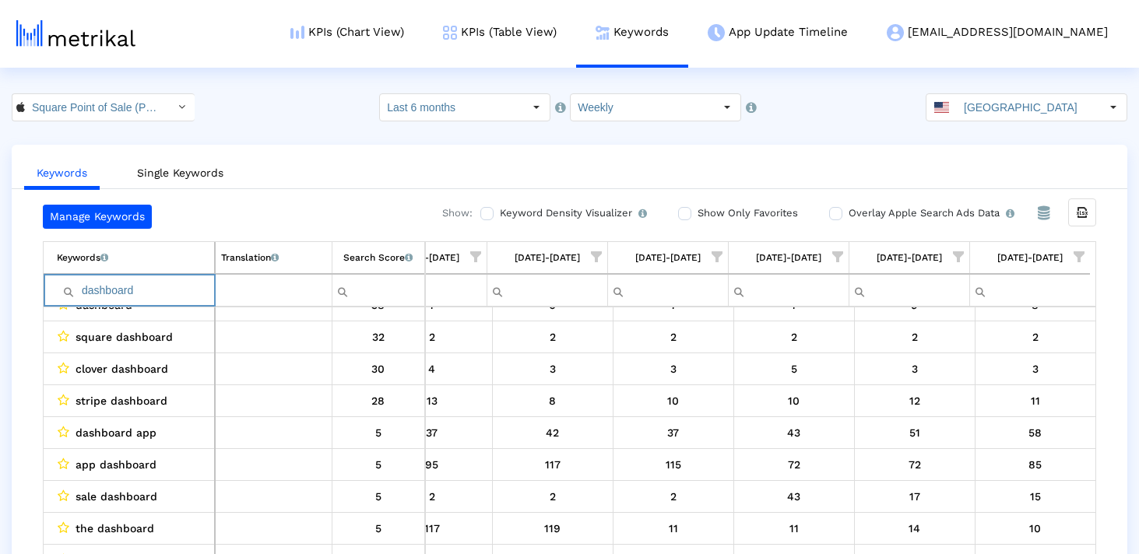
click at [133, 293] on input "dashboard" at bounding box center [135, 291] width 157 height 26
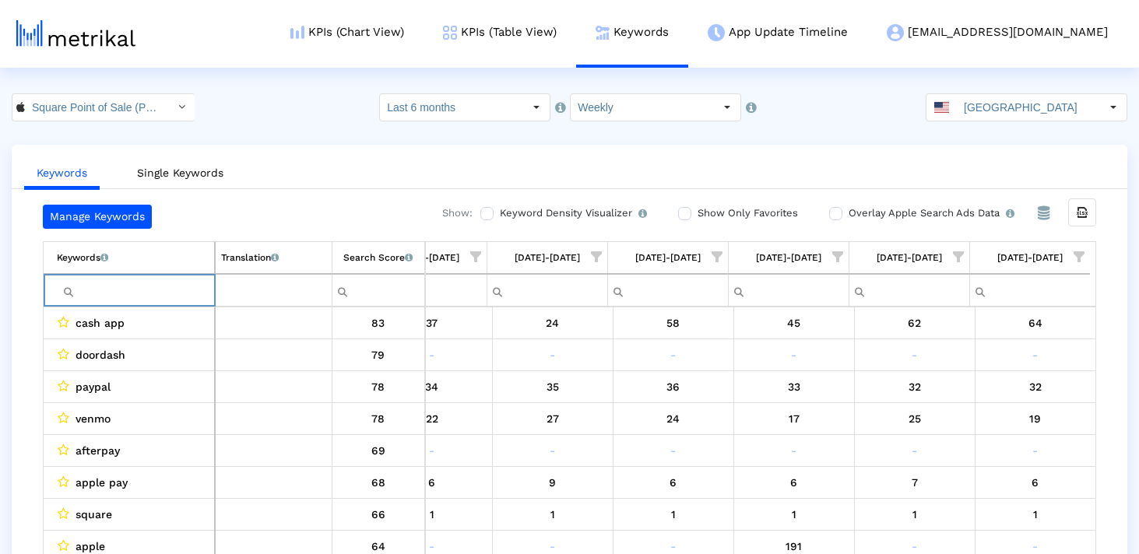
click at [1080, 260] on span "Show filter options for column '09/21/25-09/27/25'" at bounding box center [1078, 256] width 11 height 11
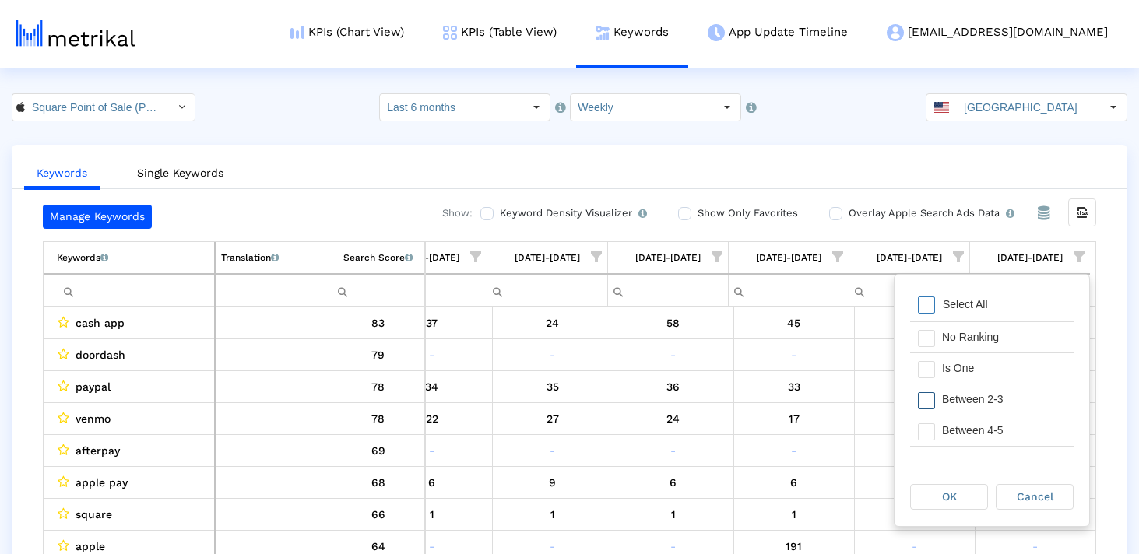
click at [926, 399] on span "Filter options" at bounding box center [926, 400] width 17 height 17
click at [935, 311] on div "Is One" at bounding box center [1003, 314] width 139 height 30
click at [935, 374] on div "Between 4-5" at bounding box center [1003, 376] width 139 height 30
click at [935, 414] on div "Between 6-10" at bounding box center [1003, 407] width 139 height 30
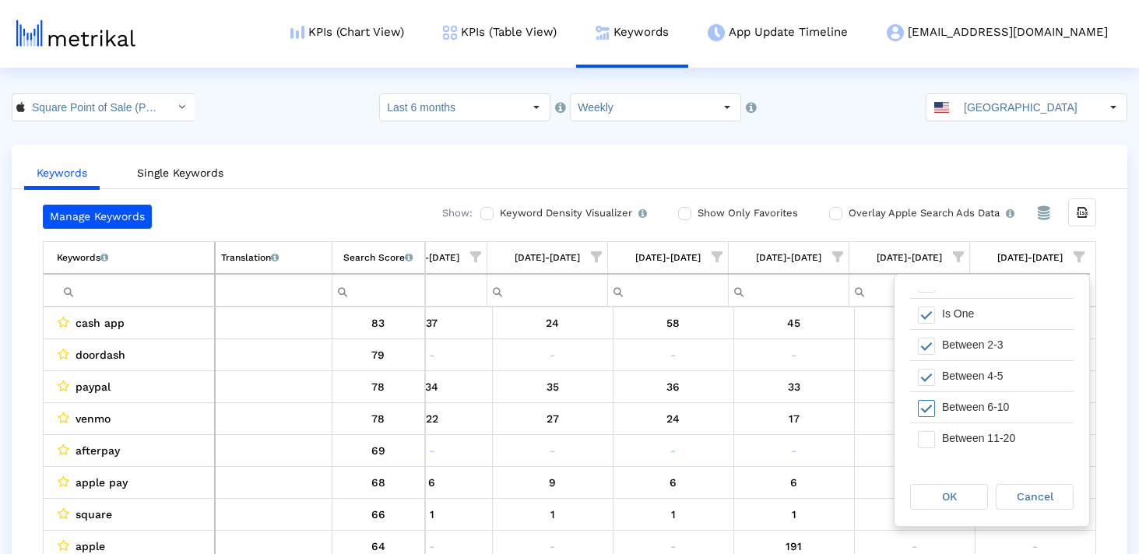
click at [935, 451] on div "Between 11-20" at bounding box center [1003, 438] width 139 height 30
click at [961, 494] on div "OK" at bounding box center [949, 497] width 76 height 24
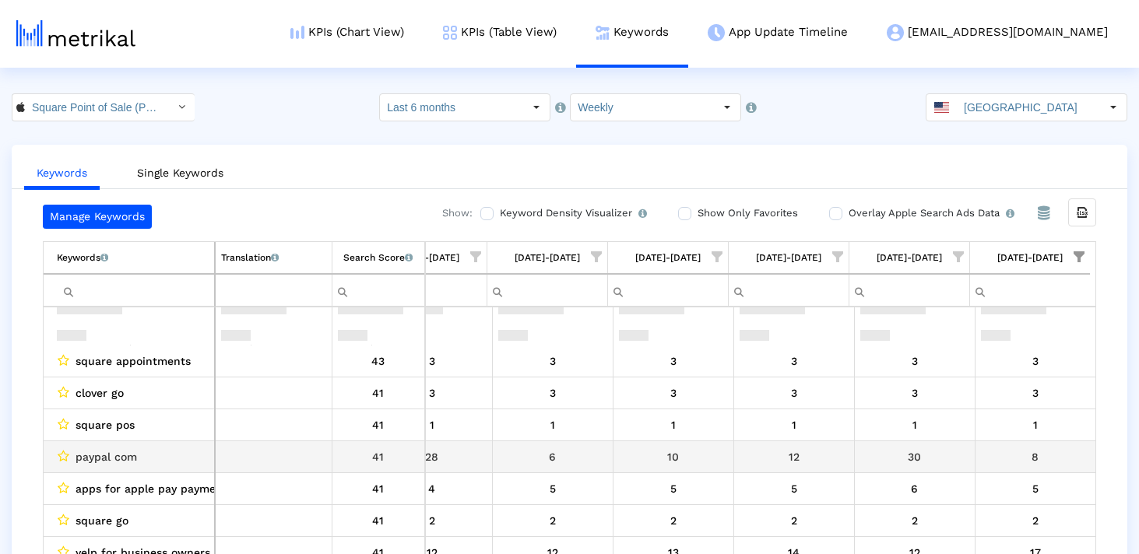
scroll to position [515, 2352]
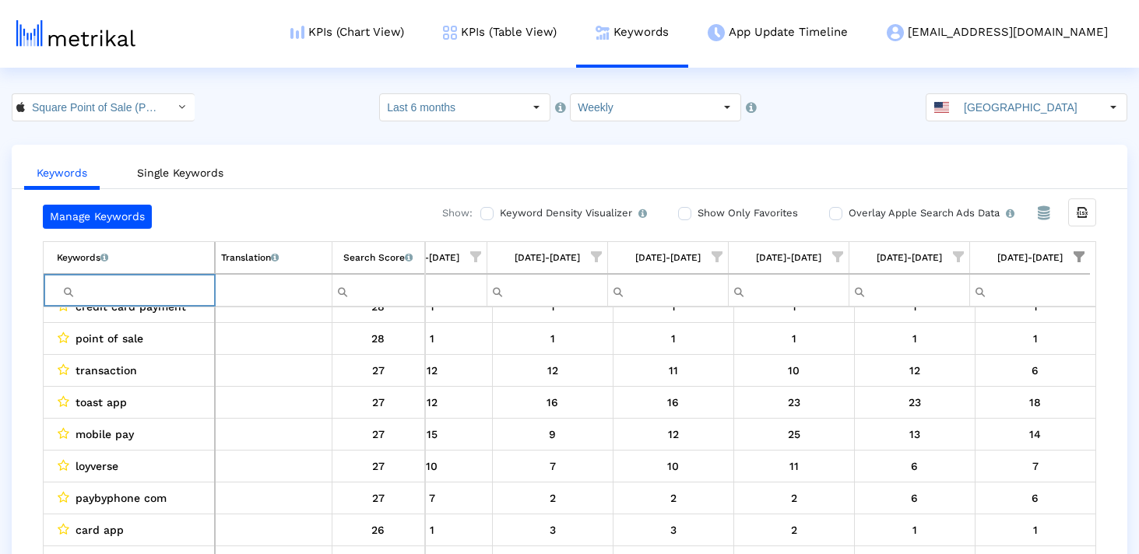
click at [168, 285] on input "Filter cell" at bounding box center [135, 291] width 157 height 26
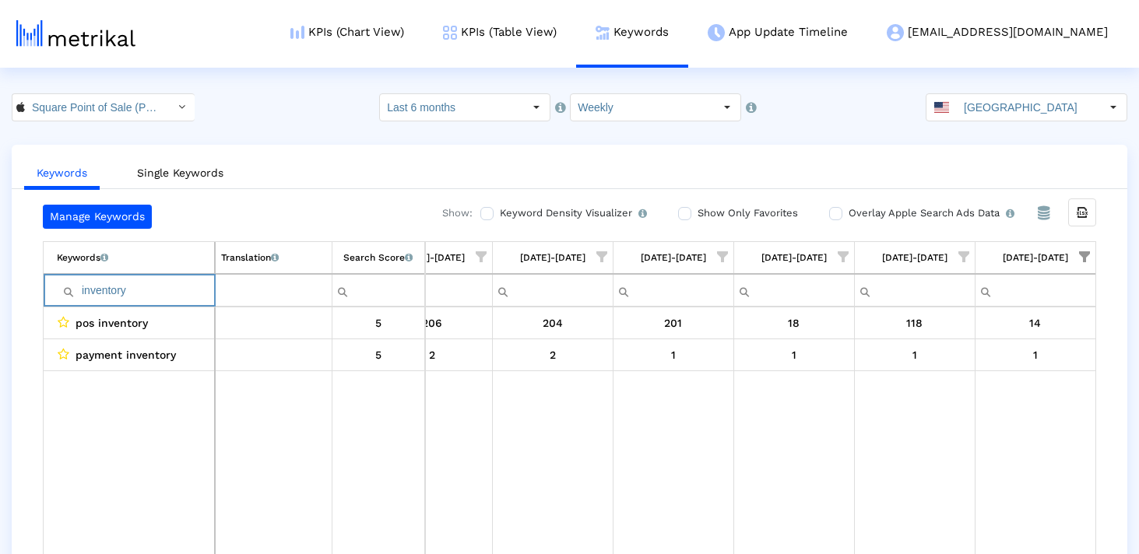
click at [164, 291] on input "inventory" at bounding box center [135, 291] width 157 height 26
click at [1083, 254] on span "Show filter options for column '09/21/25-09/27/25'" at bounding box center [1084, 256] width 11 height 11
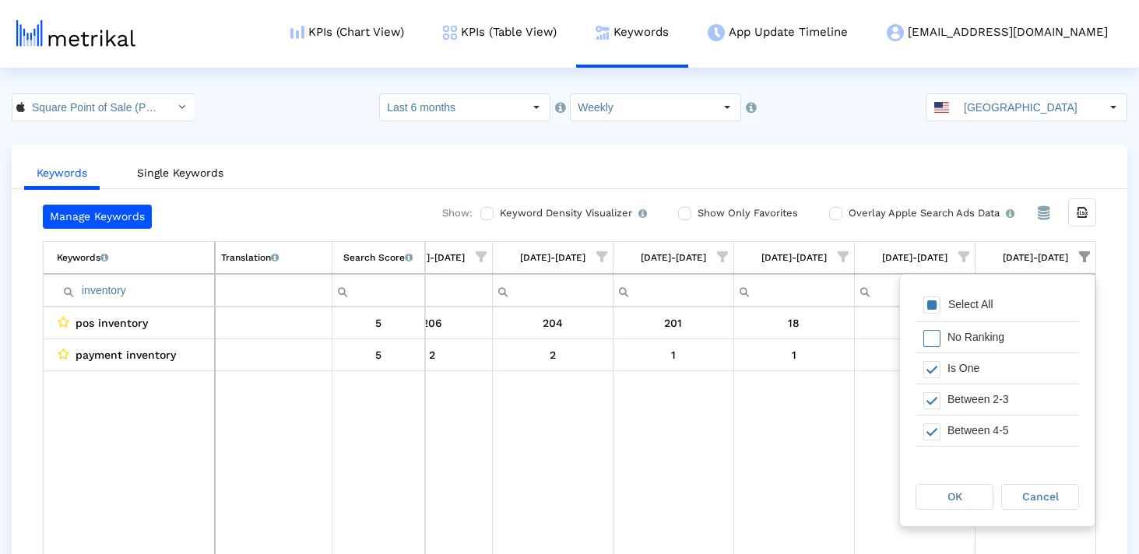
click at [938, 300] on span "Filter options" at bounding box center [931, 305] width 17 height 17
click at [952, 485] on div "OK" at bounding box center [954, 497] width 76 height 24
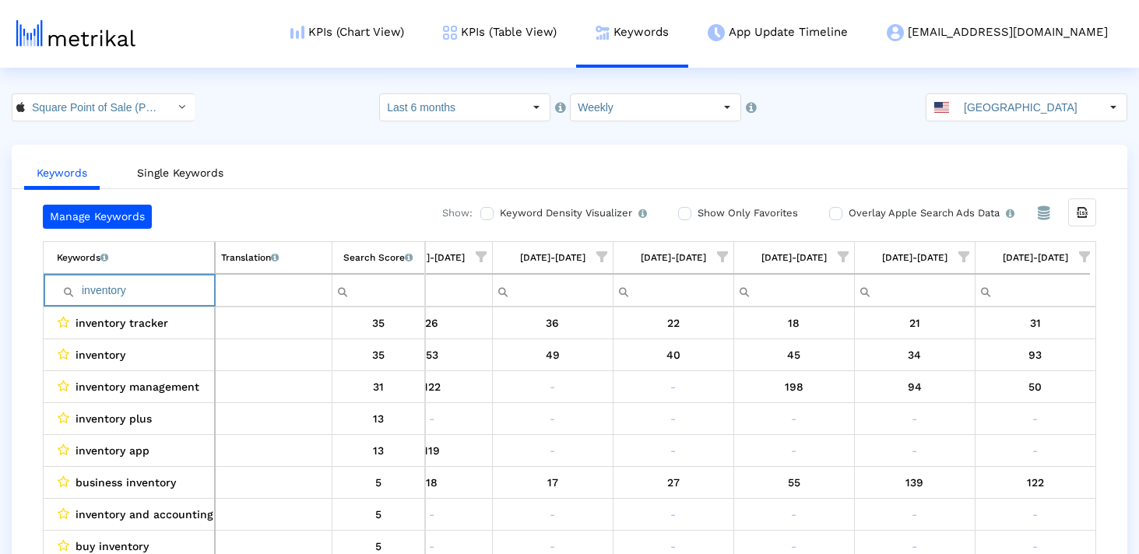
click at [161, 295] on input "inventory" at bounding box center [135, 291] width 157 height 26
click at [164, 286] on input "inventory" at bounding box center [135, 291] width 157 height 26
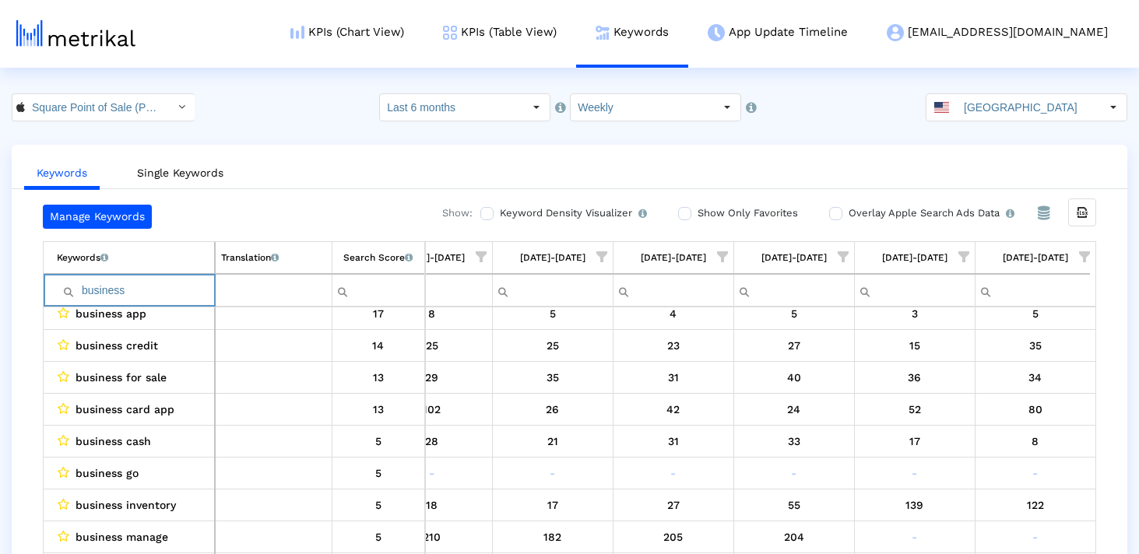
click at [164, 293] on input "business" at bounding box center [135, 291] width 157 height 26
type input "-"
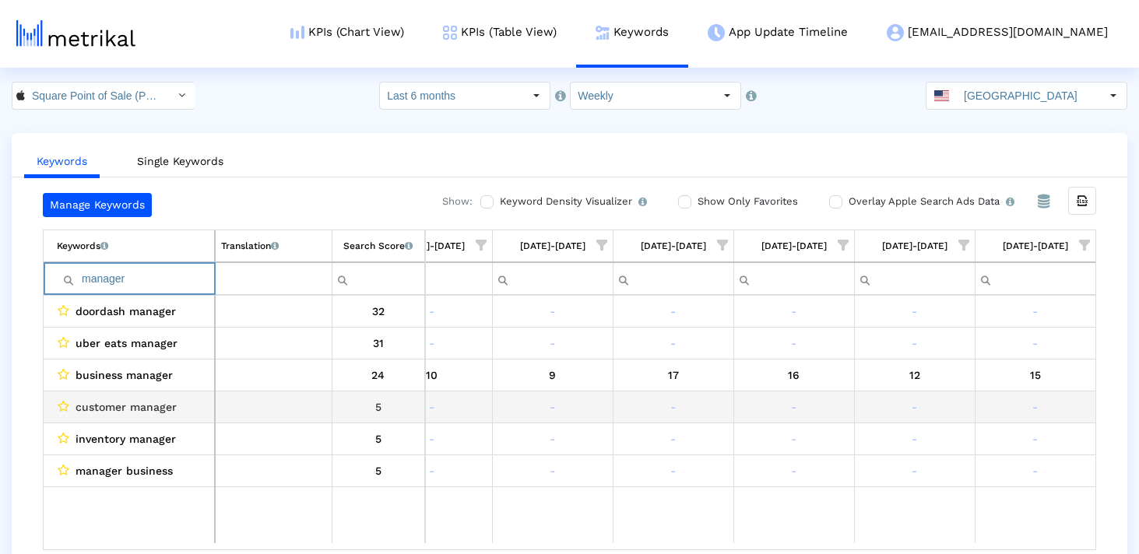
scroll to position [14, 0]
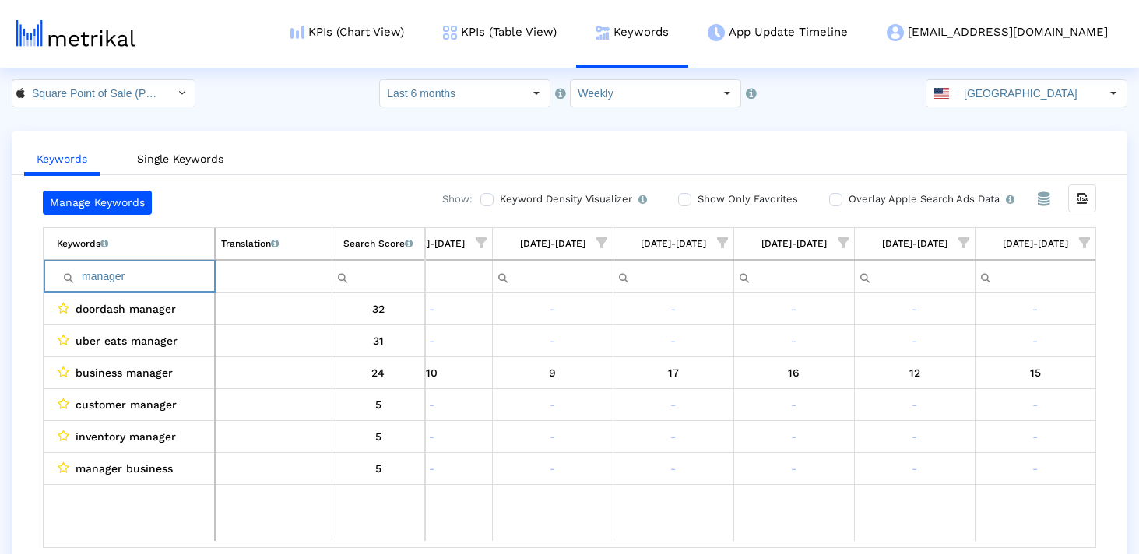
click at [103, 279] on input "manager" at bounding box center [135, 277] width 157 height 26
type input "manager"
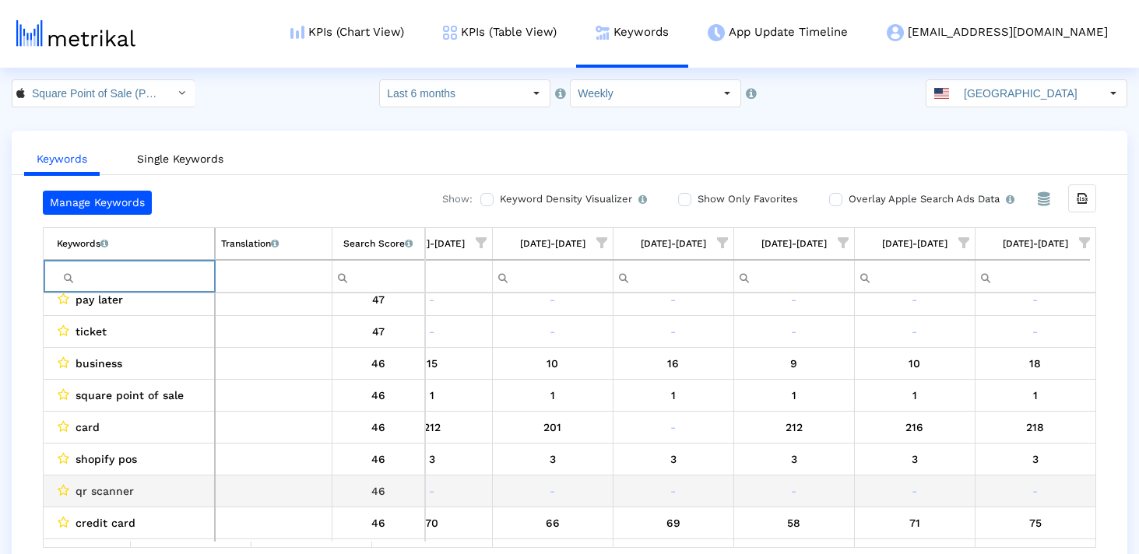
scroll to position [1477, 0]
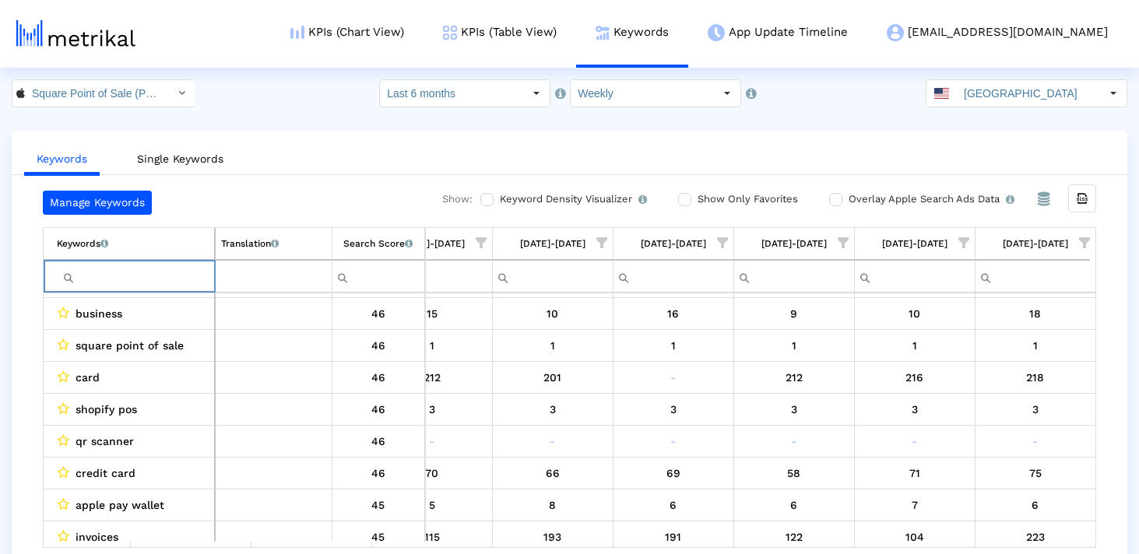
click at [1083, 237] on span "Show filter options for column '09/21/25-09/27/25'" at bounding box center [1084, 242] width 11 height 11
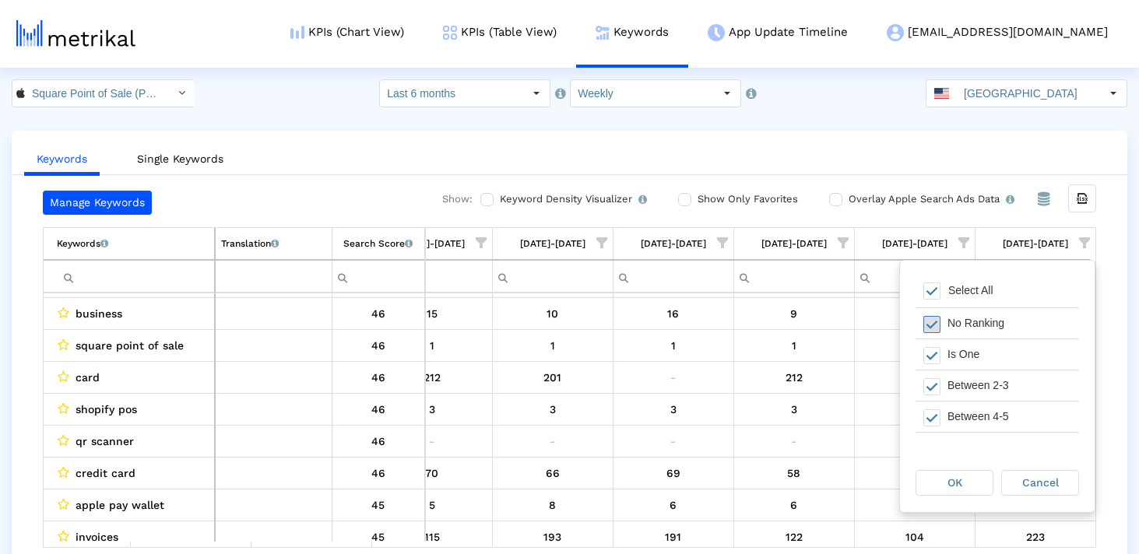
click at [937, 324] on span "Filter options" at bounding box center [931, 324] width 17 height 17
click at [929, 418] on span "Filter options" at bounding box center [931, 424] width 17 height 17
click at [945, 482] on div "OK" at bounding box center [954, 483] width 76 height 24
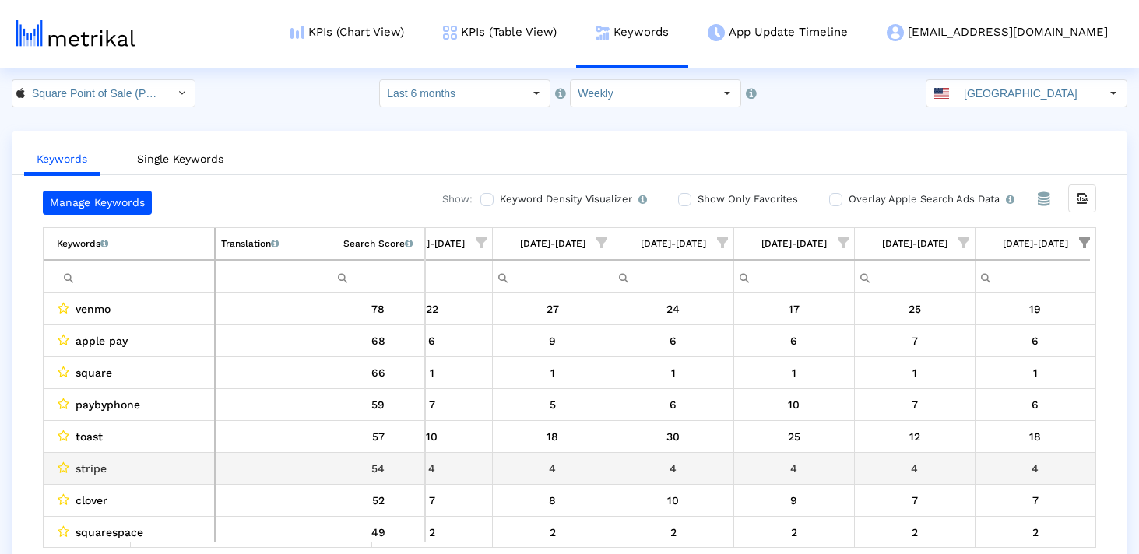
scroll to position [33, 0]
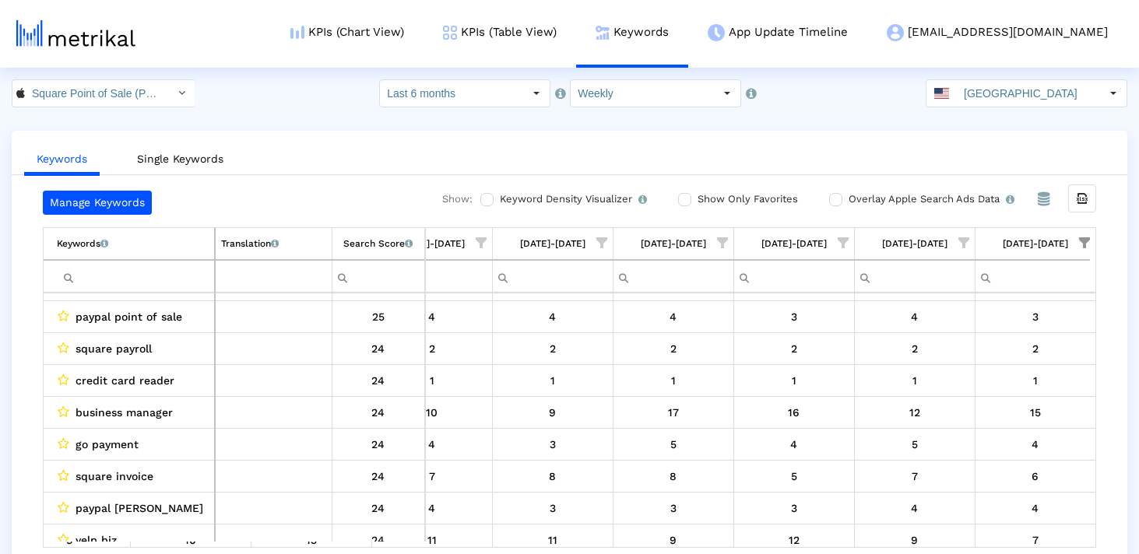
click at [122, 279] on input "Filter cell" at bounding box center [135, 277] width 157 height 26
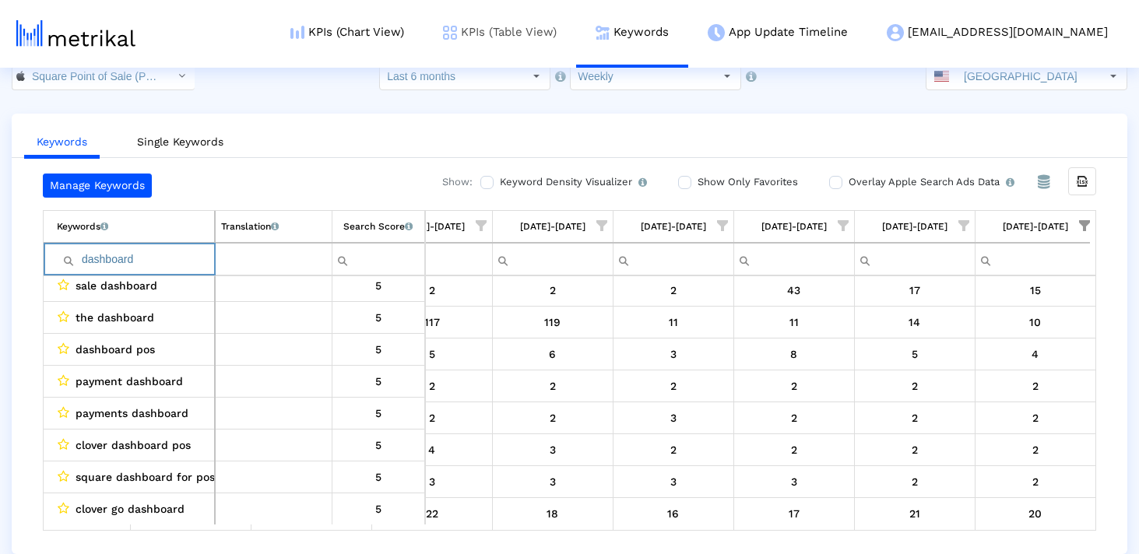
type input "dashboard"
click at [152, 251] on input "dashboard" at bounding box center [135, 260] width 157 height 26
